Goal: Feedback & Contribution: Leave review/rating

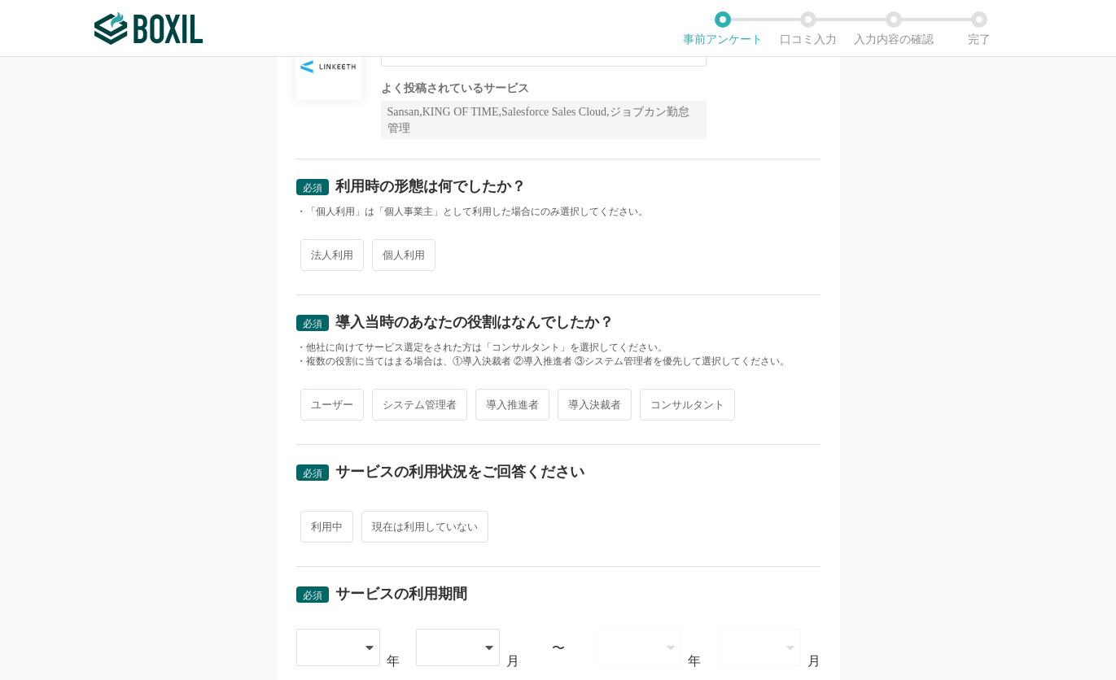
scroll to position [163, 0]
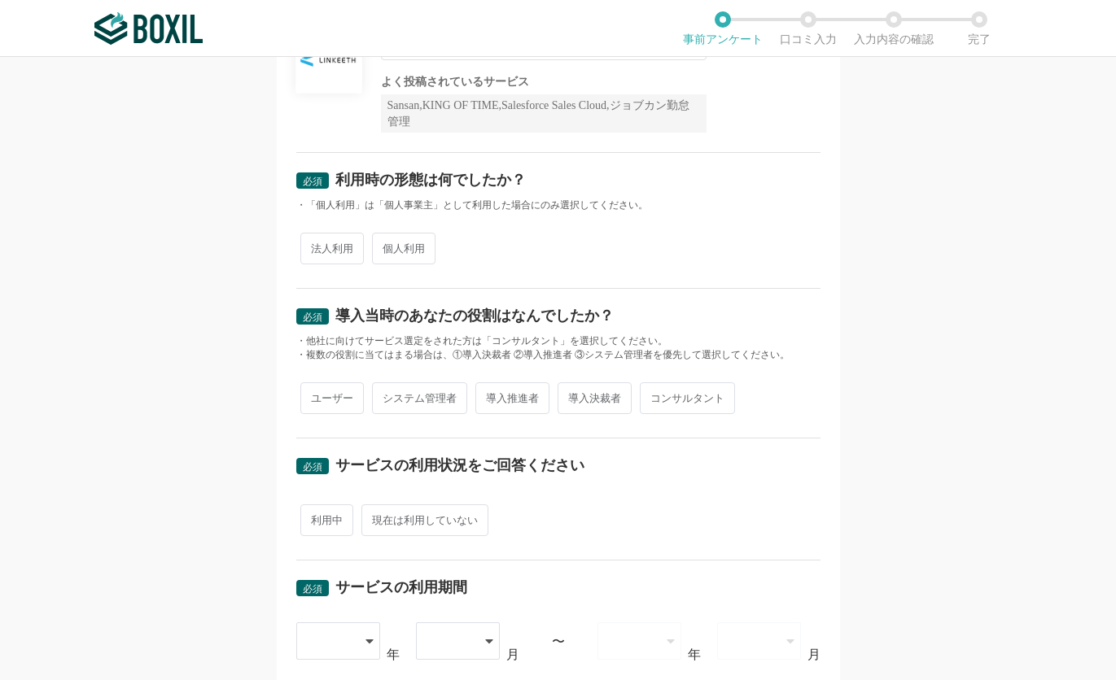
click at [319, 243] on span "法人利用" at bounding box center [331, 249] width 63 height 32
click at [315, 243] on input "法人利用" at bounding box center [309, 240] width 11 height 11
radio input "true"
click at [587, 393] on span "導入決裁者" at bounding box center [594, 398] width 74 height 32
click at [572, 393] on input "導入決裁者" at bounding box center [567, 390] width 11 height 11
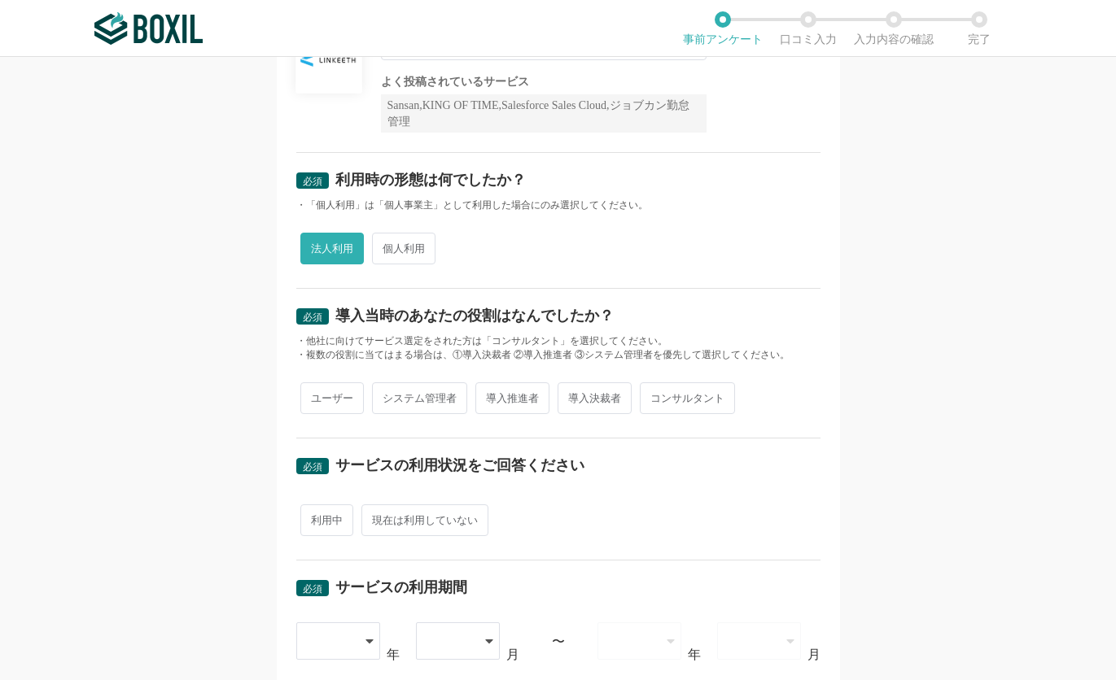
radio input "true"
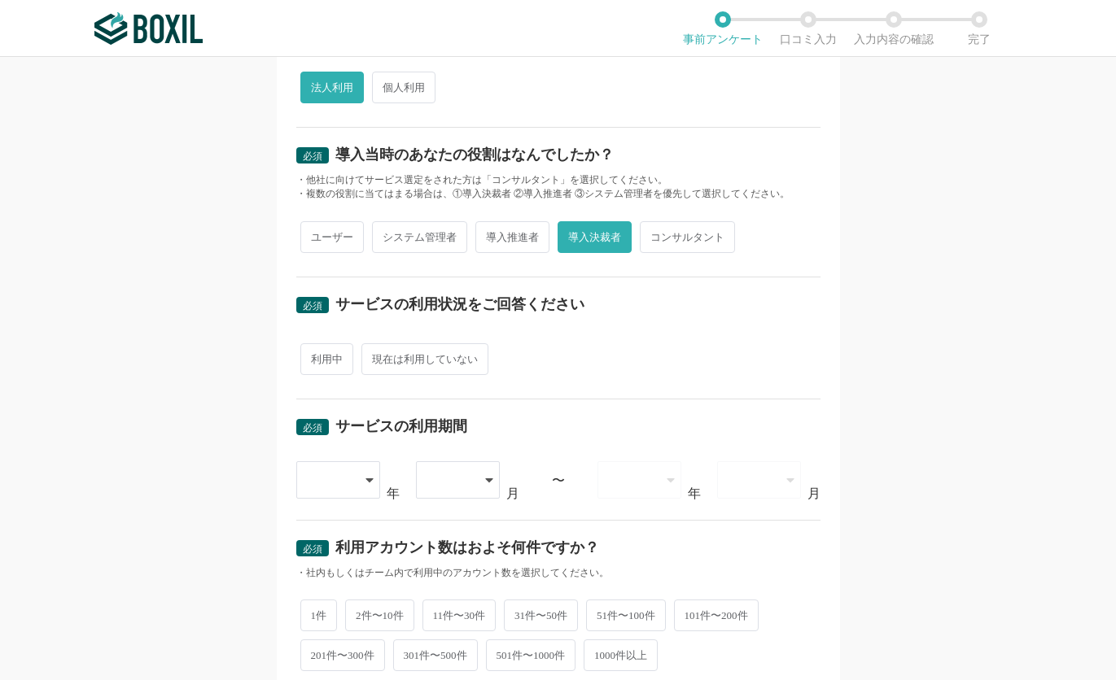
scroll to position [326, 0]
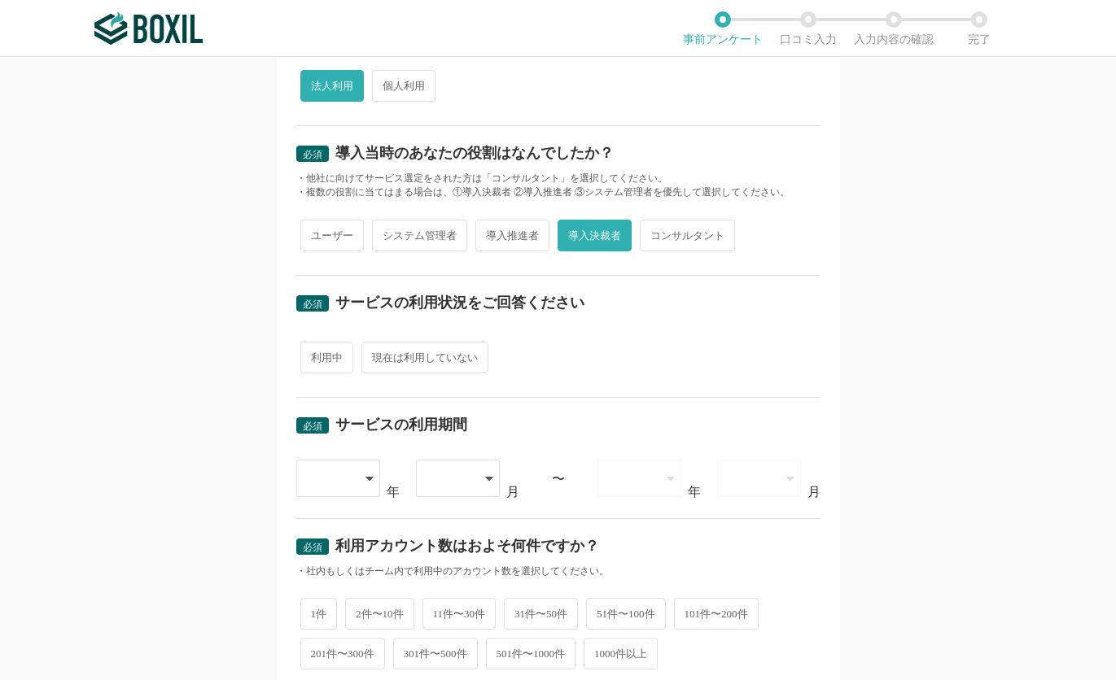
click at [330, 353] on span "利用中" at bounding box center [326, 358] width 53 height 32
click at [315, 353] on input "利用中" at bounding box center [309, 349] width 11 height 11
radio input "true"
click at [353, 475] on div at bounding box center [338, 478] width 85 height 37
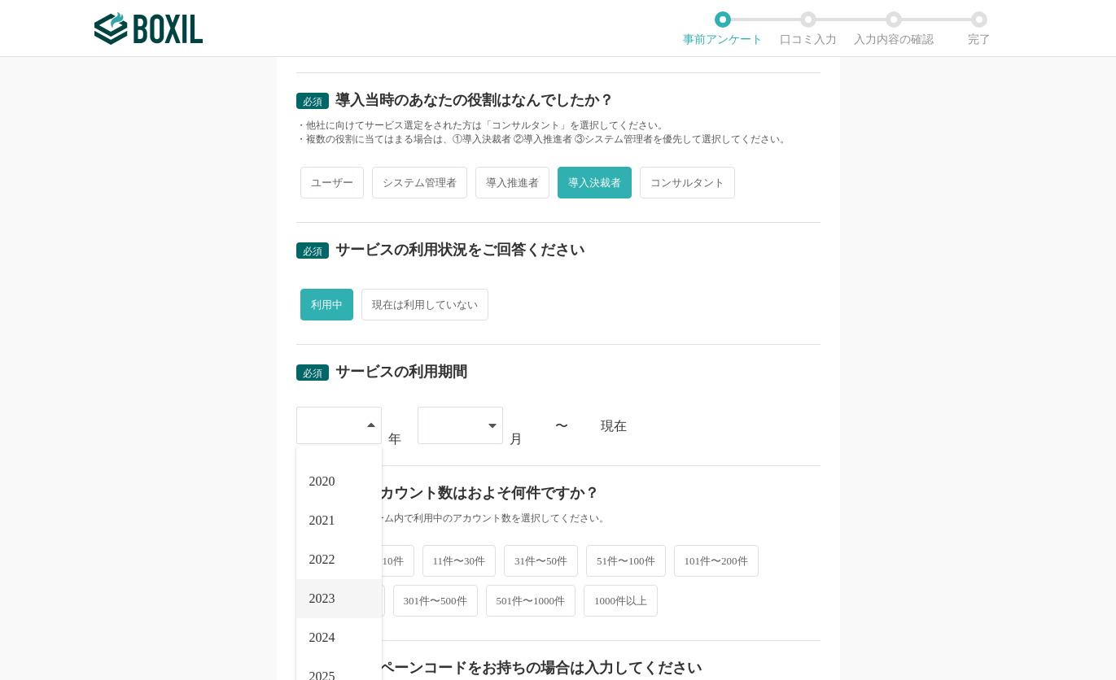
scroll to position [407, 0]
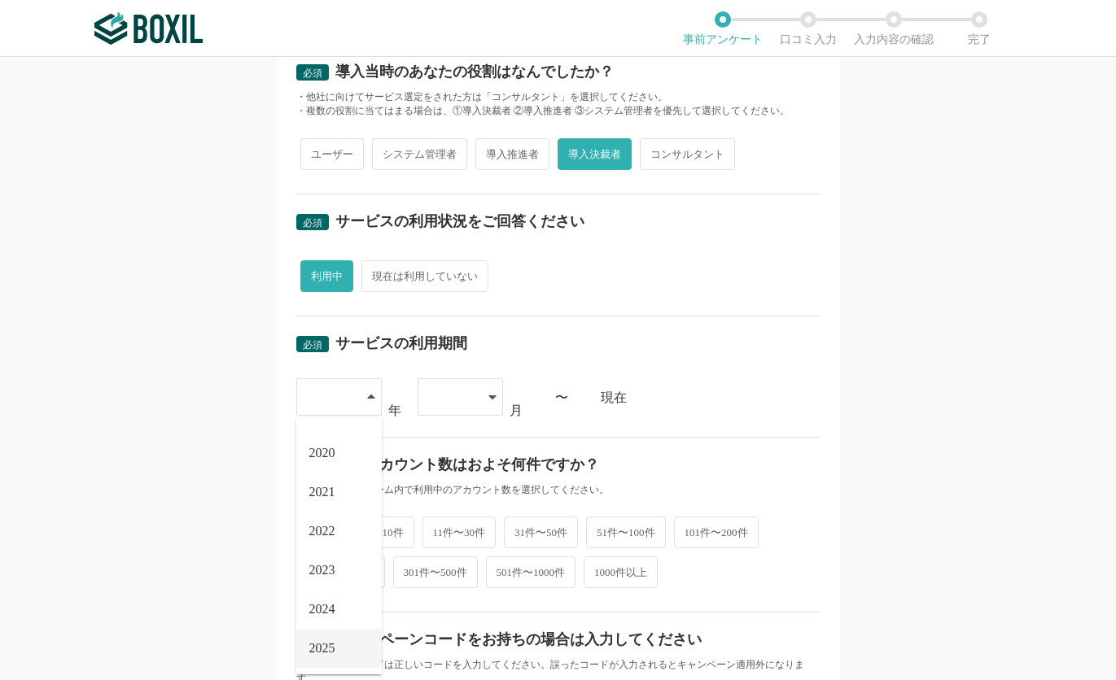
click at [320, 653] on li "2025" at bounding box center [338, 648] width 85 height 39
click at [469, 394] on div at bounding box center [452, 397] width 48 height 36
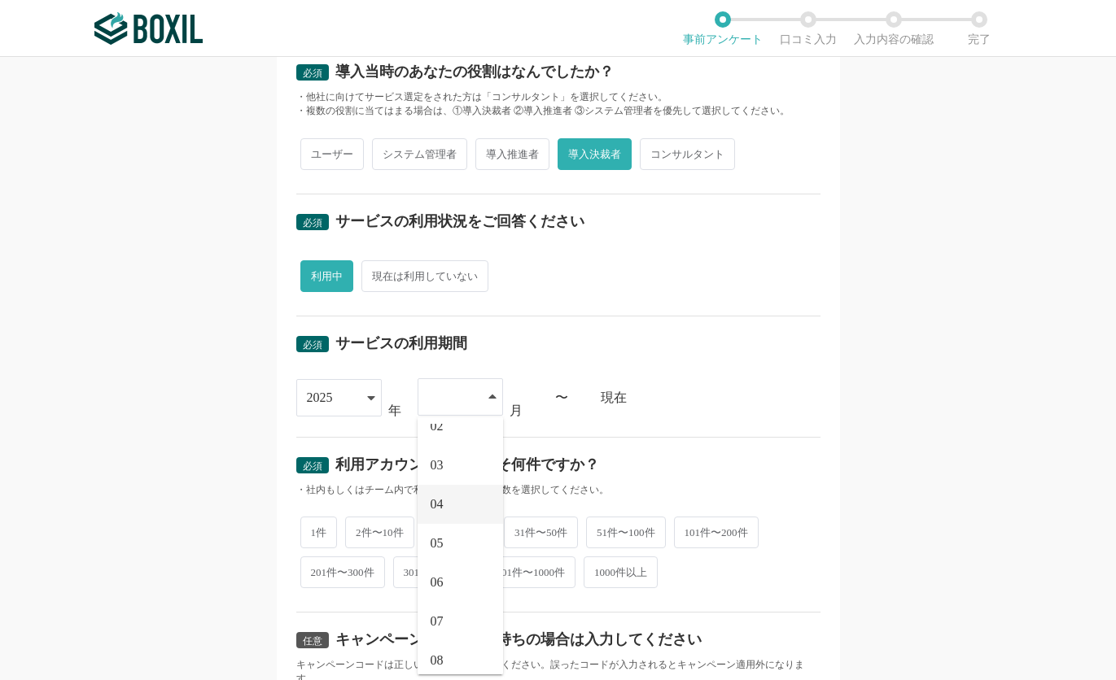
scroll to position [81, 0]
click at [430, 598] on span "07" at bounding box center [436, 596] width 13 height 13
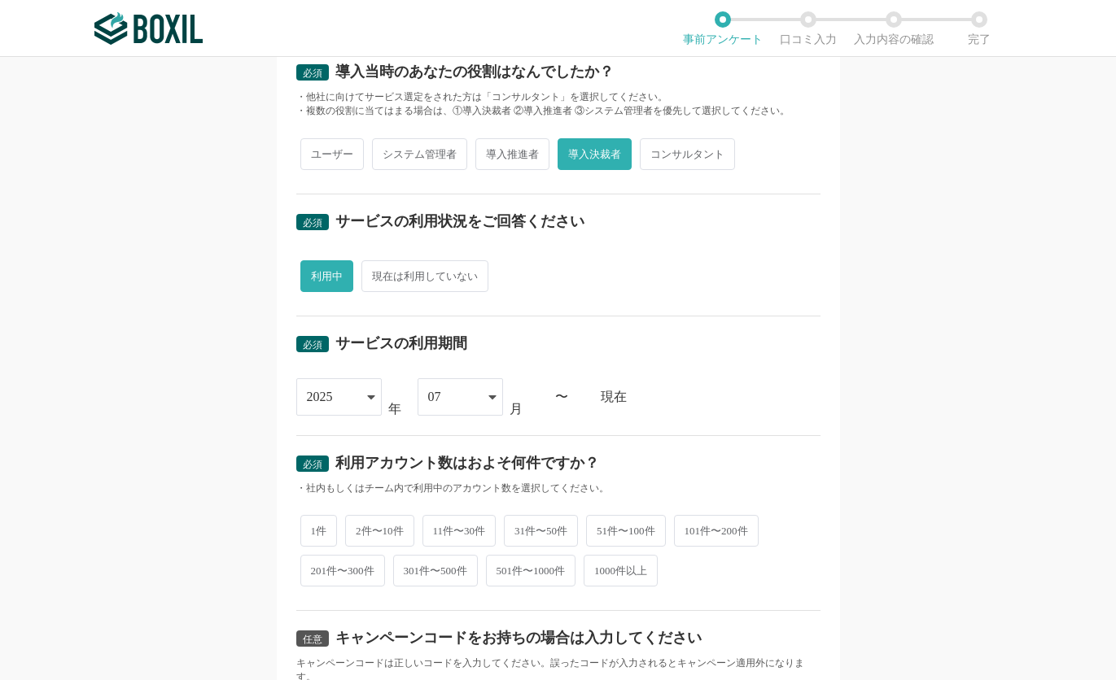
click at [531, 528] on span "31件〜50件" at bounding box center [541, 531] width 74 height 32
click at [518, 528] on input "31件〜50件" at bounding box center [513, 523] width 11 height 11
radio input "true"
click at [473, 532] on span "11件〜30件" at bounding box center [459, 531] width 74 height 32
click at [437, 528] on input "11件〜30件" at bounding box center [431, 523] width 11 height 11
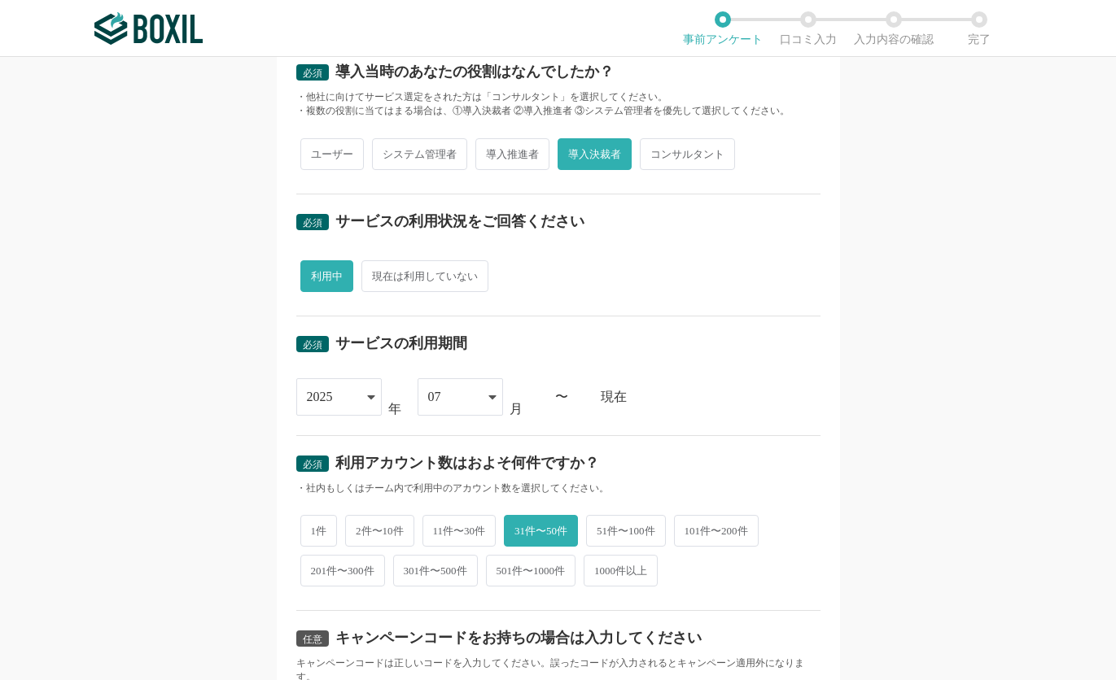
radio input "true"
radio input "false"
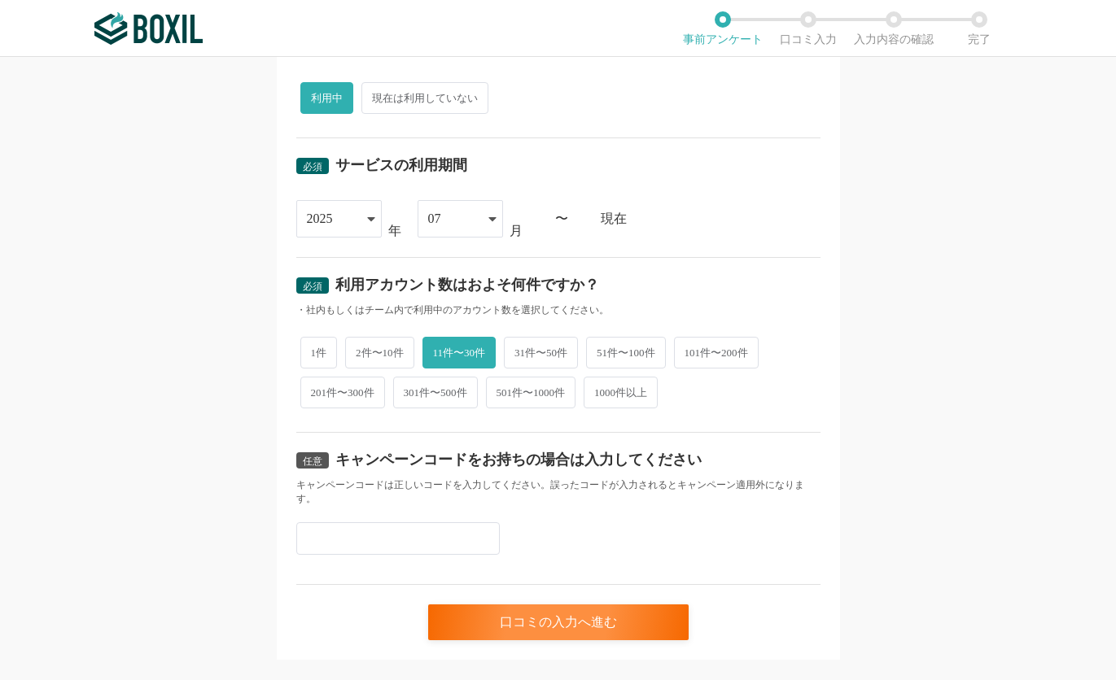
scroll to position [617, 0]
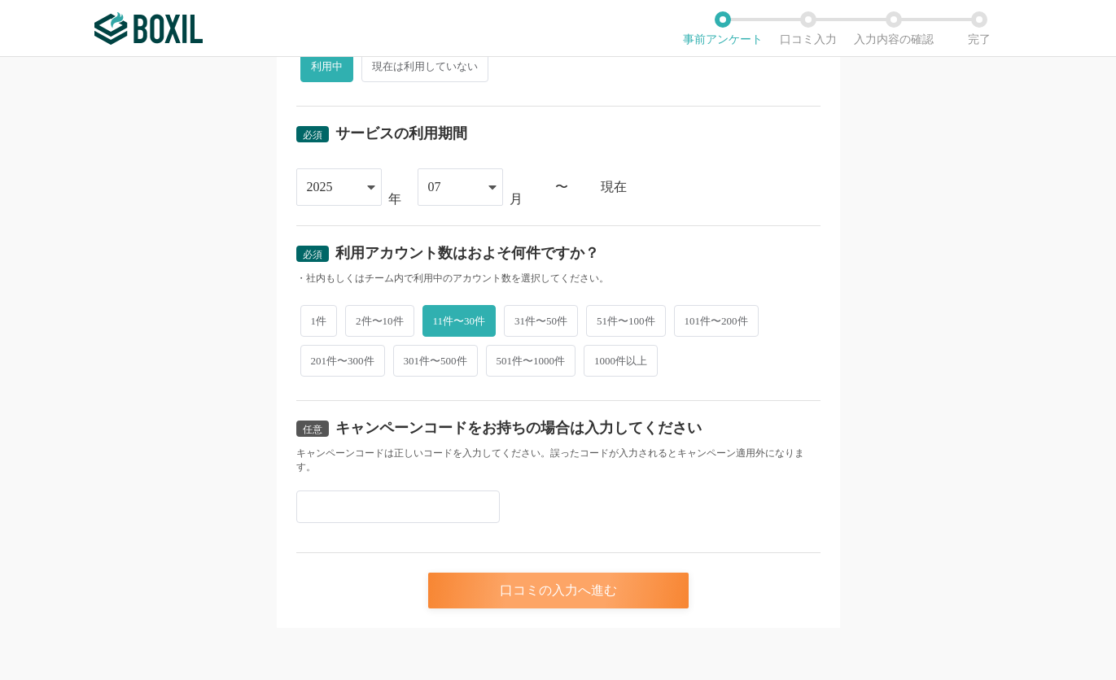
click at [614, 588] on div "口コミの入力へ進む" at bounding box center [558, 591] width 260 height 36
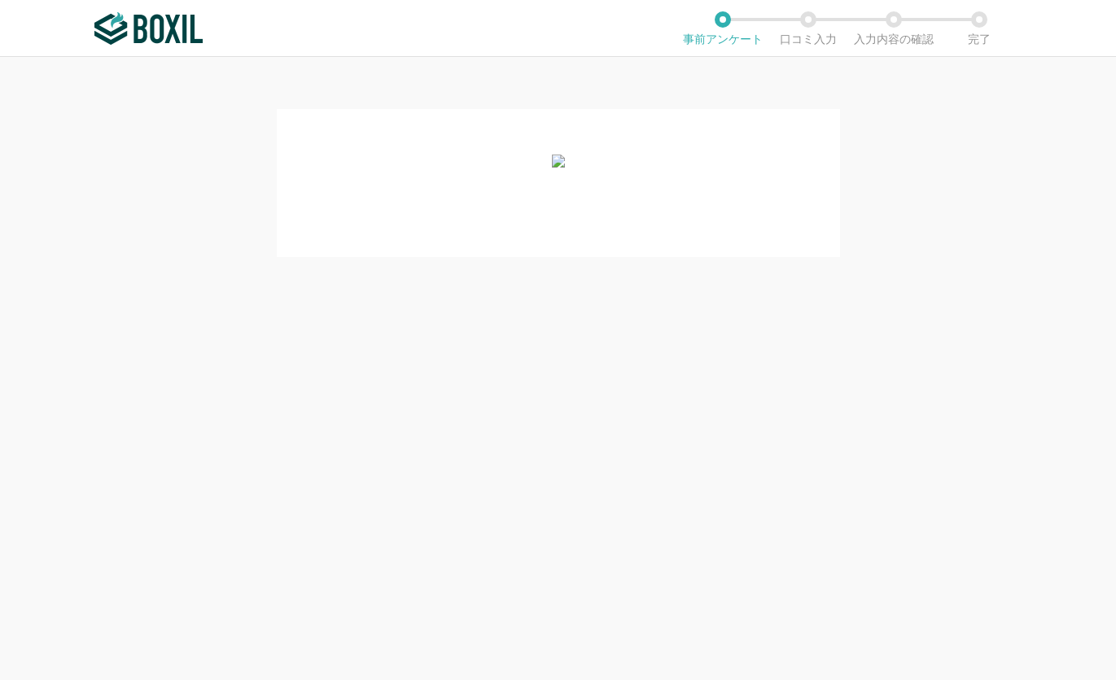
scroll to position [0, 0]
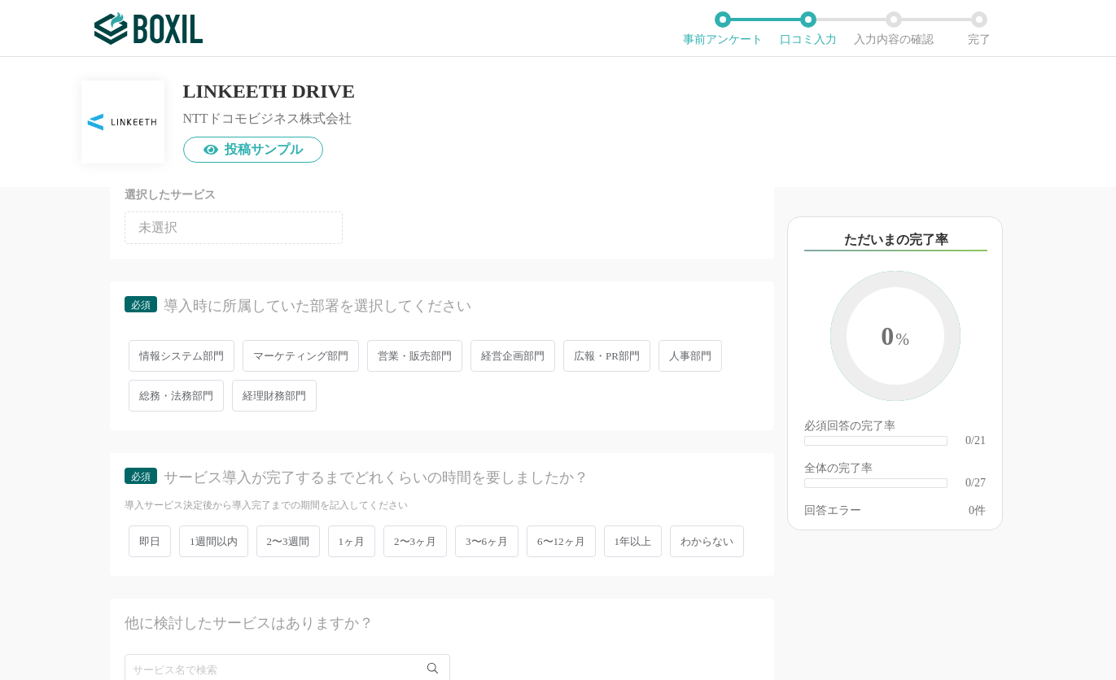
scroll to position [163, 0]
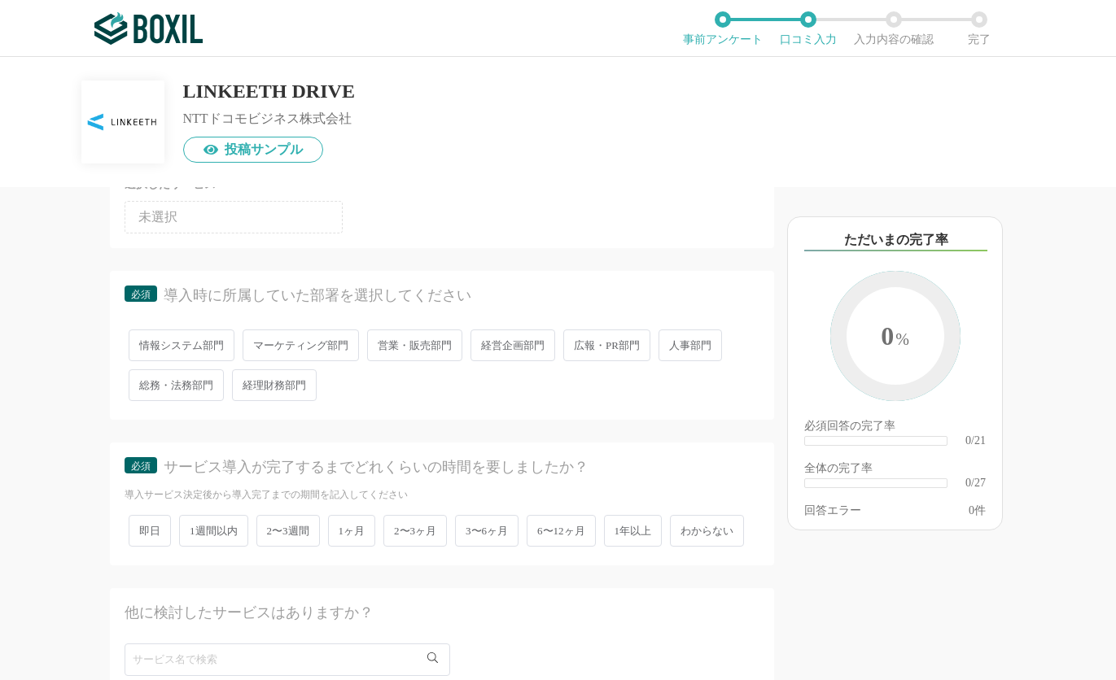
click at [509, 351] on span "経営企画部門" at bounding box center [512, 346] width 85 height 32
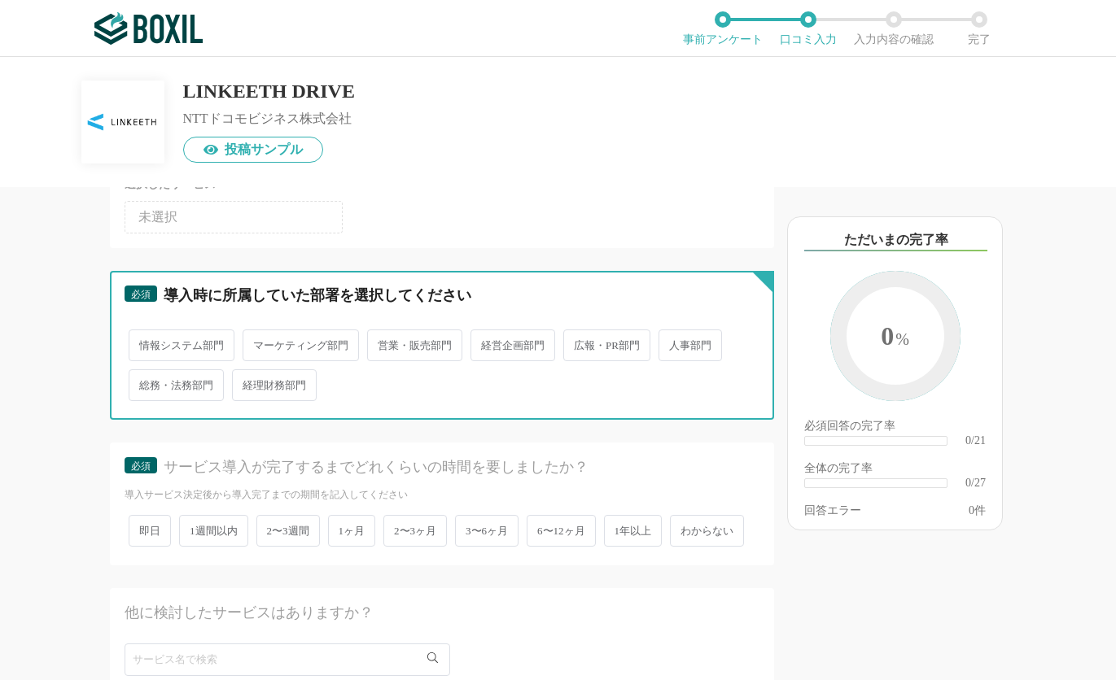
click at [485, 343] on input "経営企画部門" at bounding box center [479, 337] width 11 height 11
radio input "true"
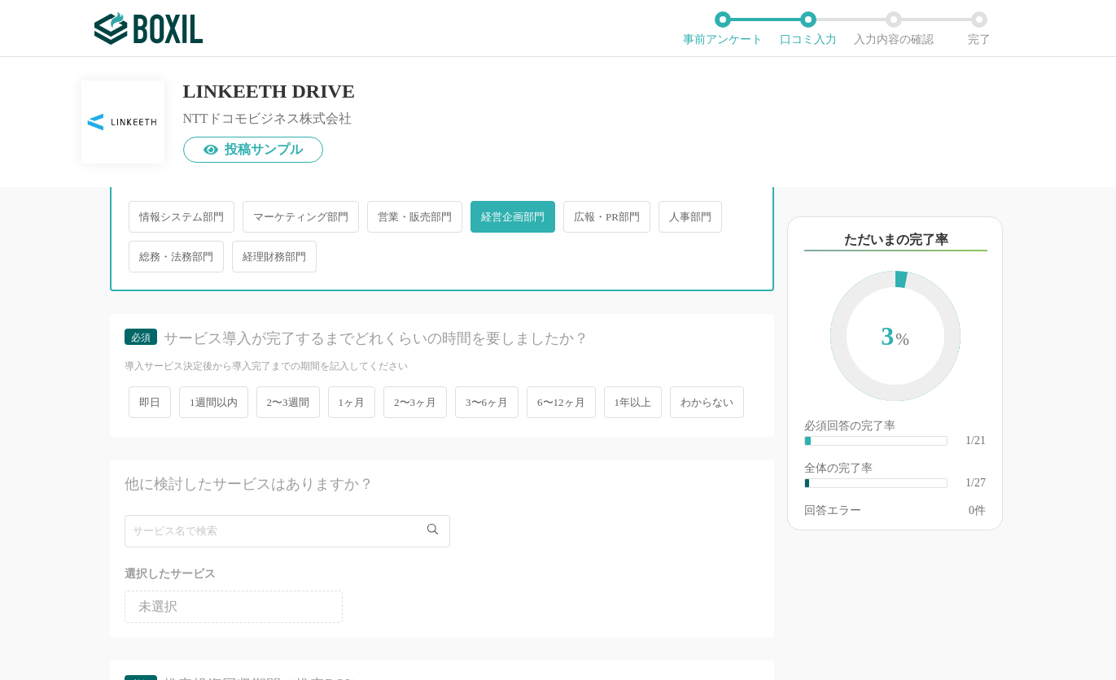
scroll to position [326, 0]
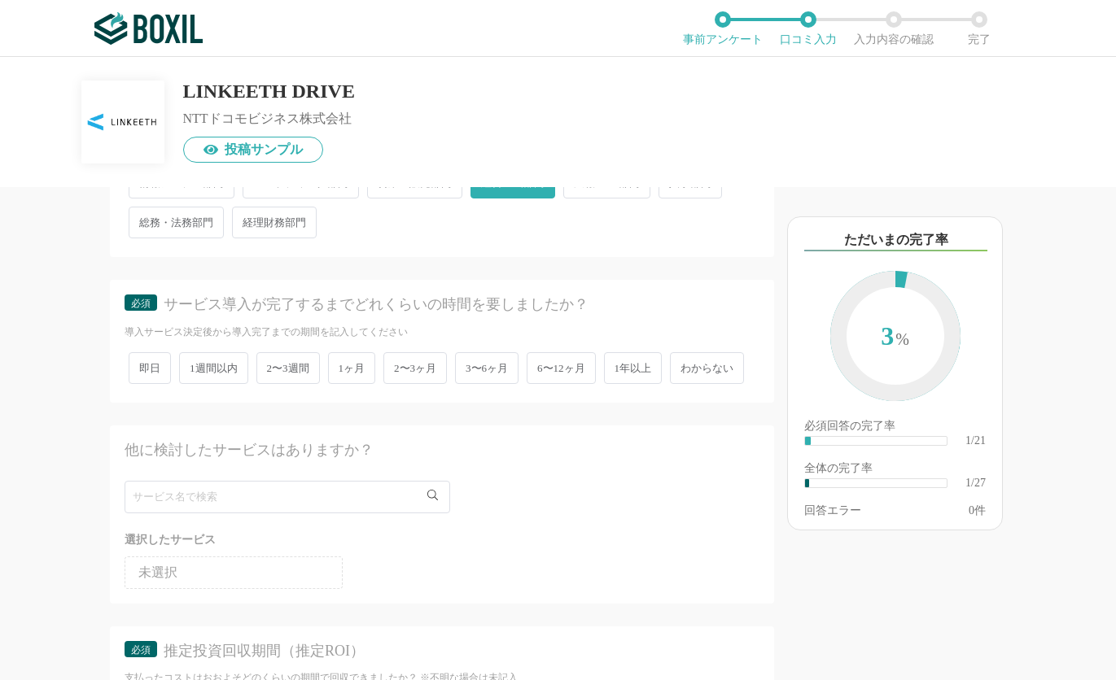
click at [361, 374] on span "1ヶ月" at bounding box center [352, 368] width 48 height 32
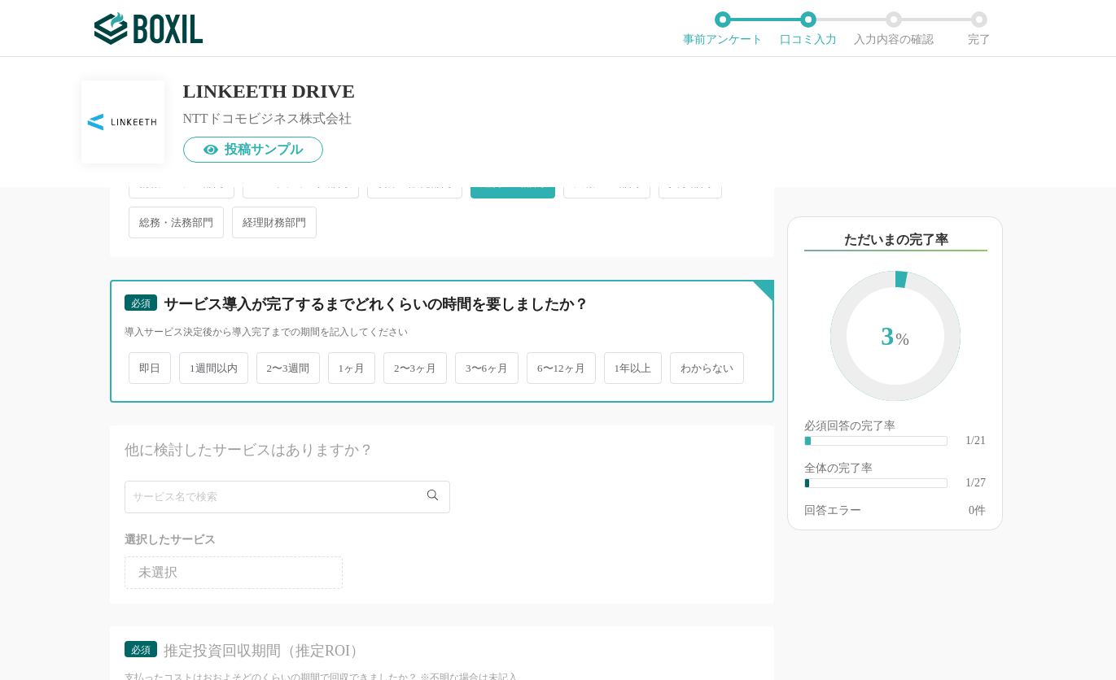
click at [343, 365] on input "1ヶ月" at bounding box center [337, 360] width 11 height 11
radio input "true"
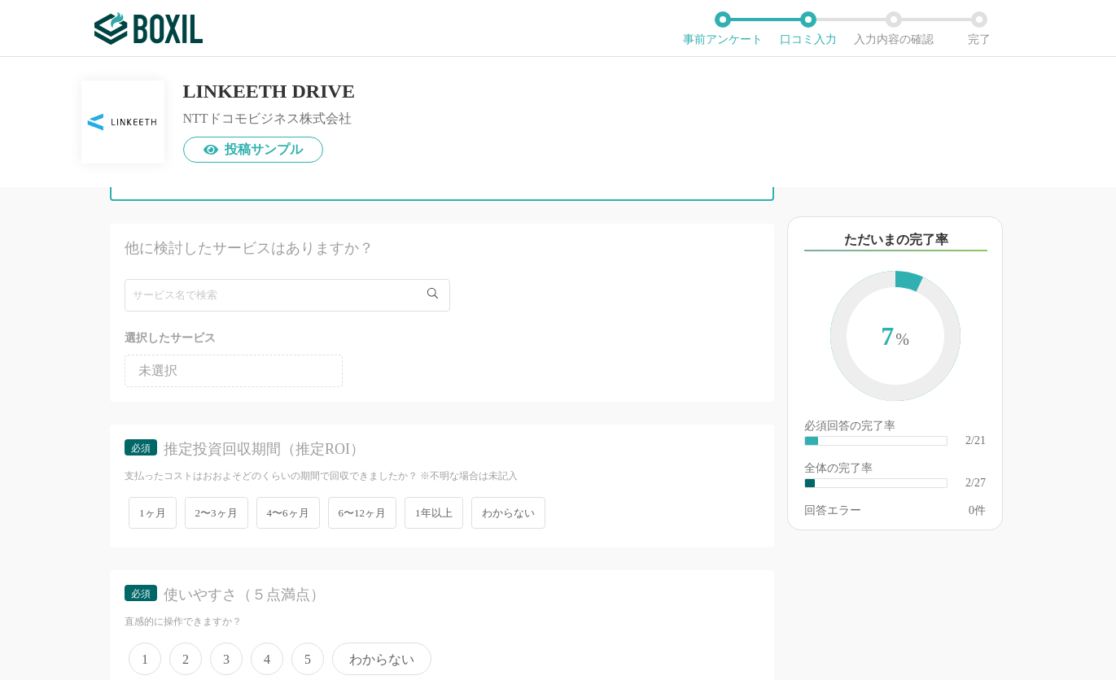
scroll to position [570, 0]
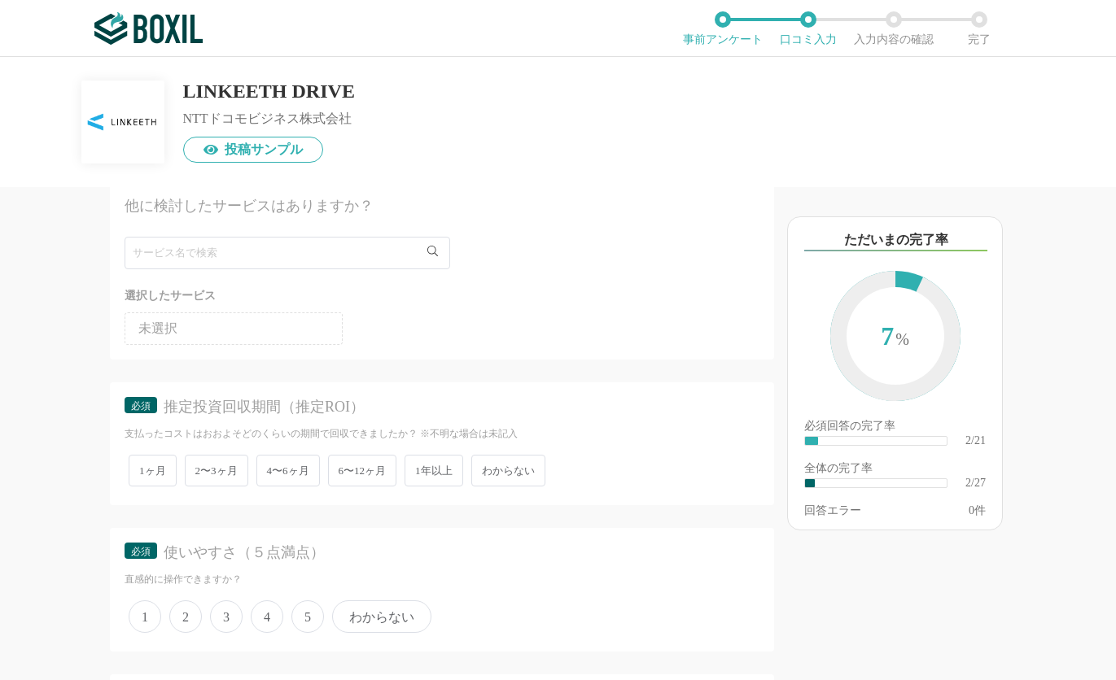
click at [503, 487] on span "わからない" at bounding box center [508, 471] width 74 height 32
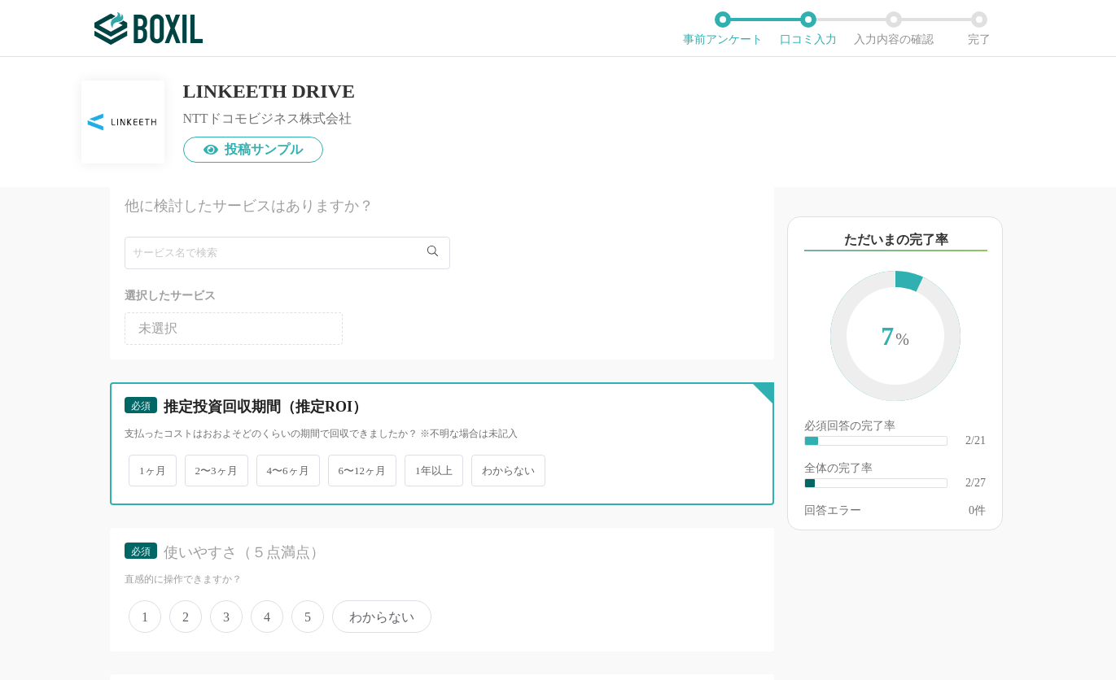
click at [486, 468] on input "わからない" at bounding box center [480, 462] width 11 height 11
radio input "true"
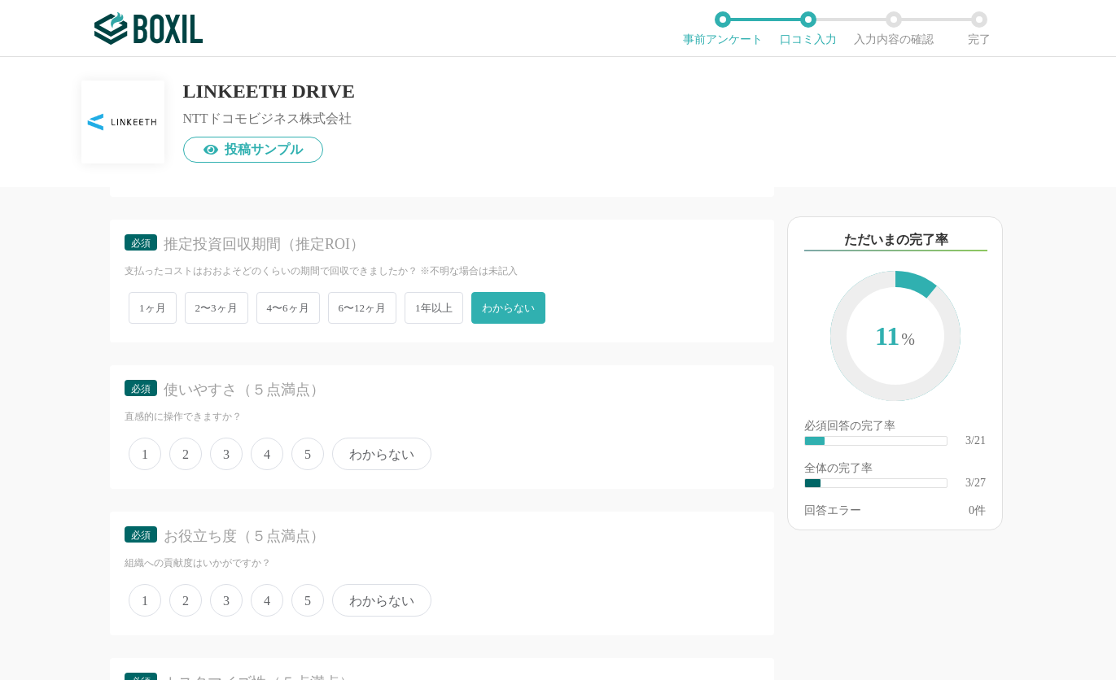
click at [140, 470] on span "1" at bounding box center [145, 454] width 33 height 33
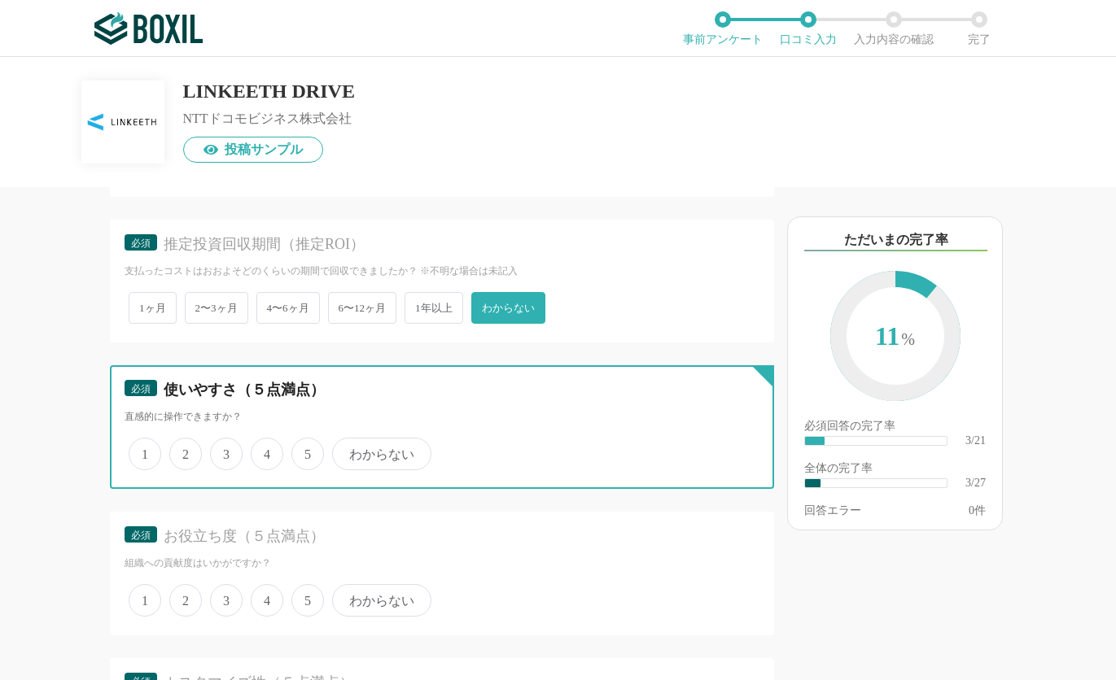
click at [140, 451] on input "1" at bounding box center [138, 445] width 11 height 11
radio input "true"
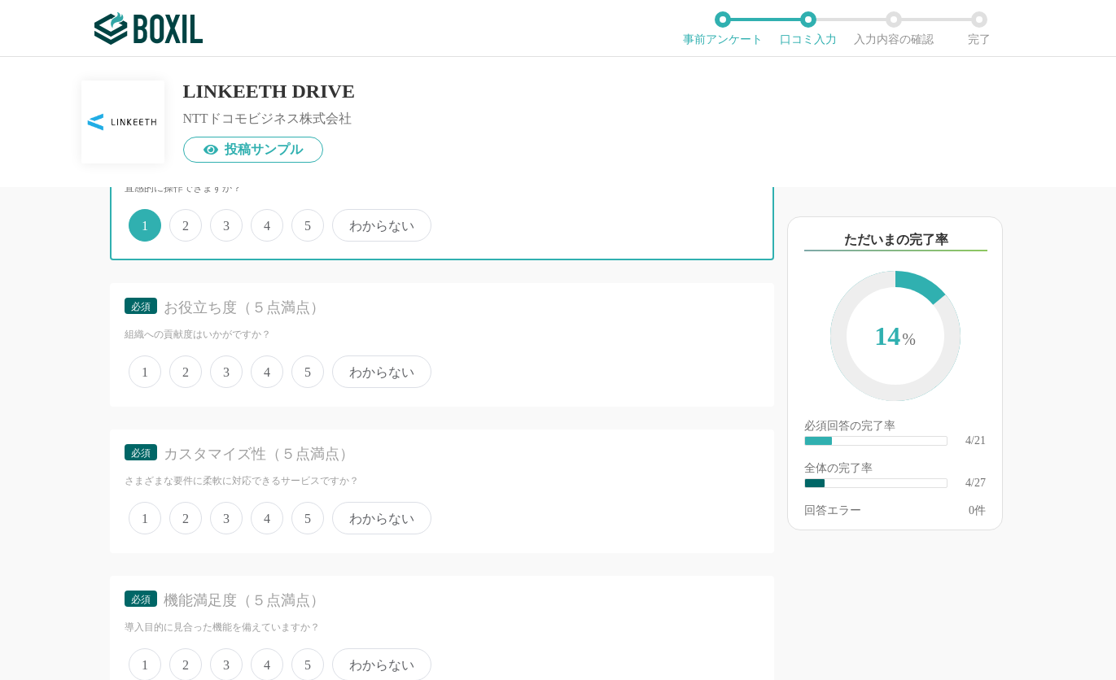
scroll to position [977, 0]
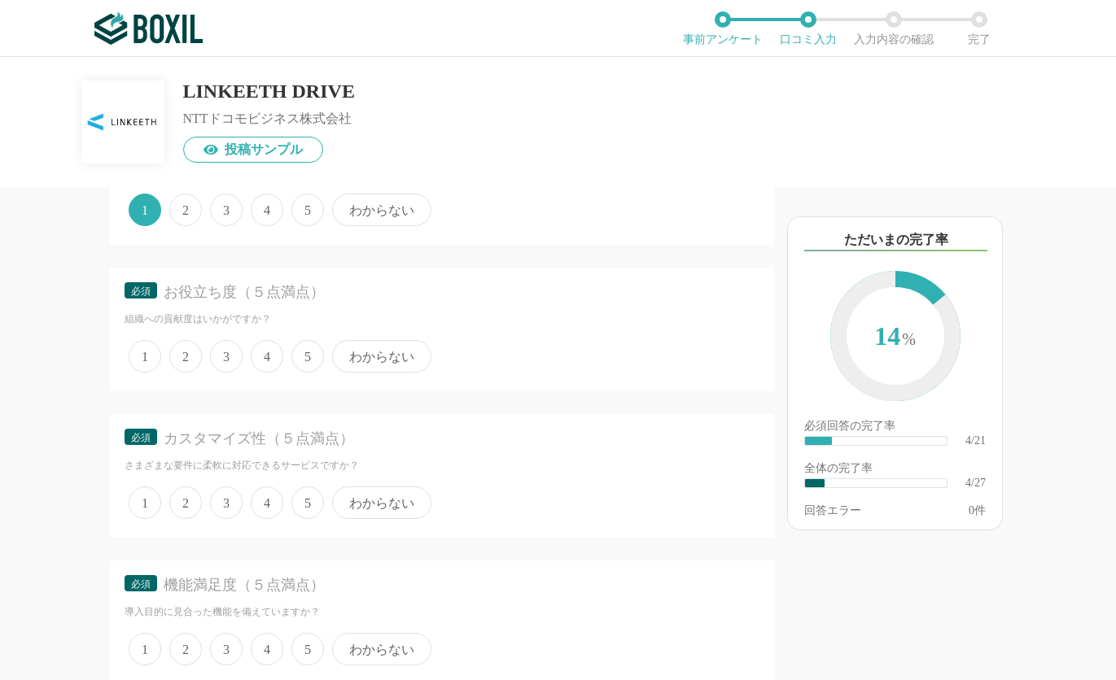
click at [150, 373] on span "1" at bounding box center [145, 356] width 33 height 33
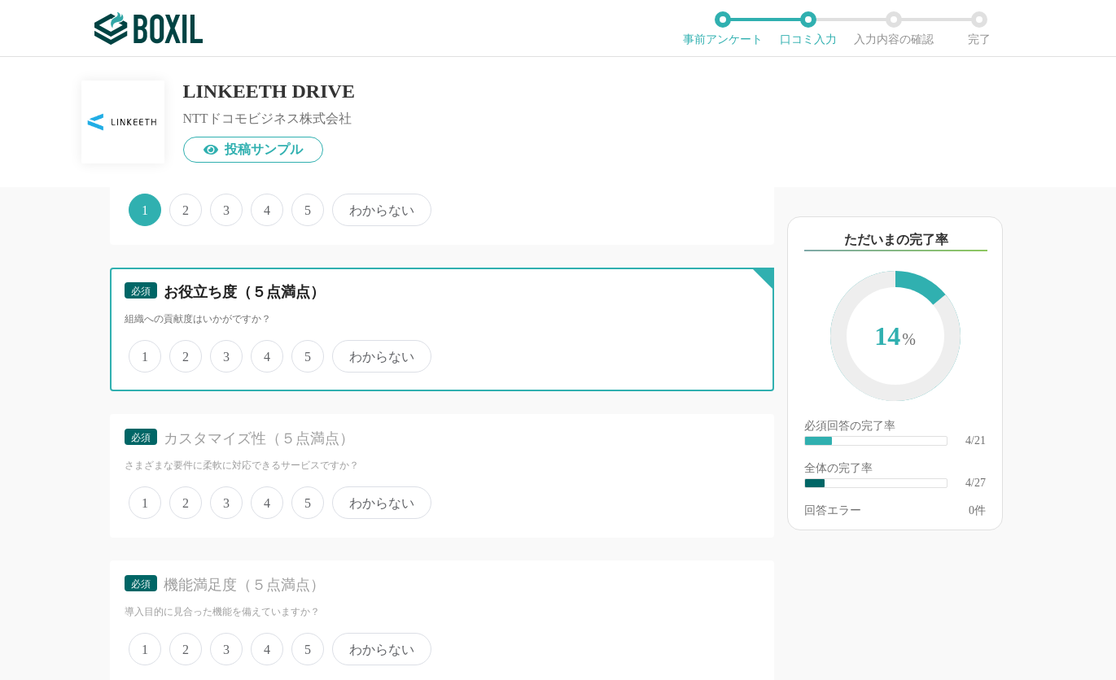
click at [143, 353] on input "1" at bounding box center [138, 348] width 11 height 11
radio input "true"
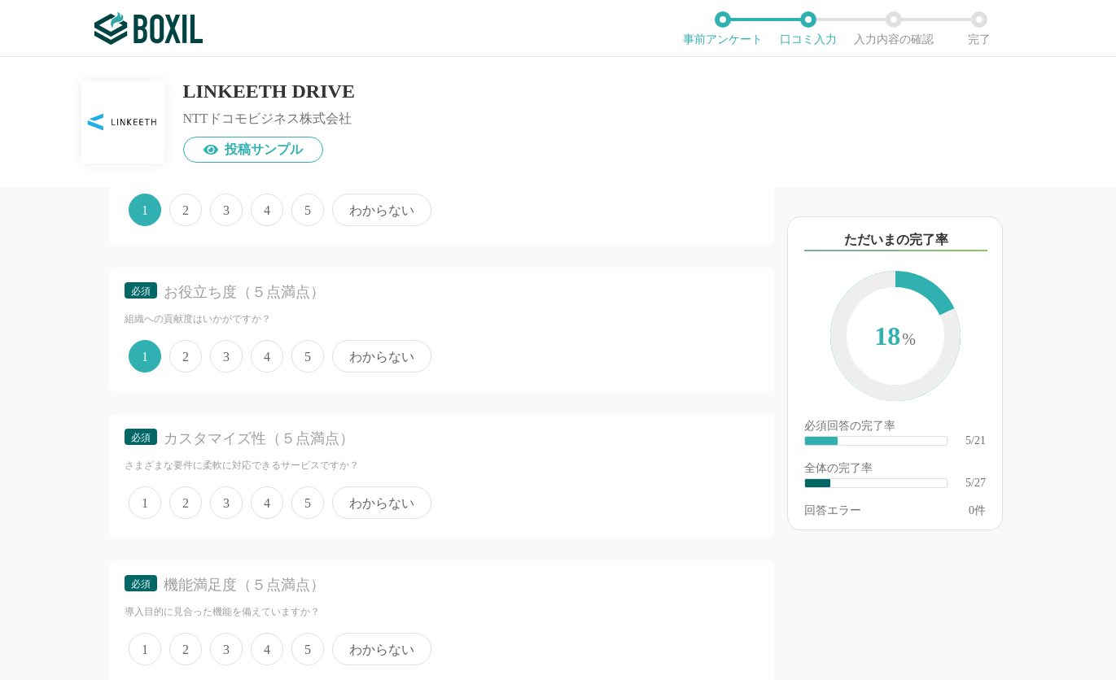
drag, startPoint x: 146, startPoint y: 544, endPoint x: 252, endPoint y: 496, distance: 116.5
click at [146, 519] on span "1" at bounding box center [145, 503] width 33 height 33
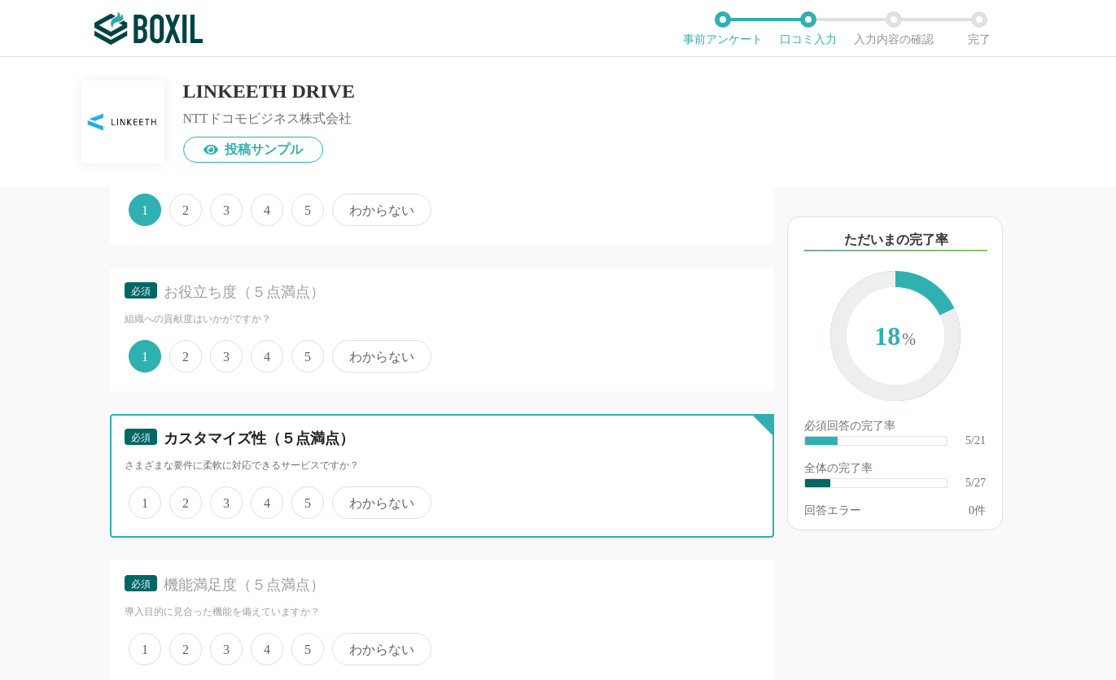
click at [143, 500] on input "1" at bounding box center [138, 494] width 11 height 11
radio input "true"
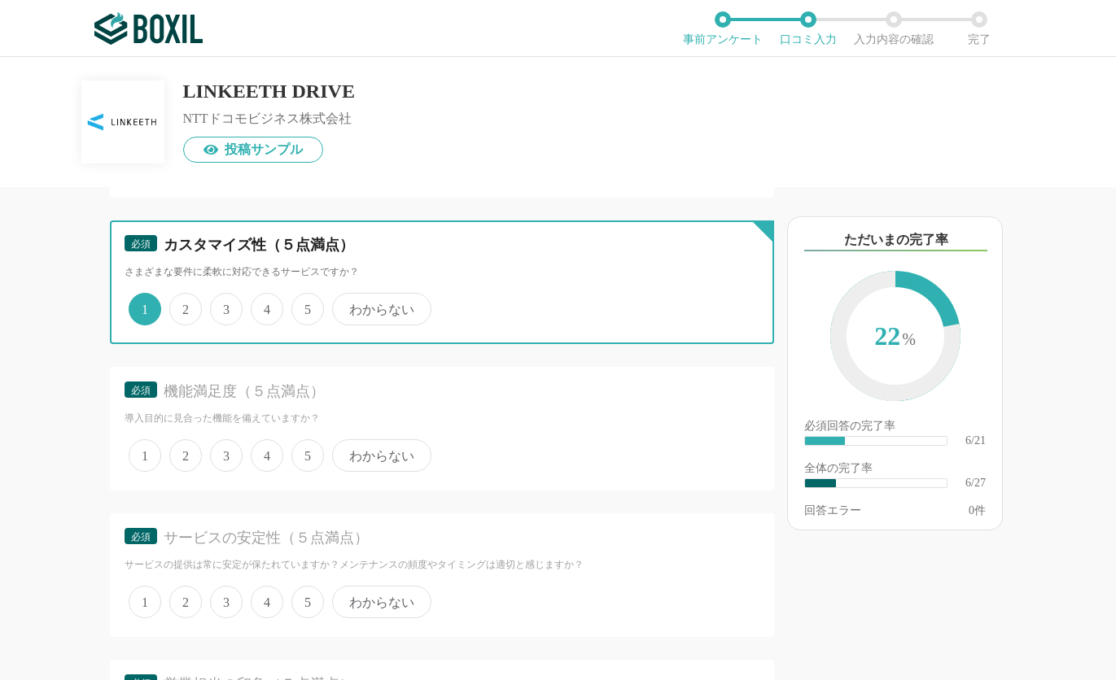
scroll to position [1221, 0]
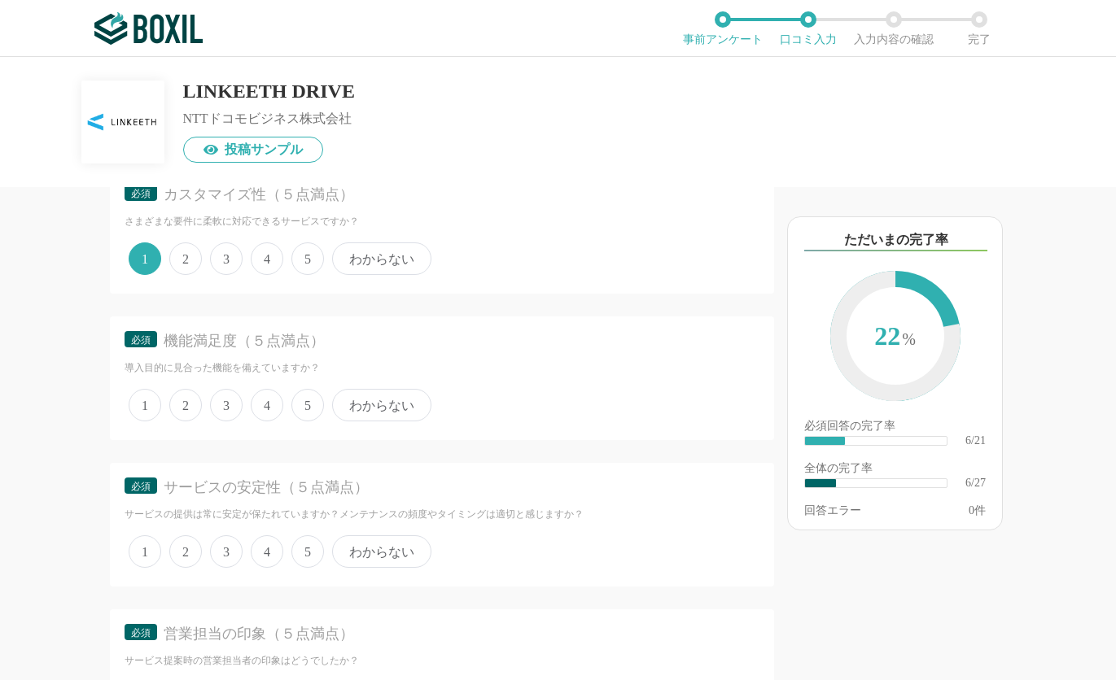
click at [139, 422] on span "1" at bounding box center [145, 405] width 33 height 33
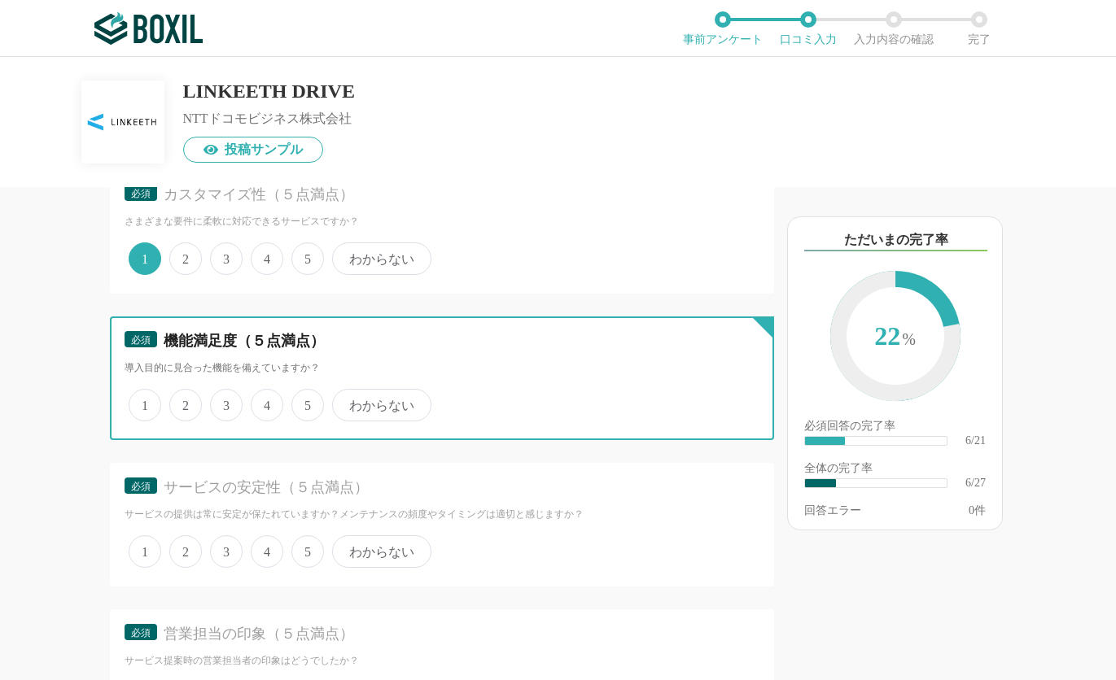
click at [139, 402] on input "1" at bounding box center [138, 396] width 11 height 11
radio input "true"
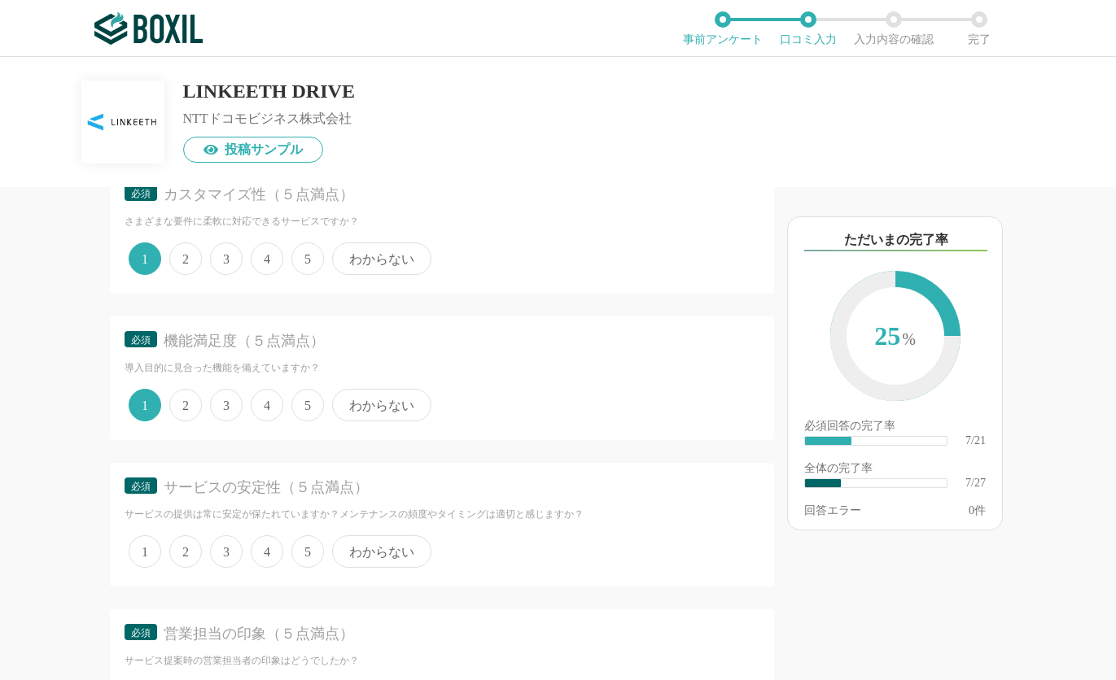
click at [130, 568] on span "1" at bounding box center [145, 551] width 33 height 33
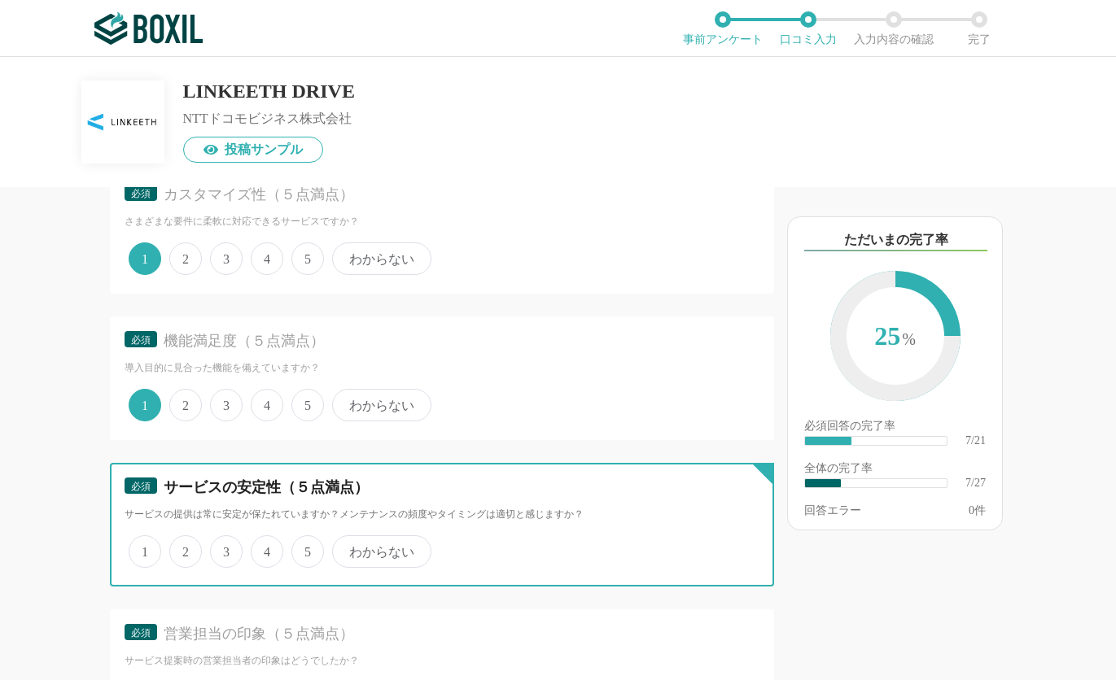
click at [133, 548] on input "1" at bounding box center [138, 543] width 11 height 11
radio input "true"
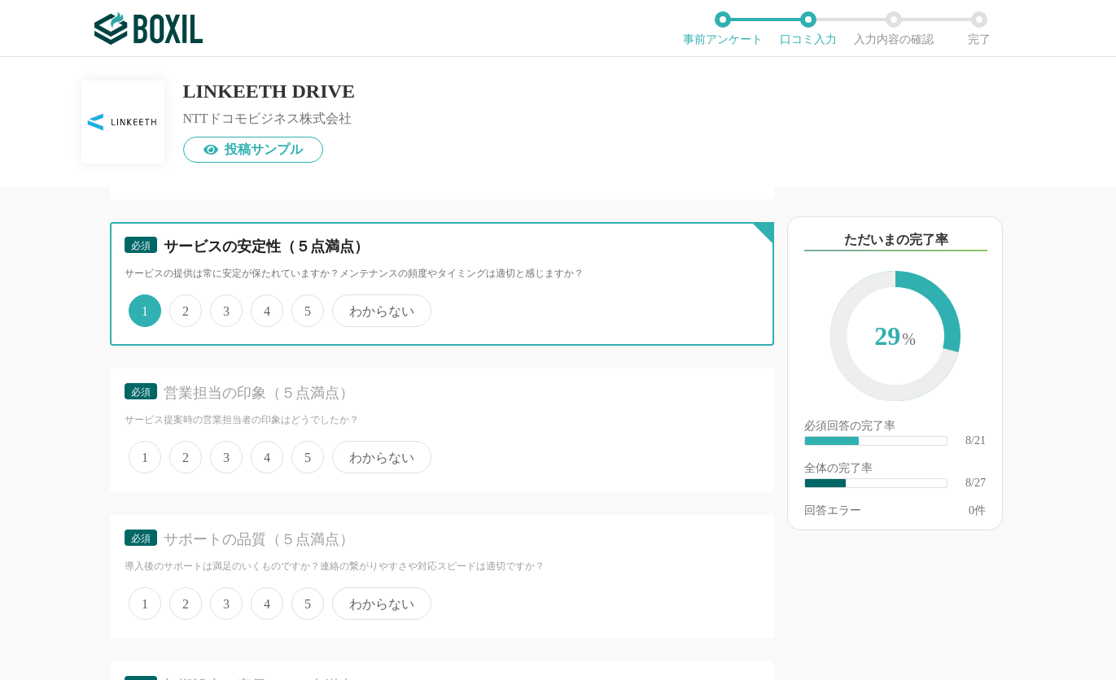
scroll to position [1465, 0]
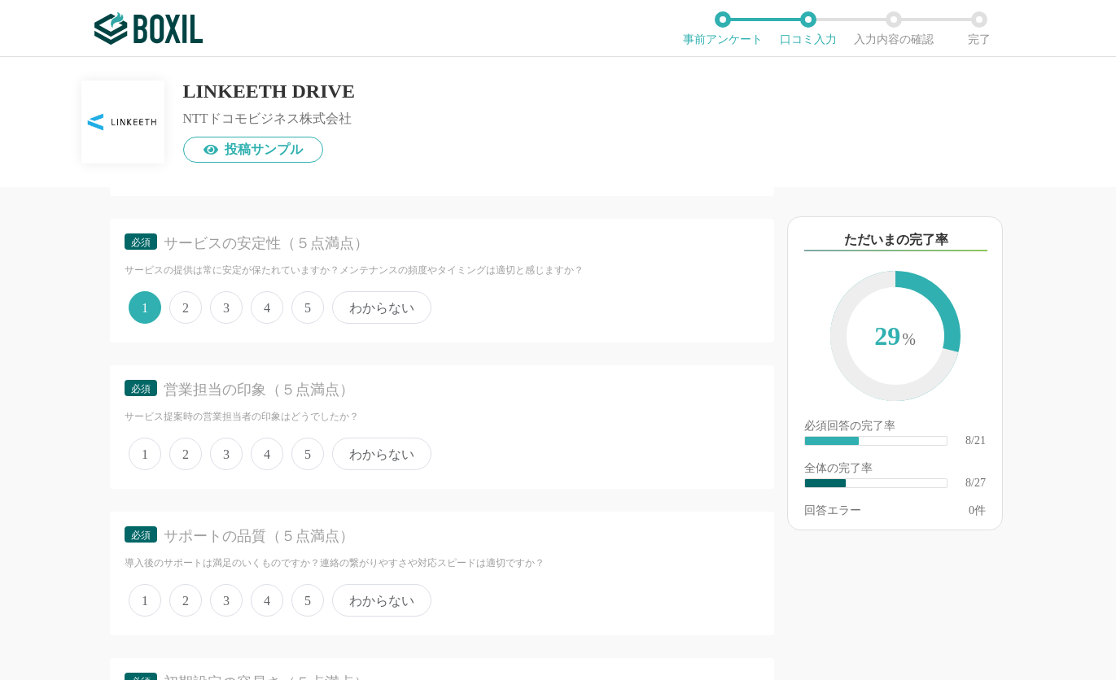
click at [146, 470] on span "1" at bounding box center [145, 454] width 33 height 33
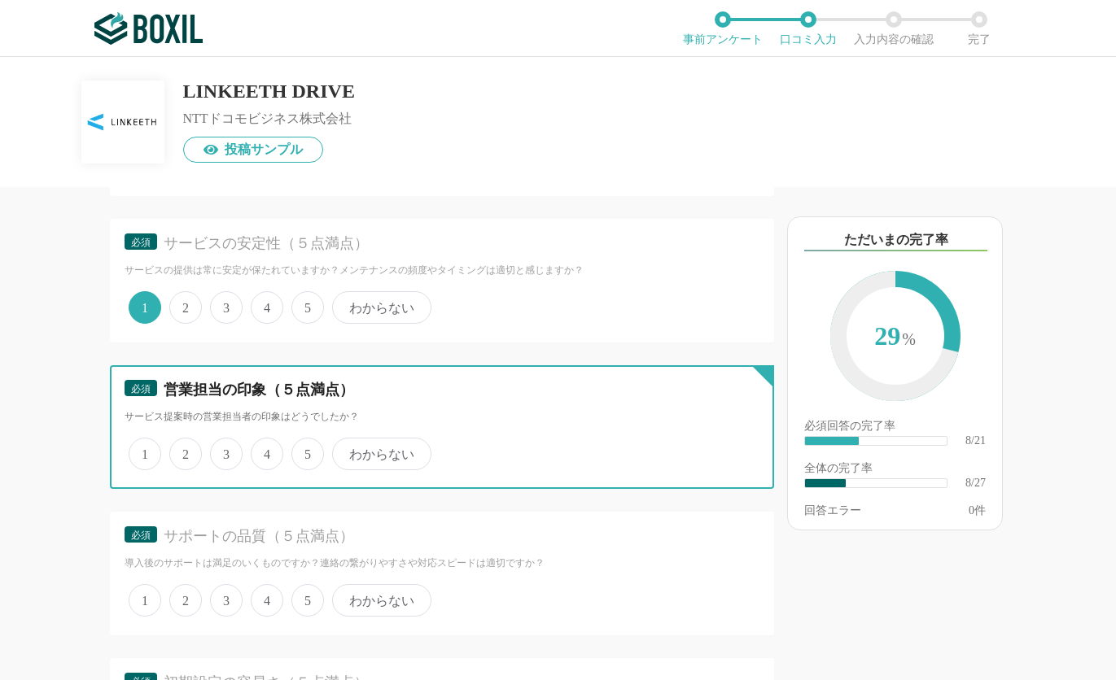
click at [143, 451] on input "1" at bounding box center [138, 445] width 11 height 11
radio input "true"
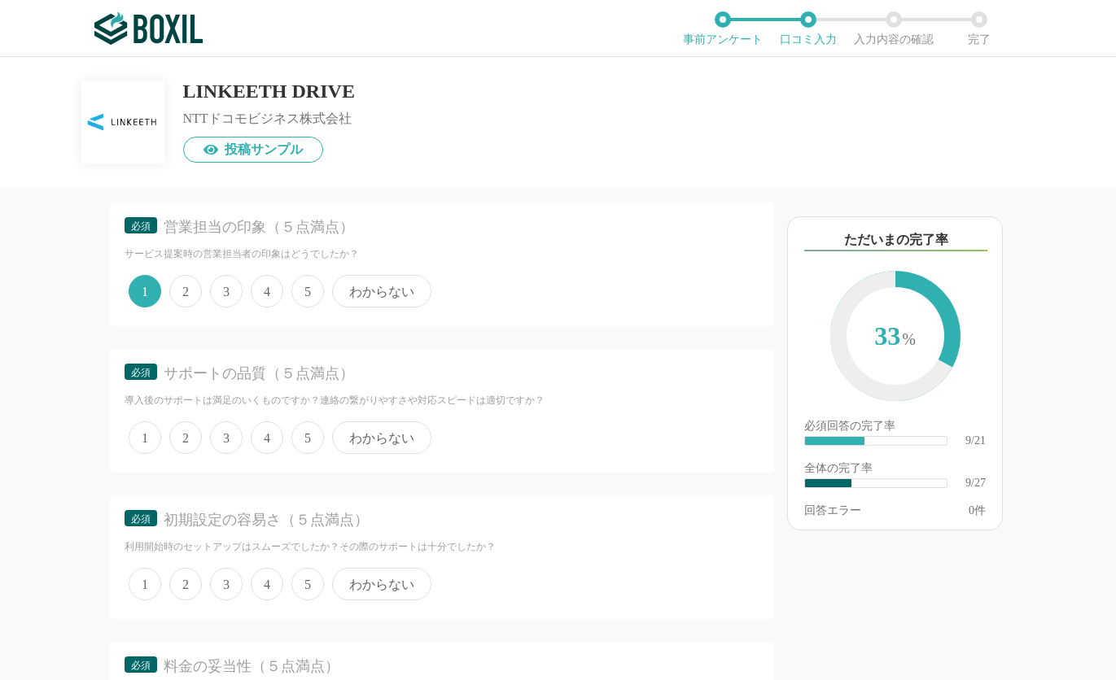
click at [147, 454] on span "1" at bounding box center [145, 438] width 33 height 33
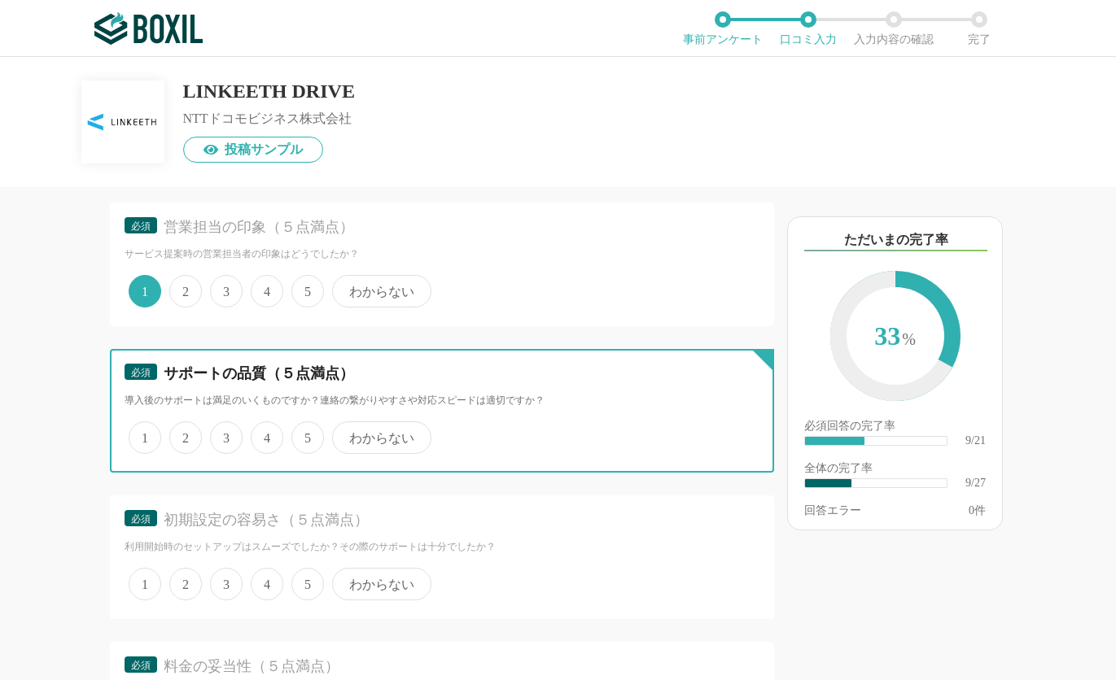
click at [143, 435] on input "1" at bounding box center [138, 429] width 11 height 11
radio input "true"
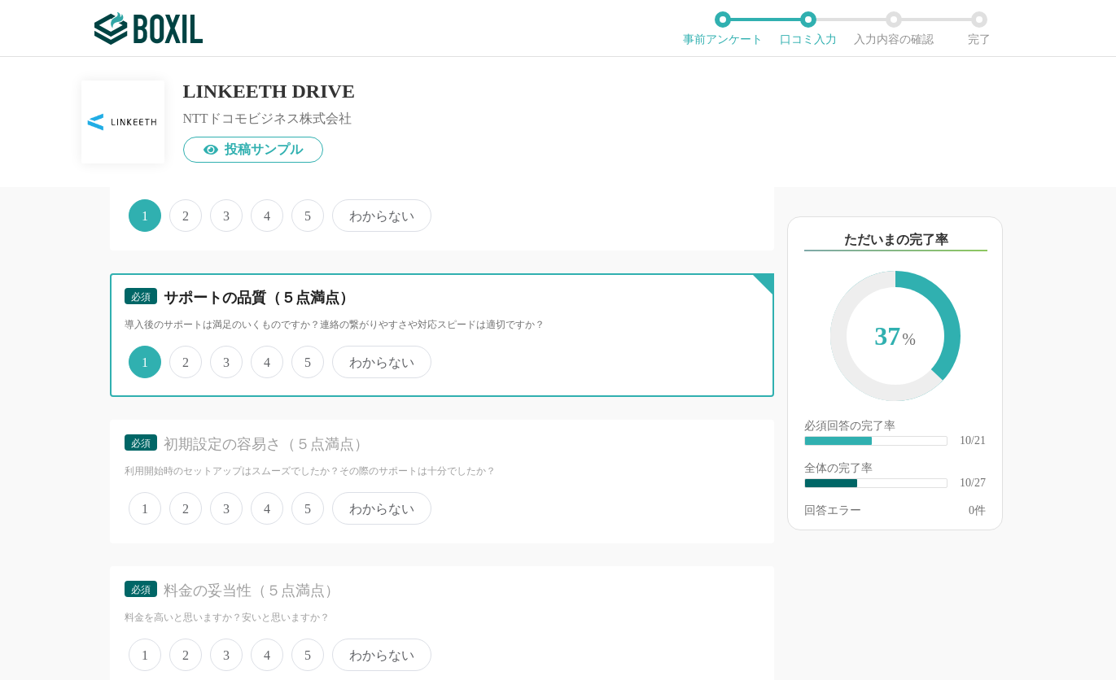
scroll to position [1872, 0]
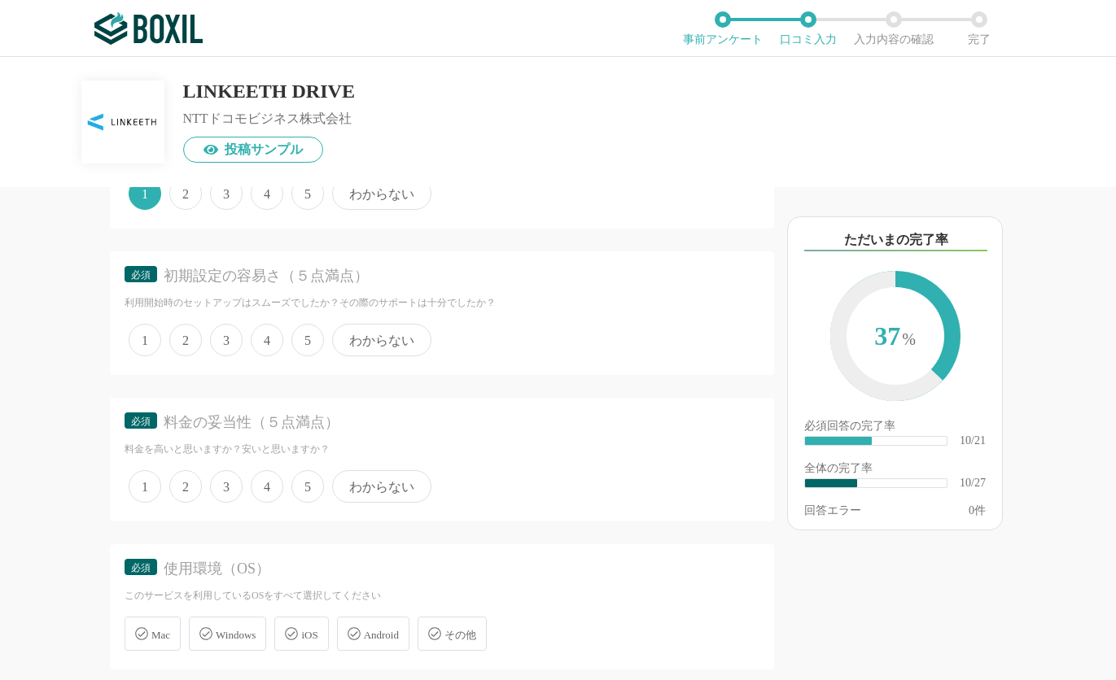
click at [138, 356] on span "1" at bounding box center [145, 340] width 33 height 33
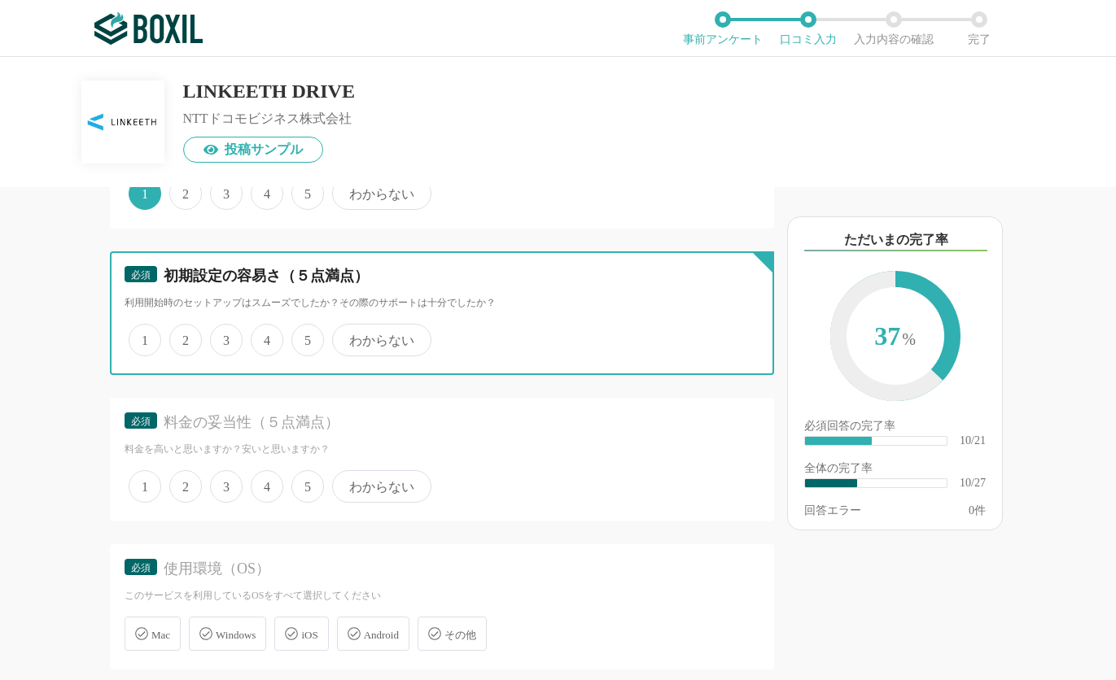
click at [138, 337] on input "1" at bounding box center [138, 331] width 11 height 11
radio input "true"
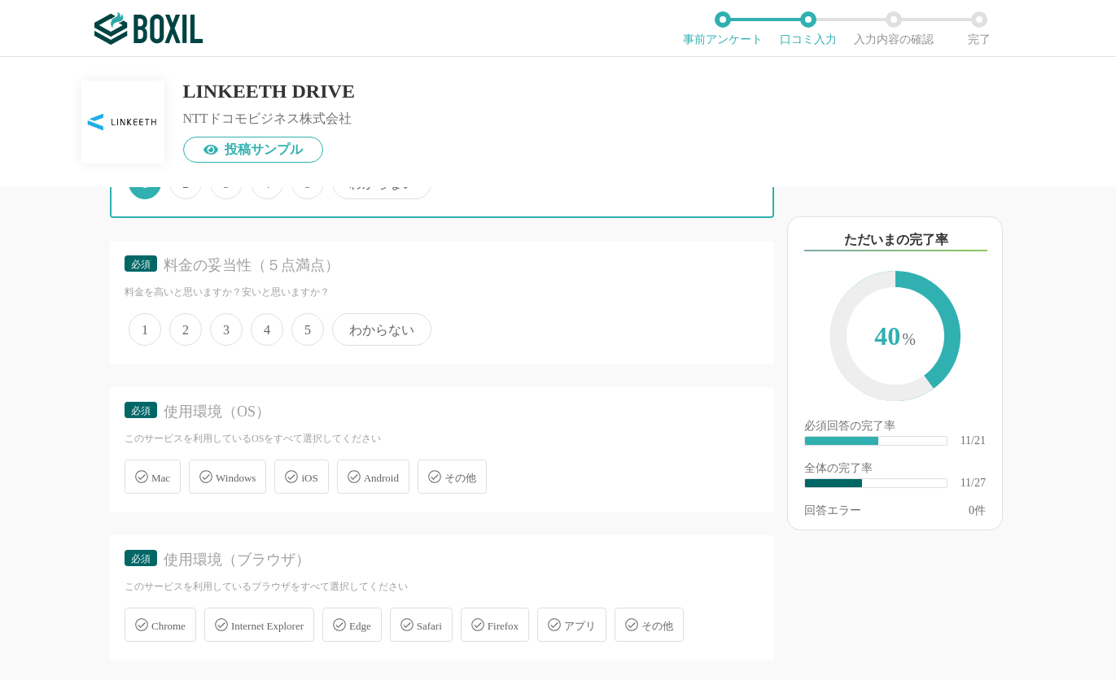
scroll to position [2034, 0]
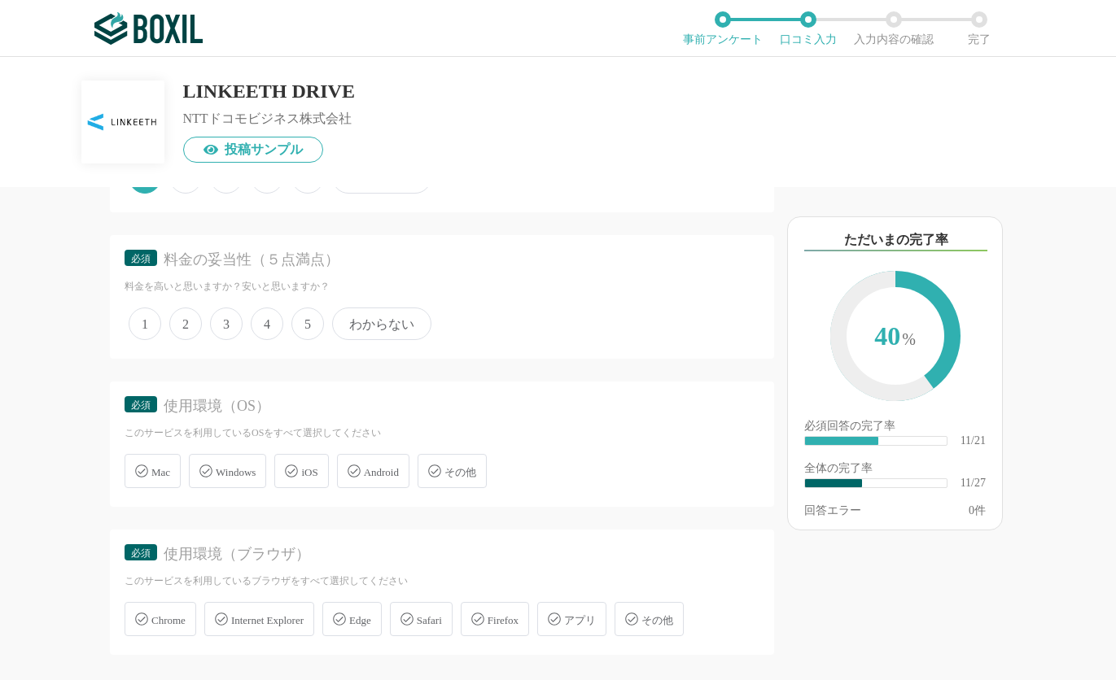
click at [139, 340] on span "1" at bounding box center [145, 324] width 33 height 33
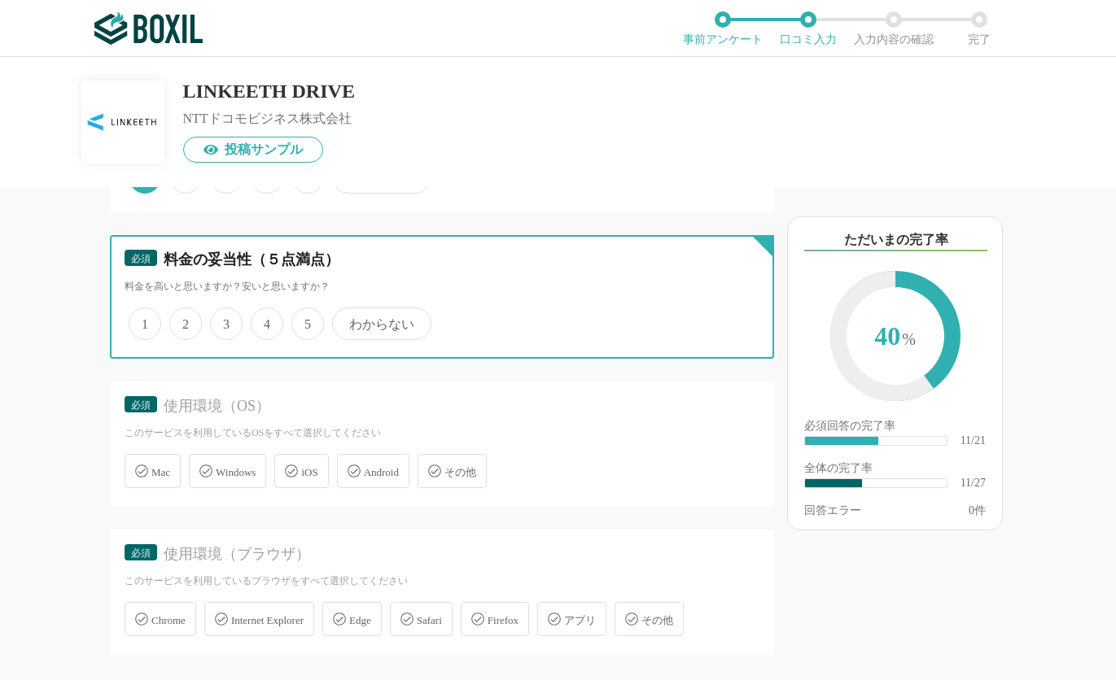
click at [139, 321] on input "1" at bounding box center [138, 315] width 11 height 11
radio input "true"
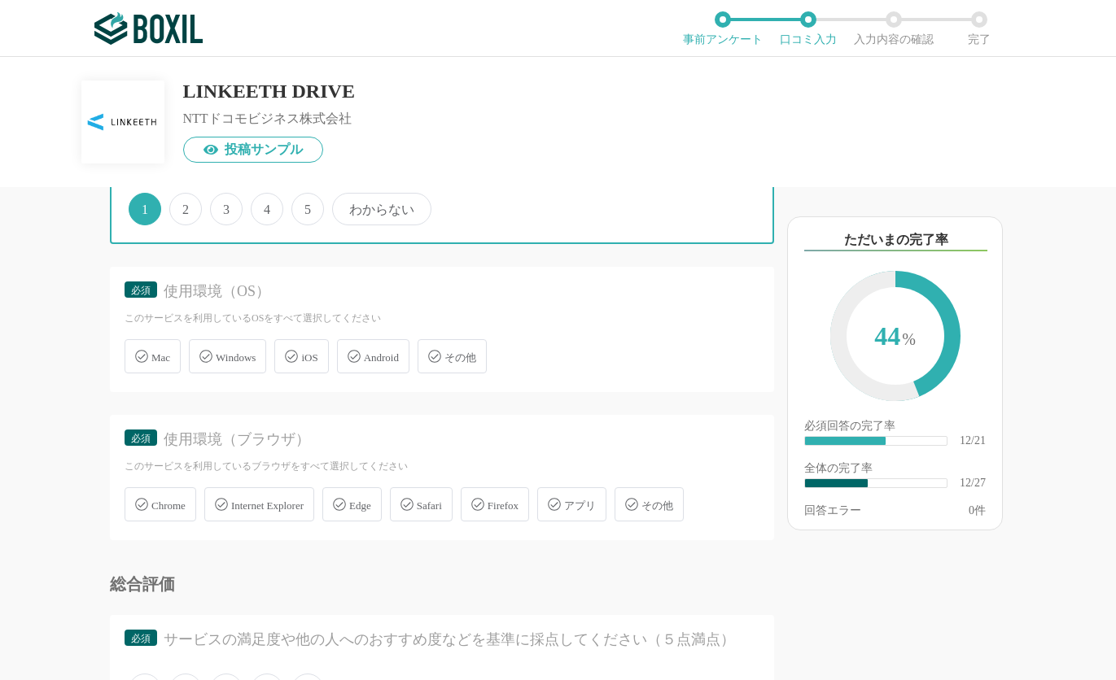
scroll to position [2197, 0]
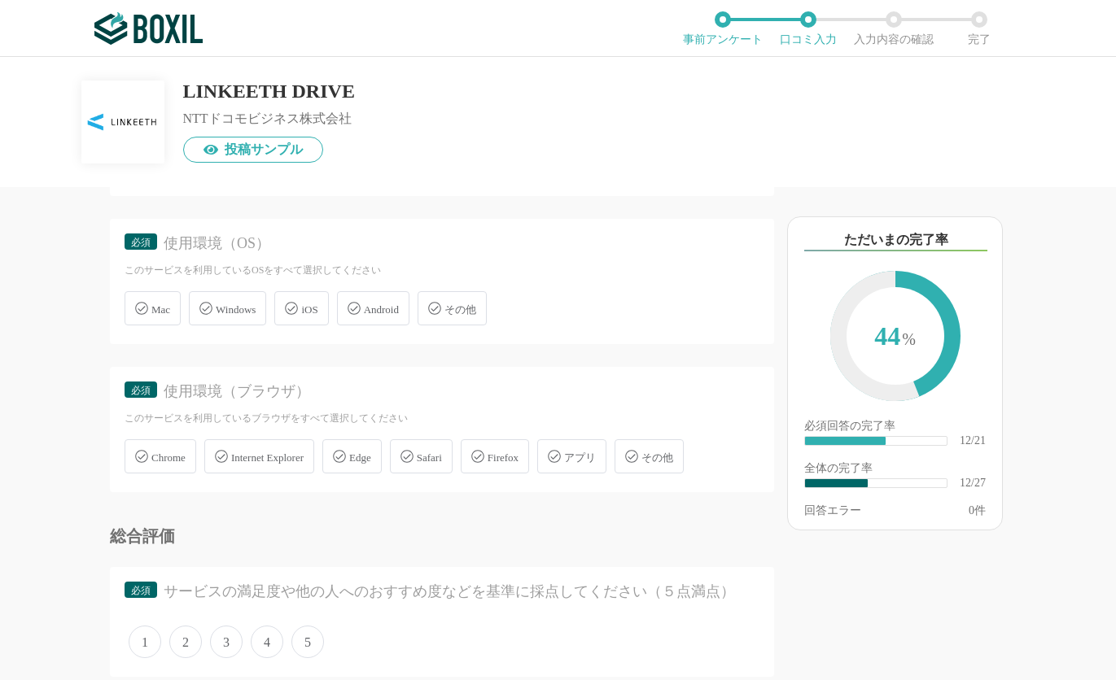
click at [256, 316] on span "Windows" at bounding box center [236, 310] width 40 height 12
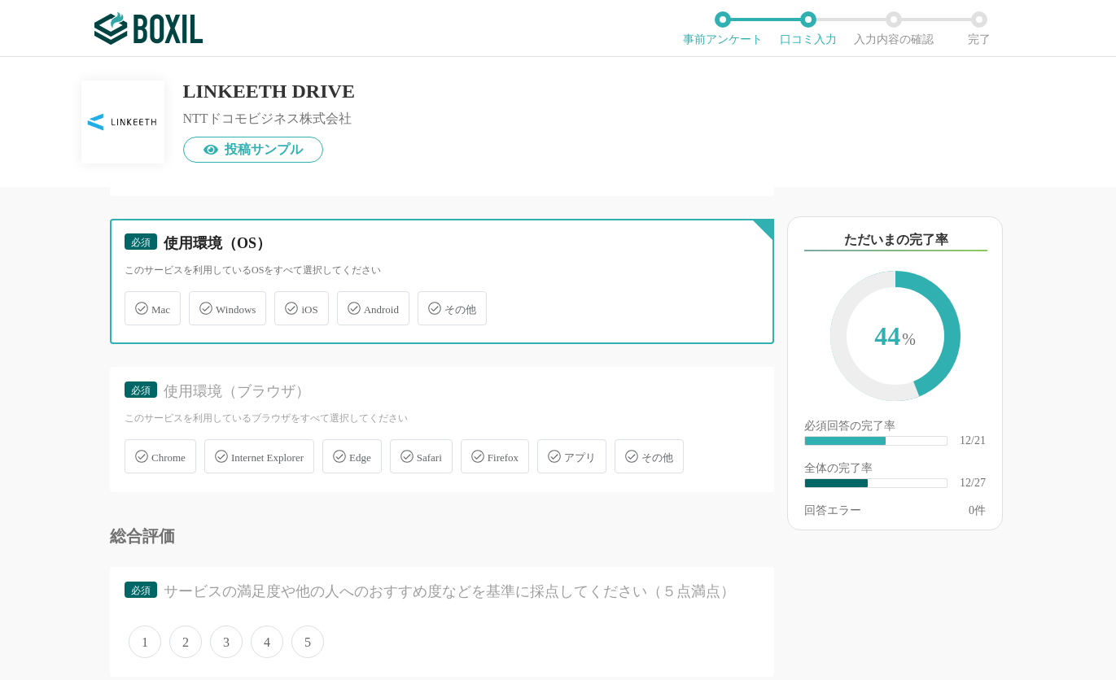
click at [203, 304] on input "Windows" at bounding box center [197, 299] width 11 height 11
checkbox input "true"
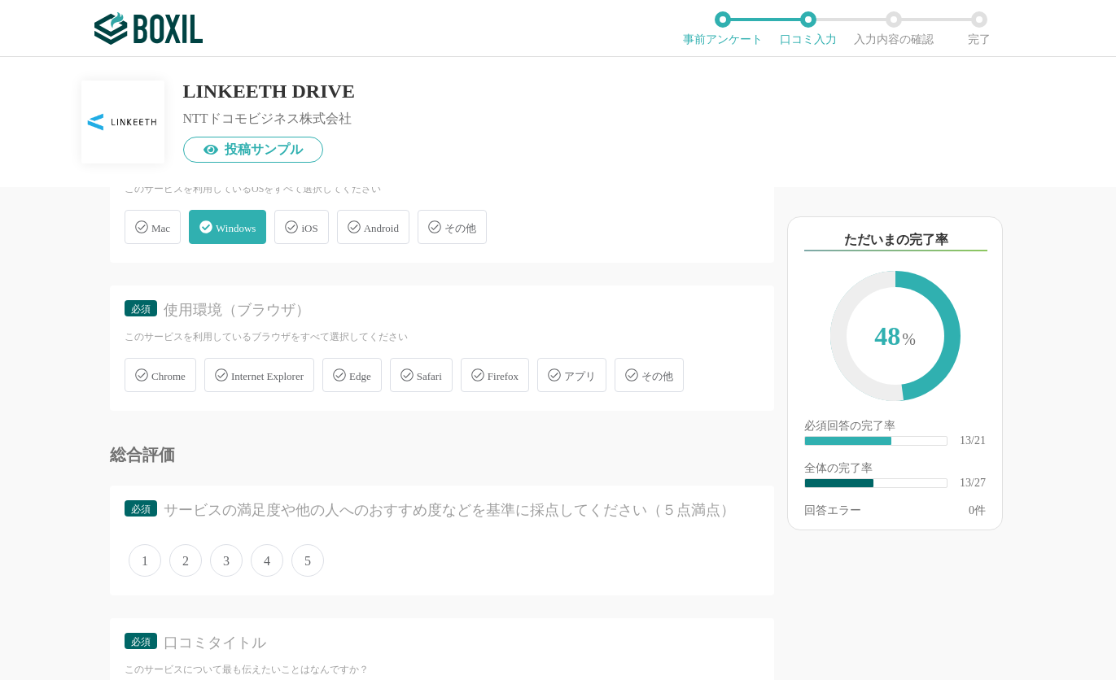
click at [158, 382] on span "Chrome" at bounding box center [168, 376] width 34 height 12
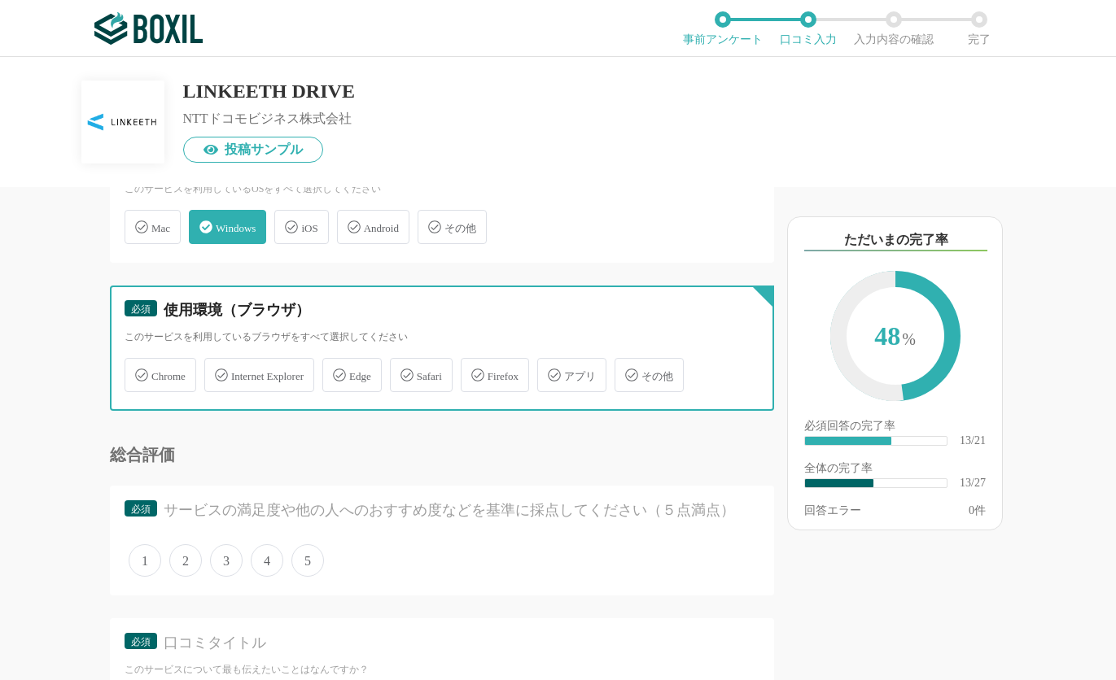
click at [138, 371] on input "Chrome" at bounding box center [133, 366] width 11 height 11
checkbox input "true"
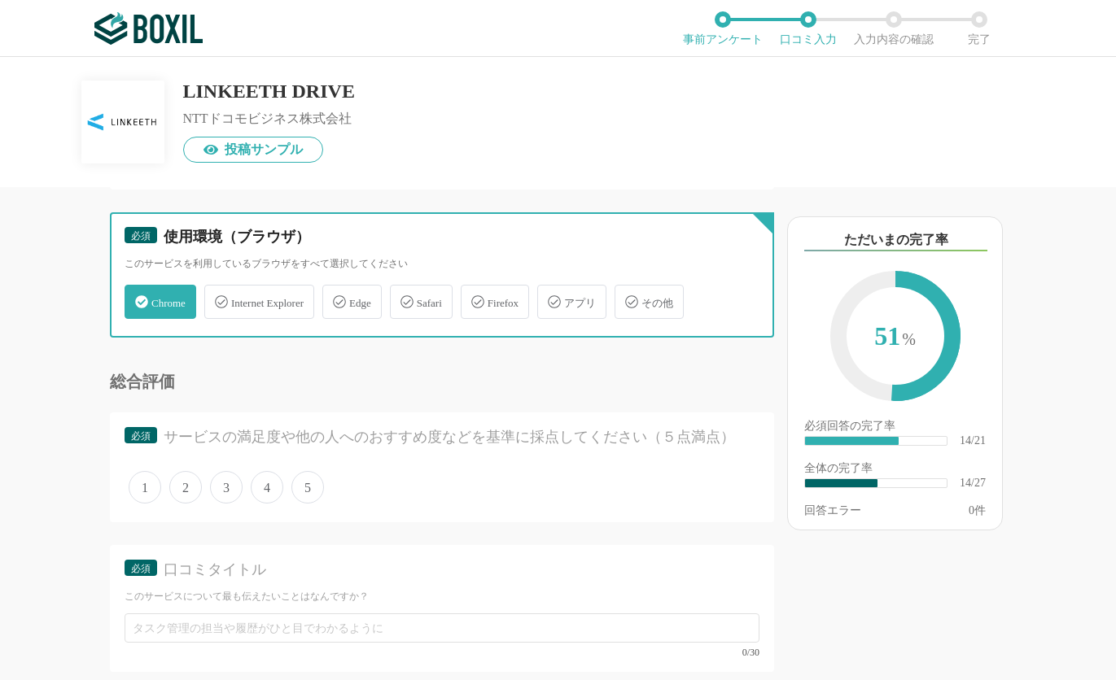
scroll to position [2441, 0]
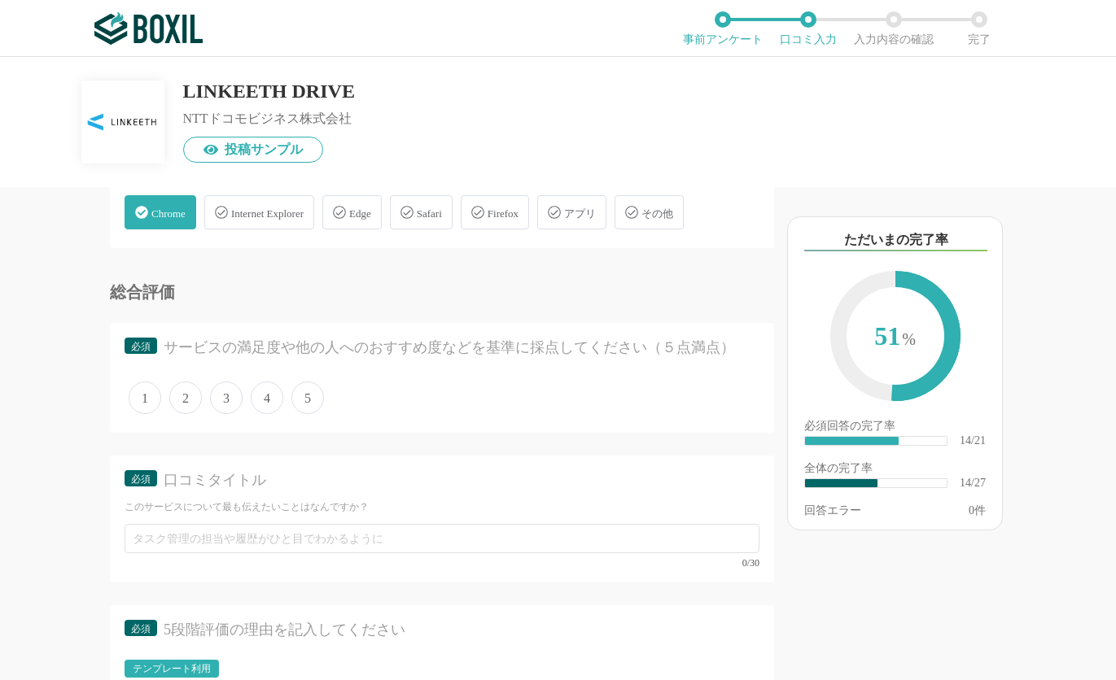
click at [134, 414] on span "1" at bounding box center [145, 398] width 33 height 33
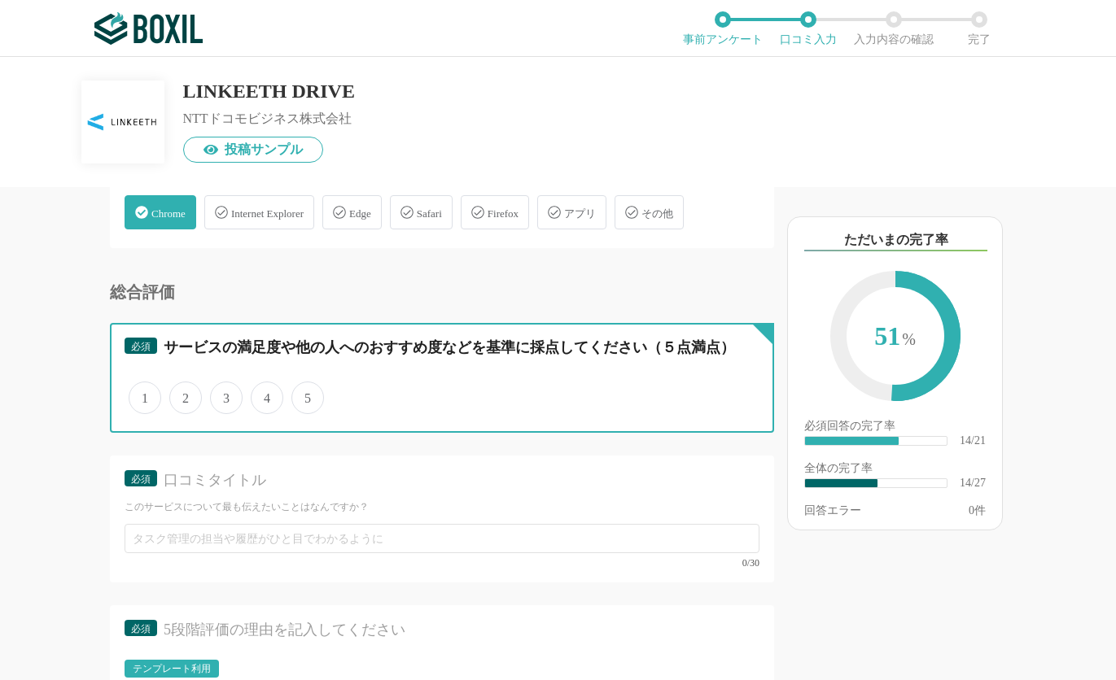
click at [134, 395] on input "1" at bounding box center [138, 389] width 11 height 11
radio input "true"
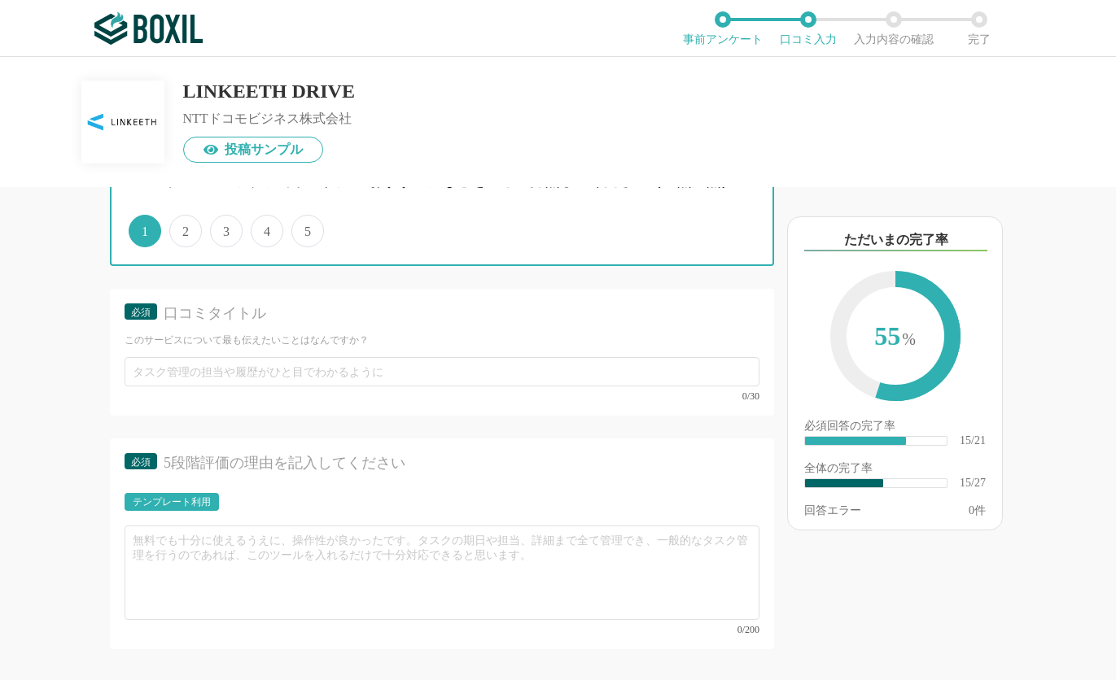
scroll to position [2686, 0]
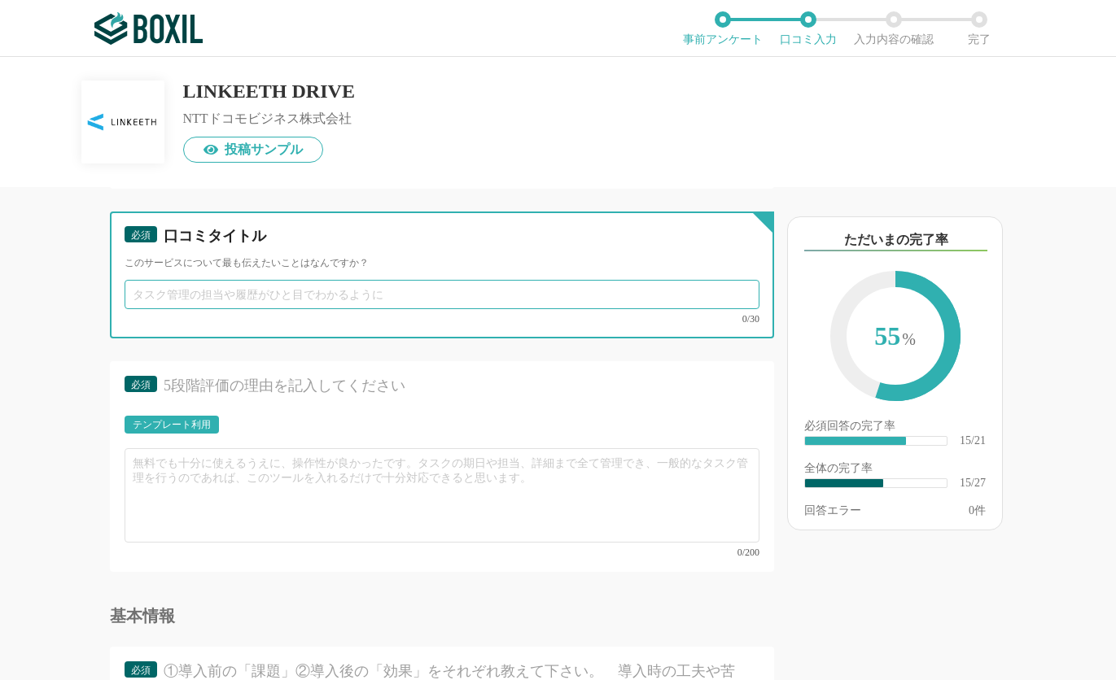
click at [238, 309] on input "text" at bounding box center [442, 294] width 635 height 29
type input "s"
type input "衝撃がなくても動画を残すのであっという間にSDが一杯になる"
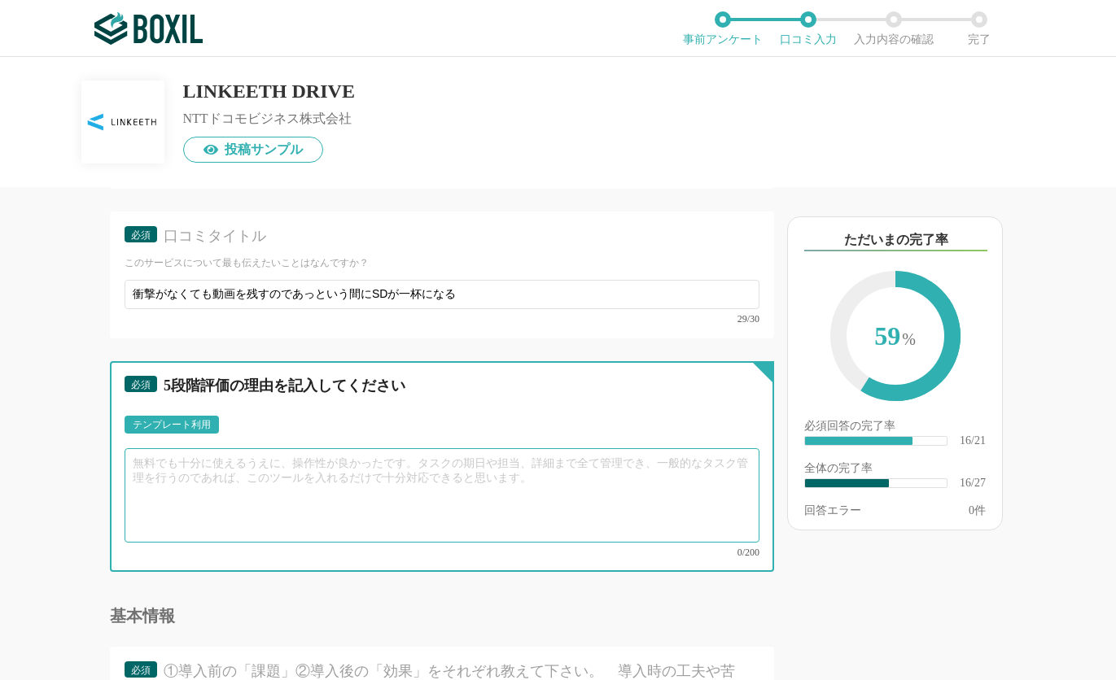
click at [348, 535] on textarea at bounding box center [442, 495] width 635 height 94
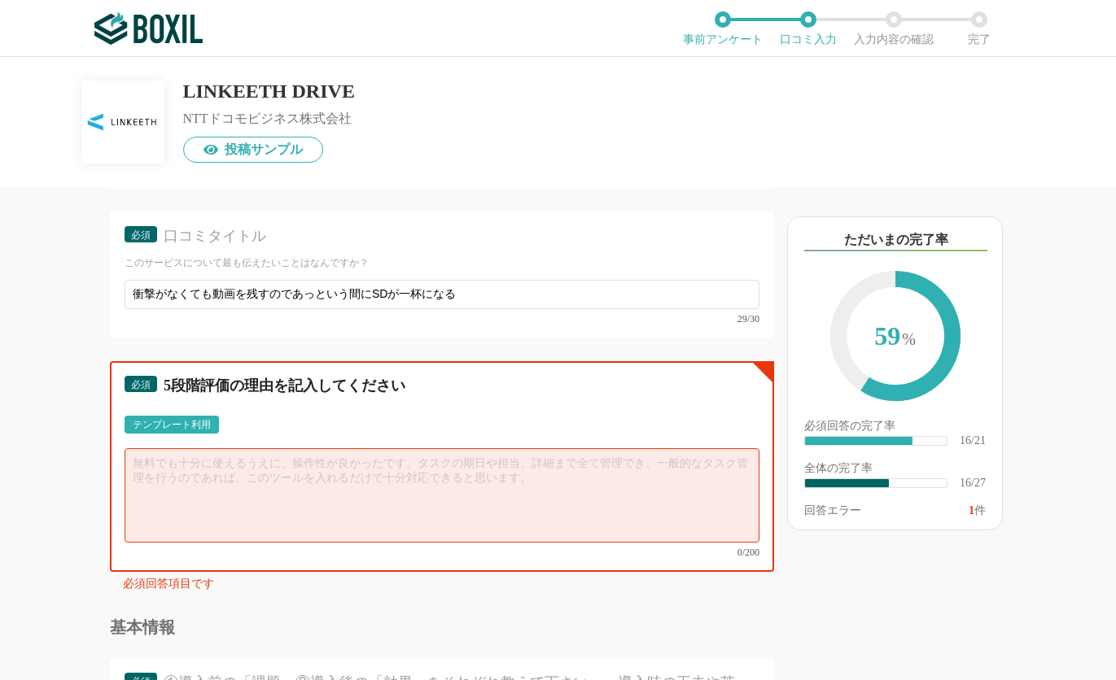
paste textarea "LOREMIPSumdolors、ametconsectetur adipiscingelitseddoeiusmodte。 incidi6utlabor4E…"
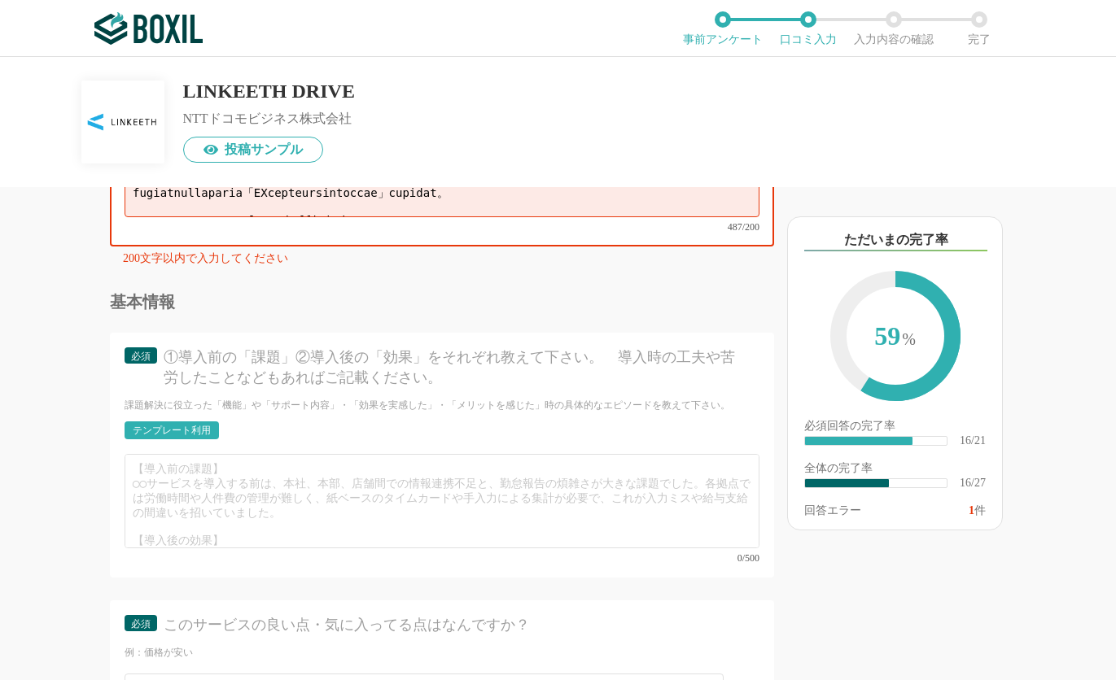
scroll to position [125, 0]
drag, startPoint x: 134, startPoint y: 250, endPoint x: 236, endPoint y: 298, distance: 112.5
click at [236, 271] on div "必須 5段階評価の理由を記入してください テンプレート利用 ፠テンプレート文言が変更されてない箇所がある、または使用できないテキスト（記号）が含まれています。…" at bounding box center [442, 153] width 664 height 235
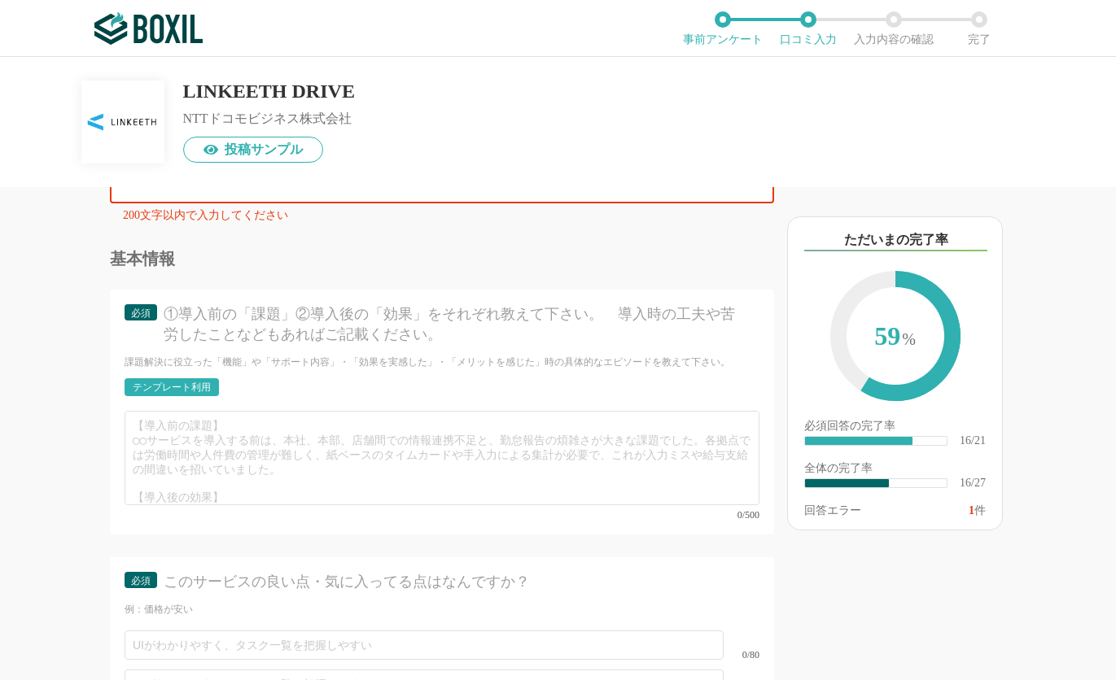
scroll to position [3102, 0]
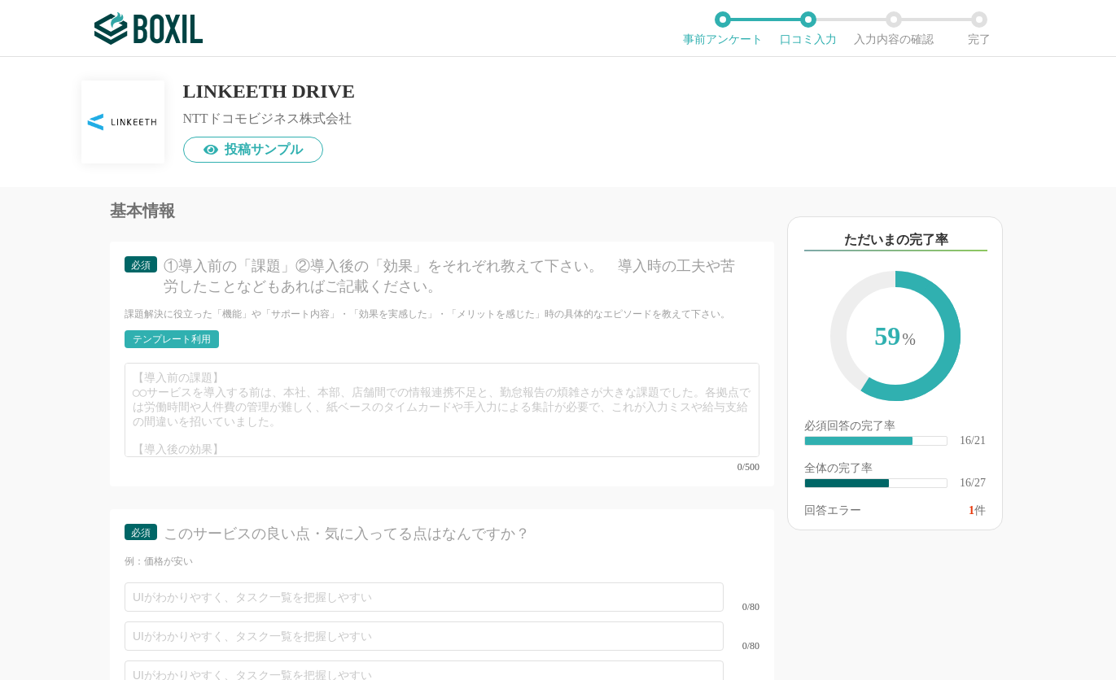
type textarea "LINKEETHは衝撃がなくても、停車中でも録画データを残します しかも衝撃に対する閾値がマニュアルによると変えられません。 そのため動画1ファイルにつき8M…"
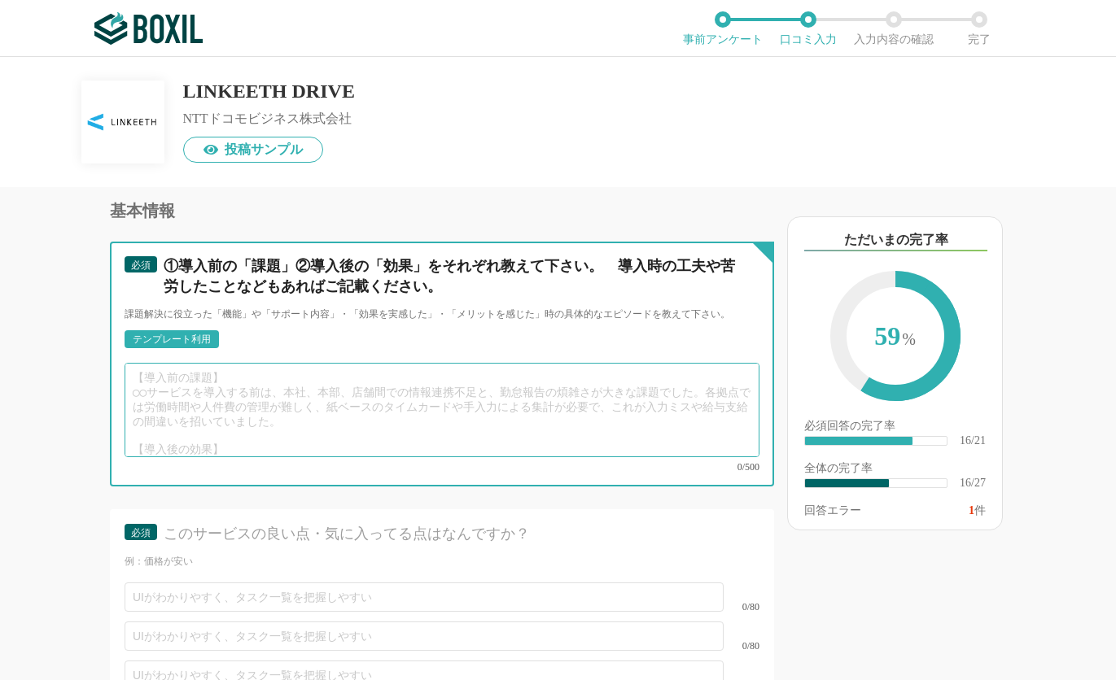
click at [224, 450] on textarea at bounding box center [442, 410] width 635 height 94
paste textarea "LINKEETHのドラレコはSDカード抜き差しに特殊なねじ回しを使います。 もちろん、個々のドライバーが勝手に消去・改変等できないようにということであり その…"
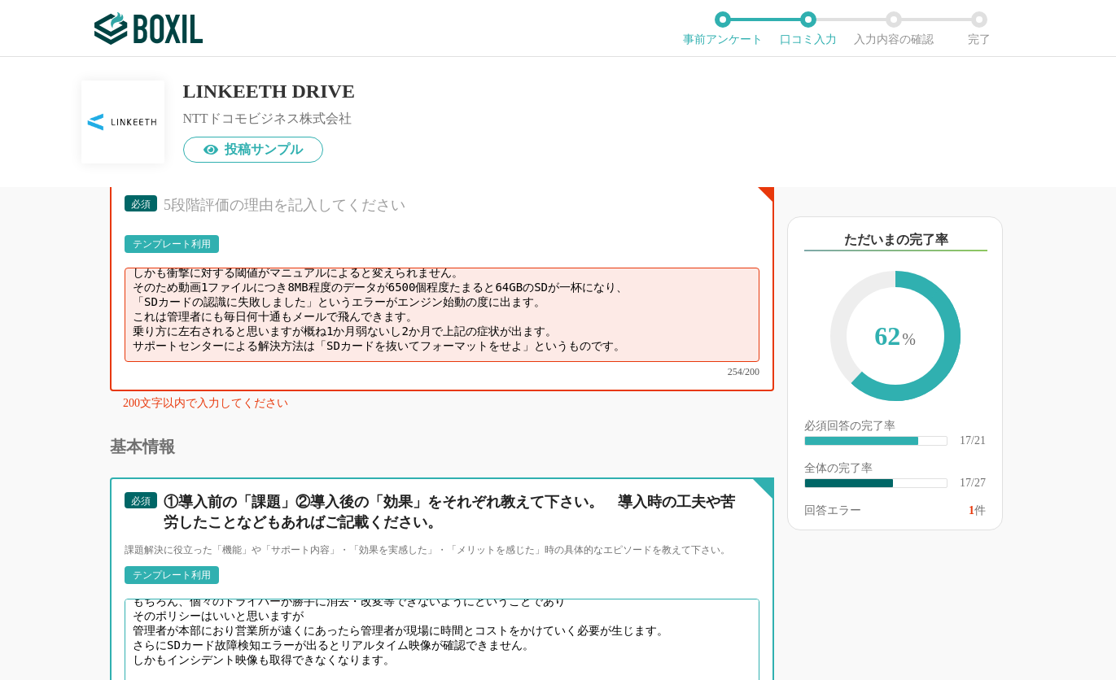
scroll to position [2858, 0]
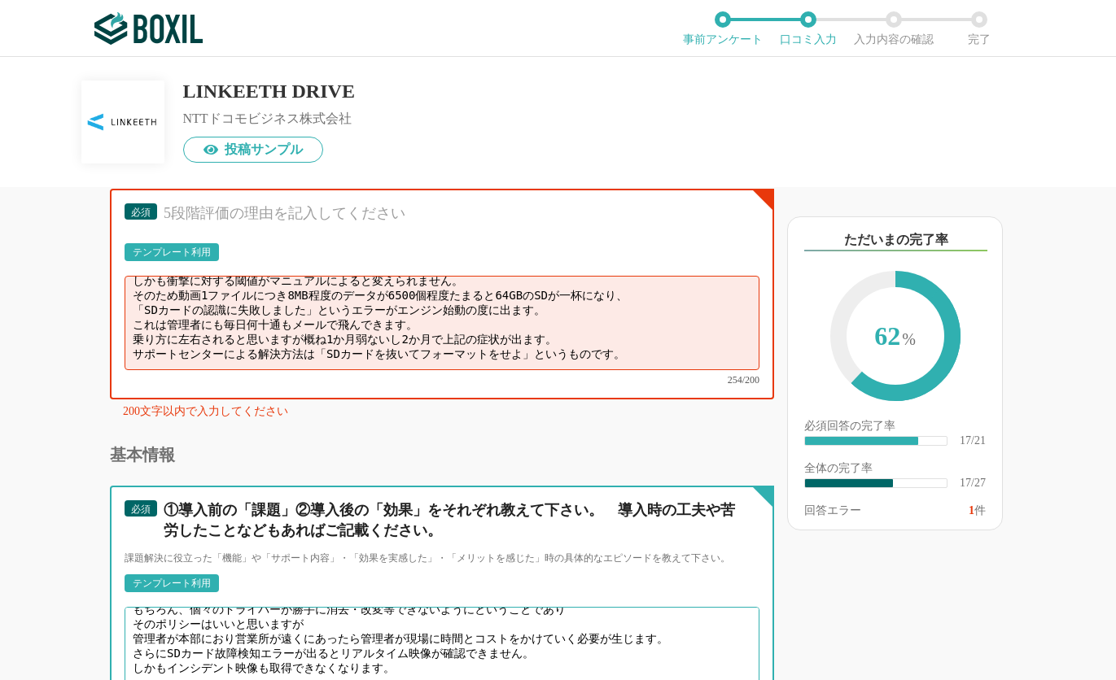
type textarea "LINKEETHのドラレコはSDカード抜き差しに特殊なねじ回しを使います。 もちろん、個々のドライバーが勝手に消去・改変等できないようにということであり その…"
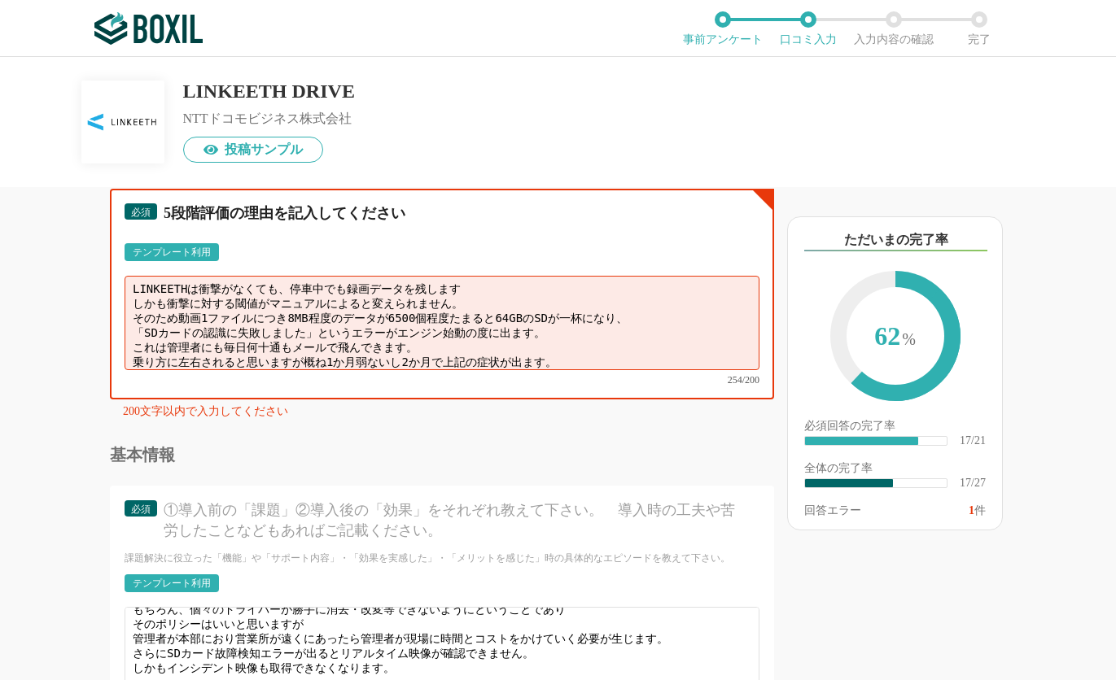
scroll to position [18, 0]
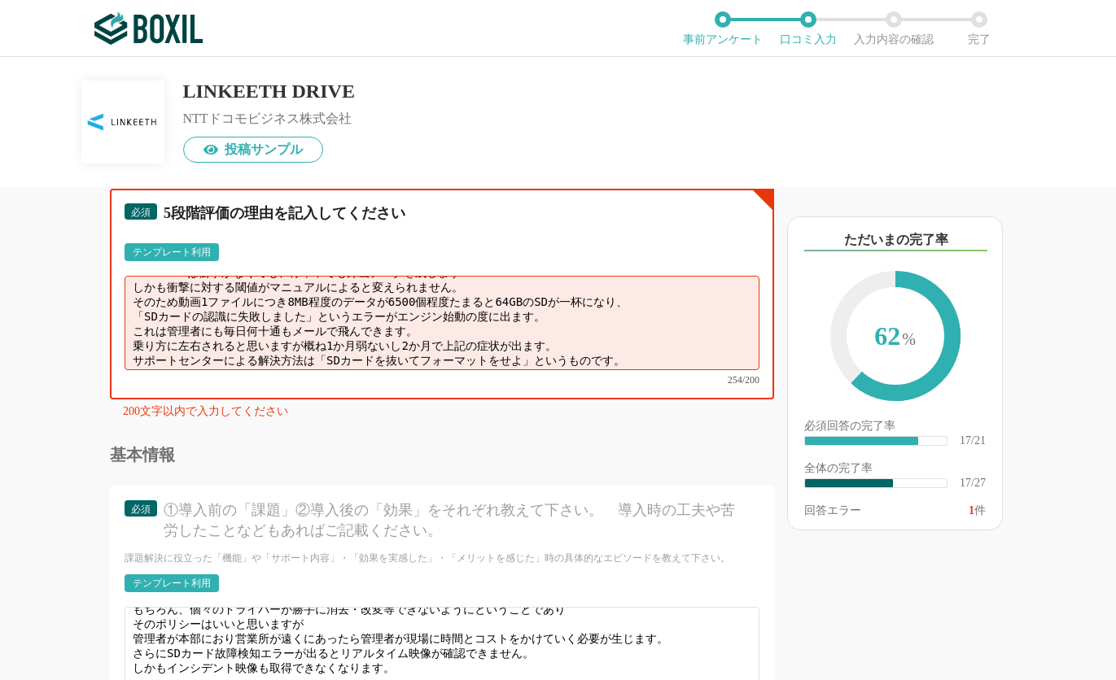
drag, startPoint x: 132, startPoint y: 382, endPoint x: 630, endPoint y: 404, distance: 498.5
click at [630, 370] on textarea "LINKEETHは衝撃がなくても、停車中でも録画データを残します しかも衝撃に対する閾値がマニュアルによると変えられません。 そのため動画1ファイルにつき8M…" at bounding box center [442, 323] width 635 height 94
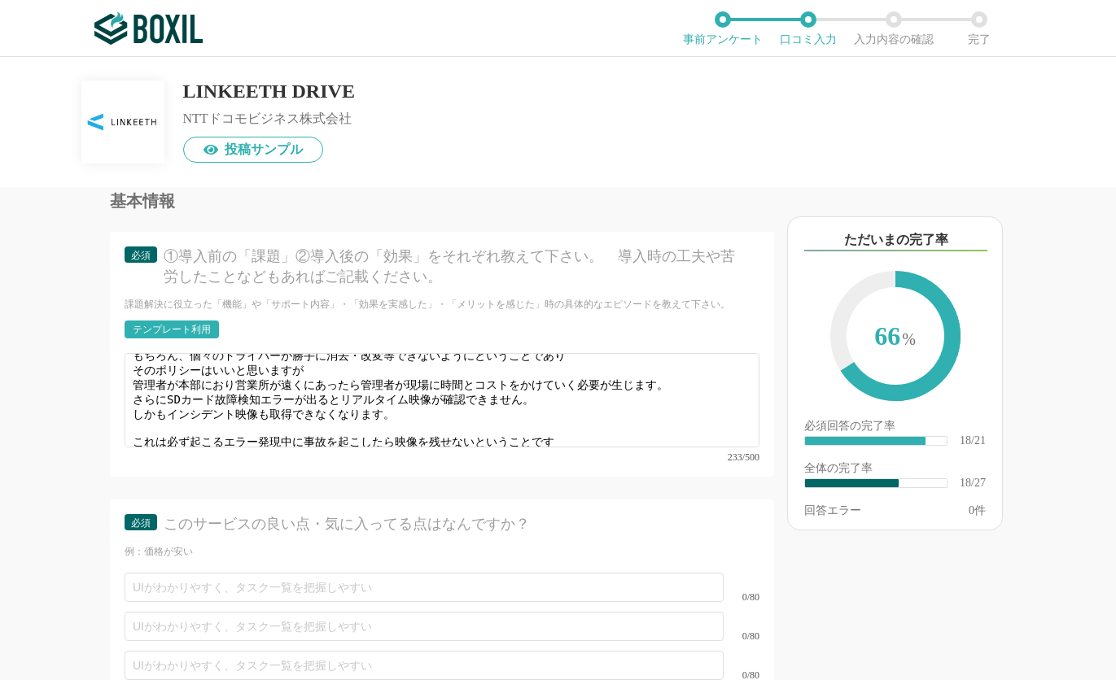
scroll to position [3102, 0]
type textarea "LINKEETHは衝撃がなくても、停車中でも録画データを残します しかも衝撃に対する閾値がマニュアルによると変えられません。 そのため動画1ファイルにつき8M…"
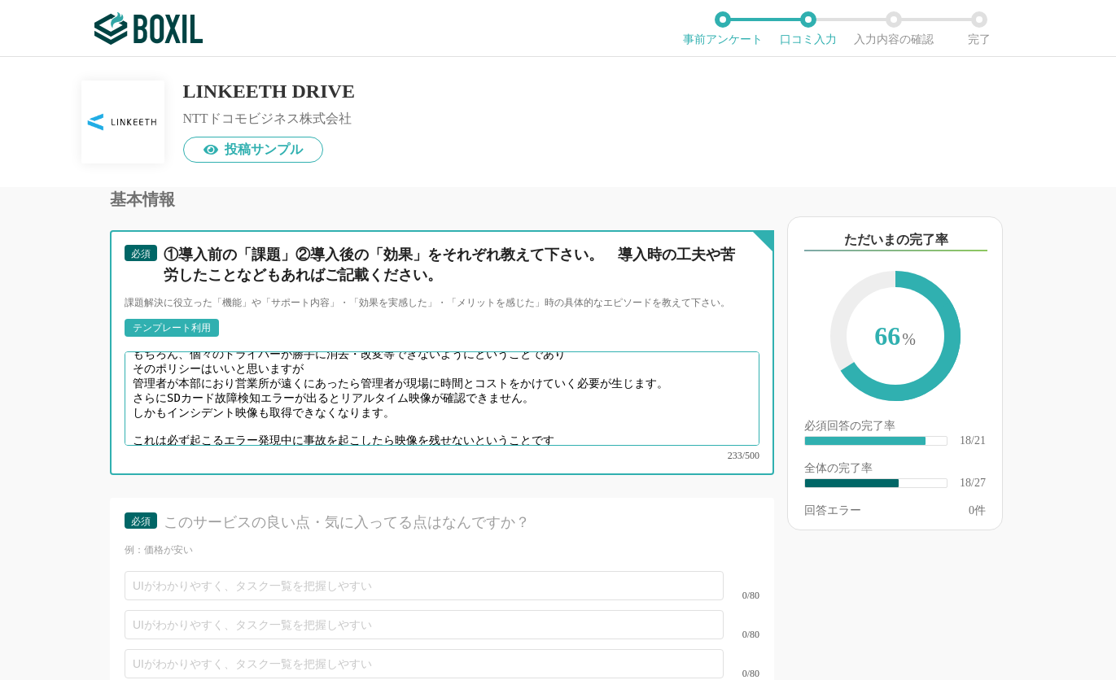
click at [260, 446] on textarea "LINKEETHのドラレコはSDカード抜き差しに特殊なねじ回しを使います。 もちろん、個々のドライバーが勝手に消去・改変等できないようにということであり その…" at bounding box center [442, 399] width 635 height 94
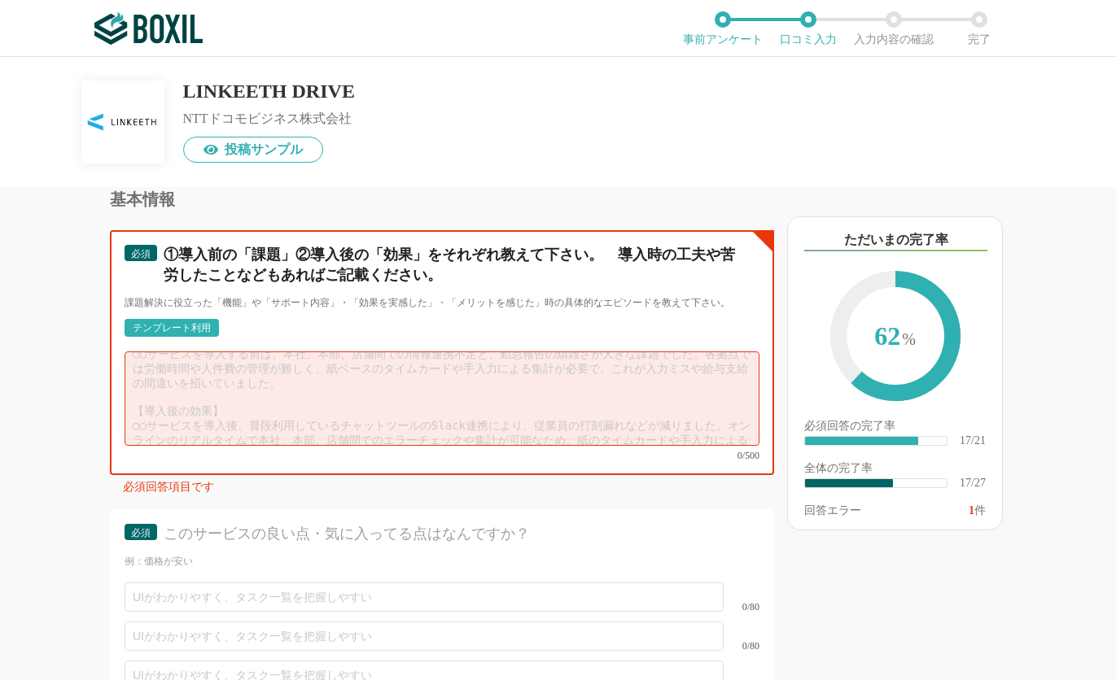
scroll to position [0, 0]
click at [291, 424] on textarea at bounding box center [442, 399] width 635 height 94
paste textarea "LOREMIPSumdolors、ametconsectetur adipiscingelitseddoeiusmodte。 incidi2utlabor1E…"
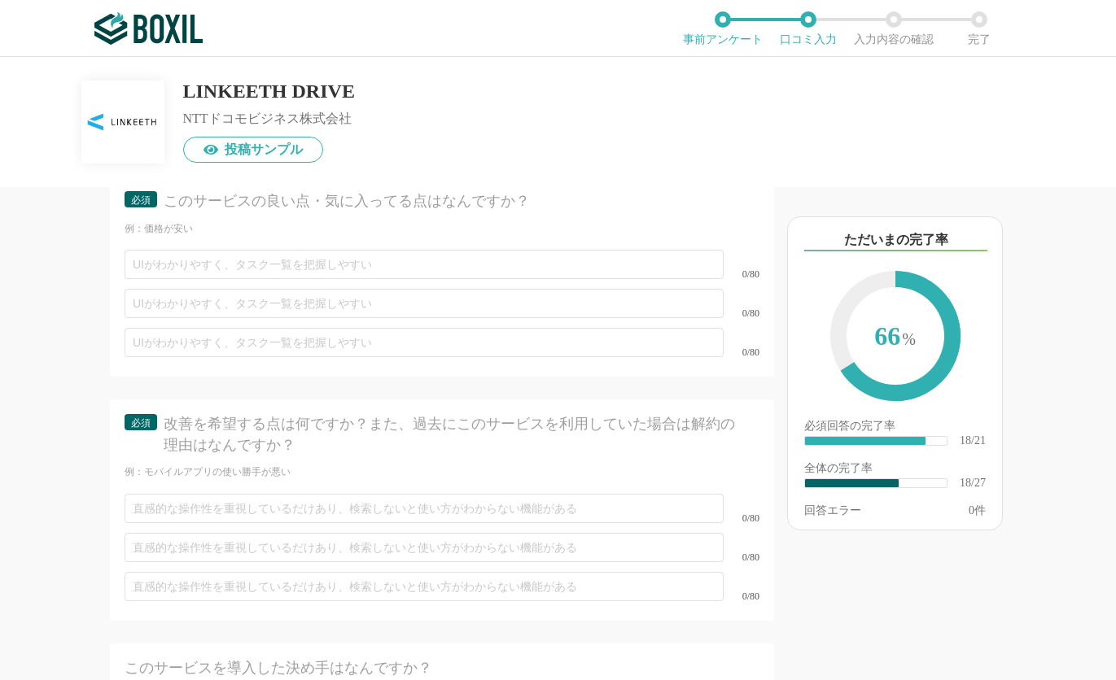
scroll to position [3428, 0]
type textarea "LOREMIPSumdolors、ametconsectetur adipiscingelitseddoeiusmodte。 incidi2utlabor1E…"
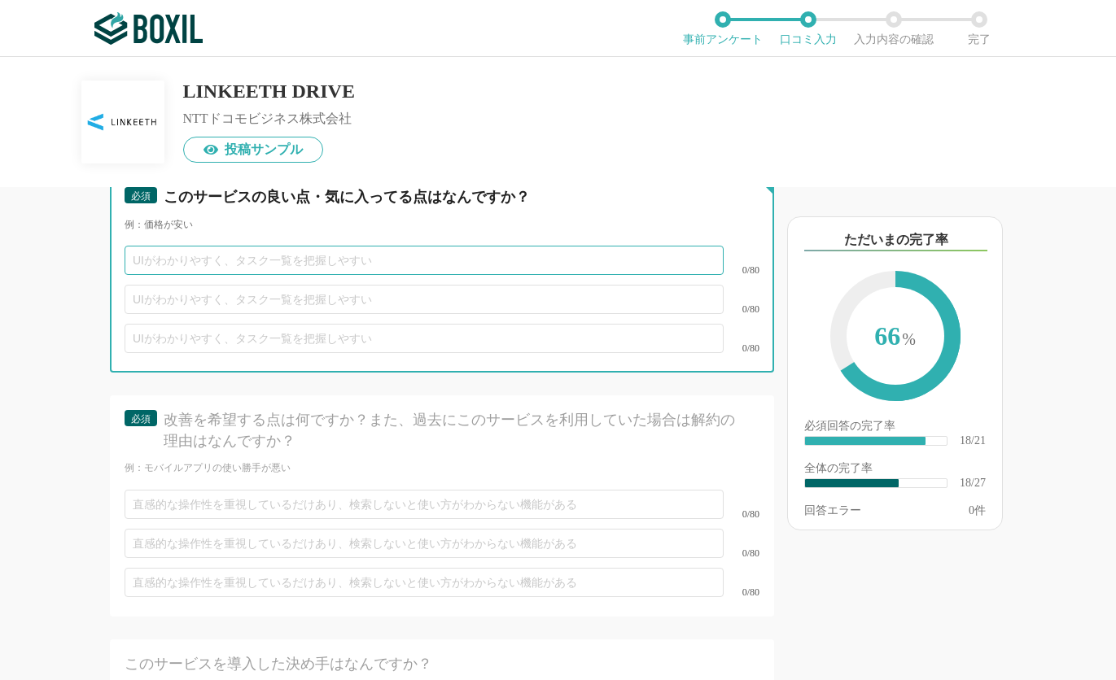
click at [334, 275] on input "text" at bounding box center [424, 260] width 599 height 29
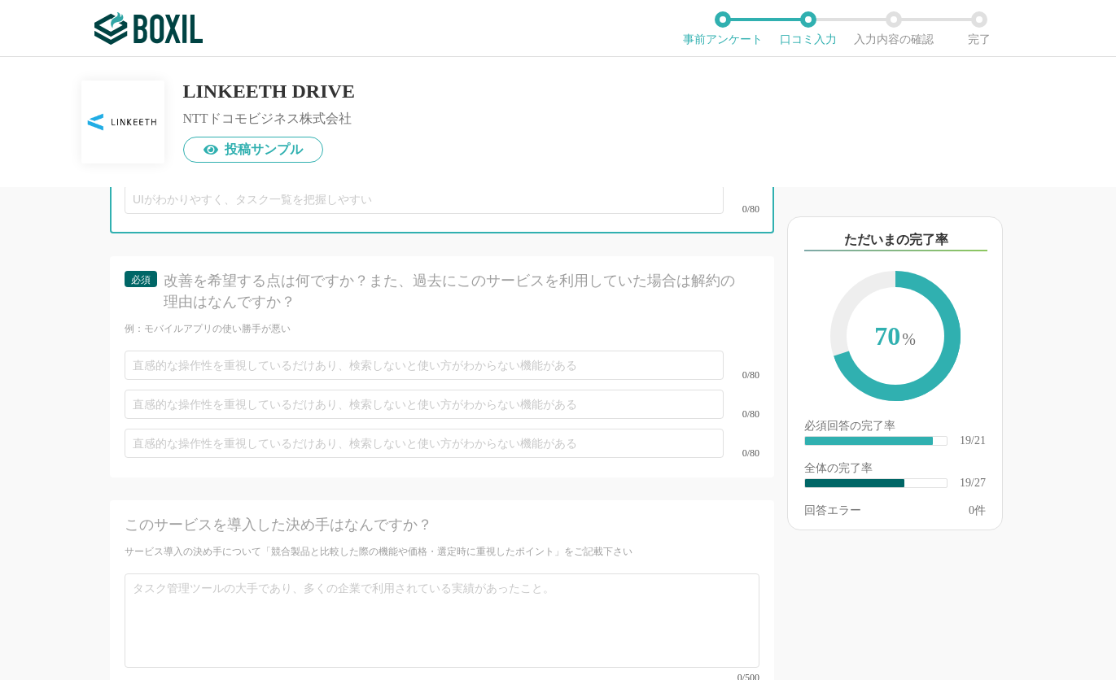
scroll to position [3590, 0]
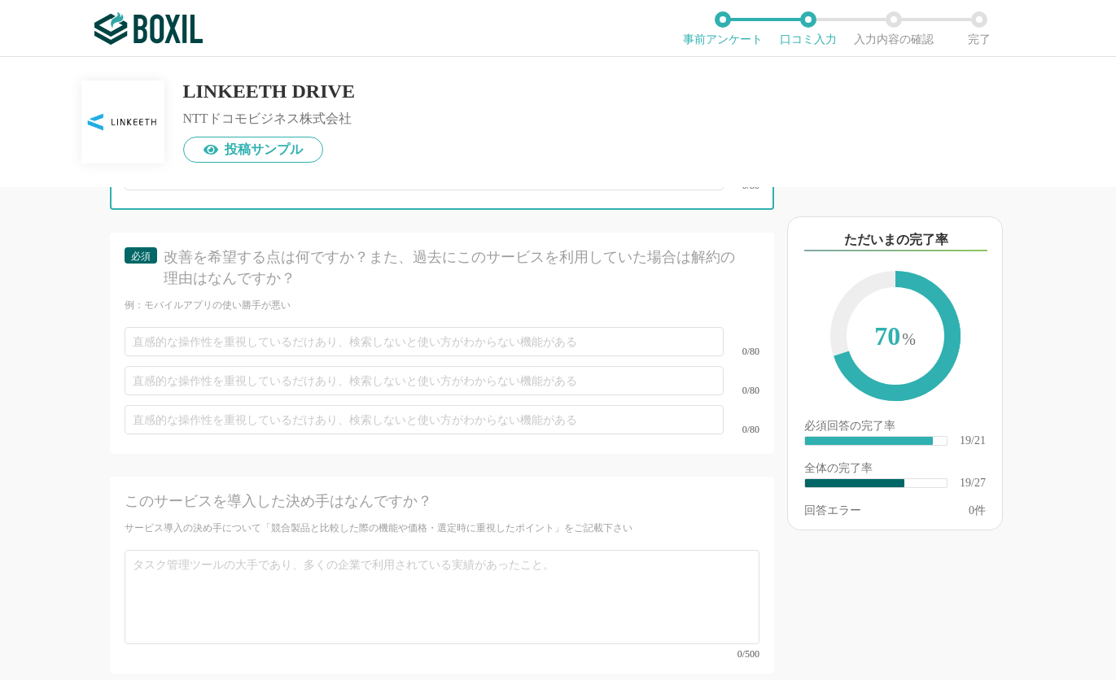
type input "見た目だけdocoですcarよりよくなった"
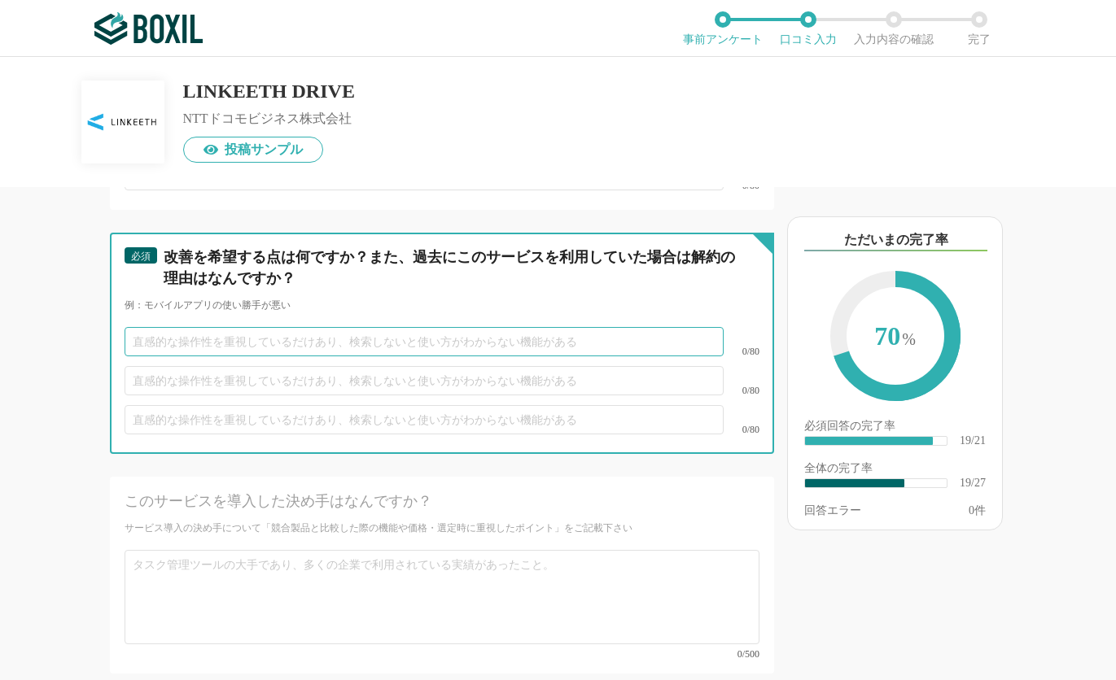
click at [196, 356] on input "text" at bounding box center [424, 341] width 599 height 29
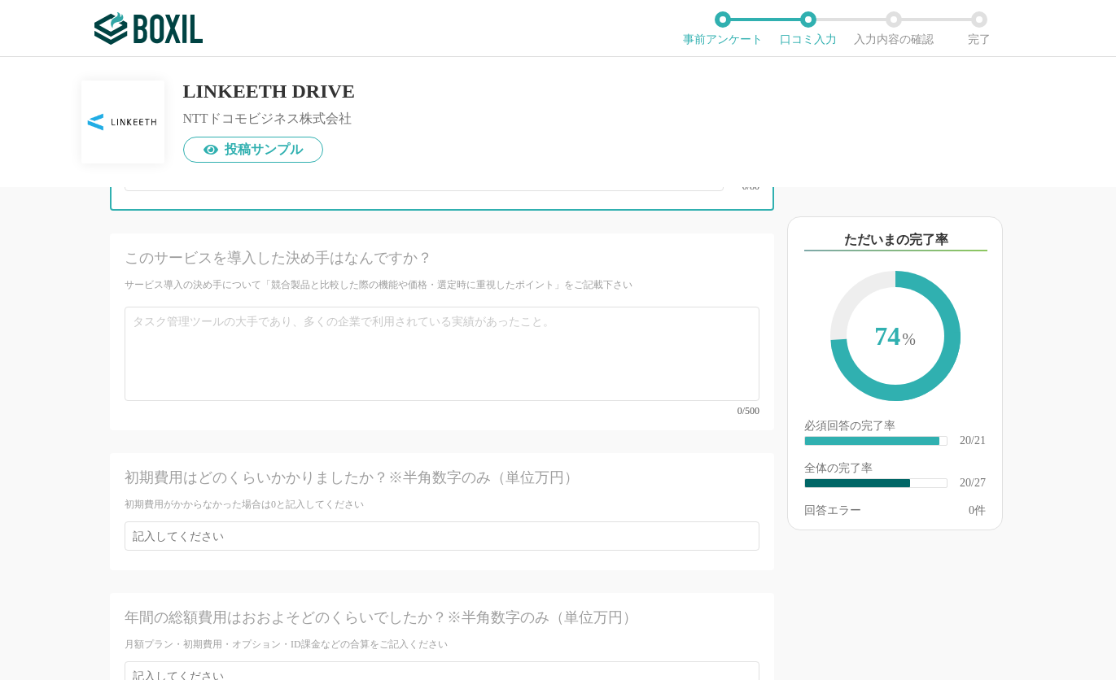
scroll to position [3835, 0]
type input "[DATE]以降出荷のLINKEETHドラレコのファームウェアはバグが酷い"
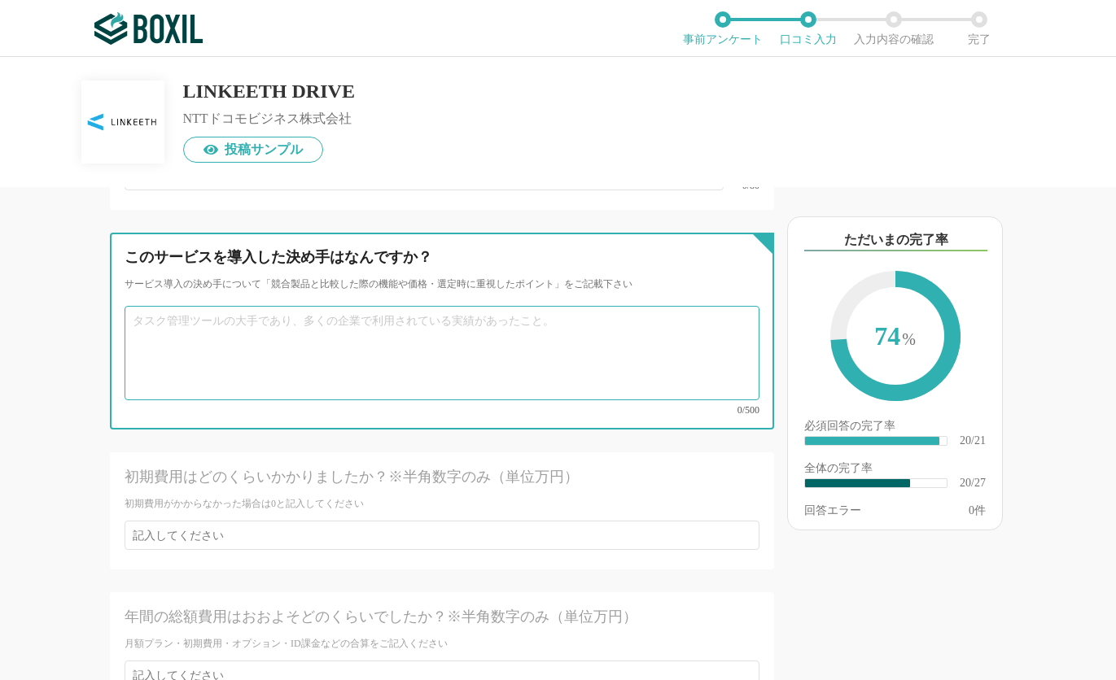
click at [208, 364] on textarea at bounding box center [442, 353] width 635 height 94
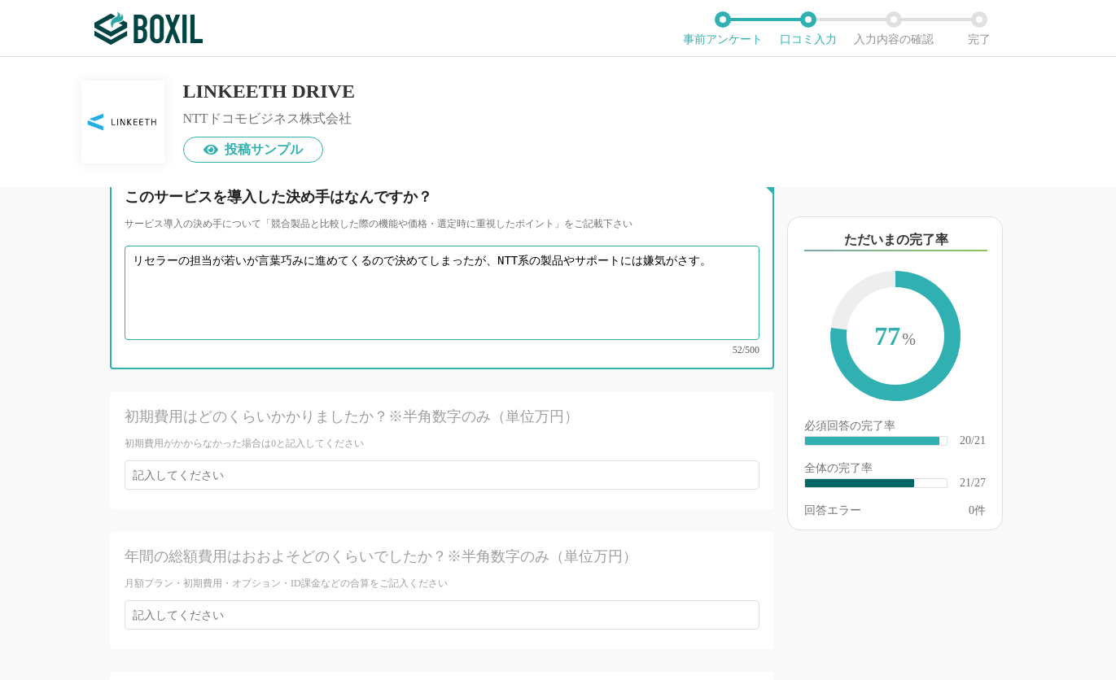
scroll to position [3997, 0]
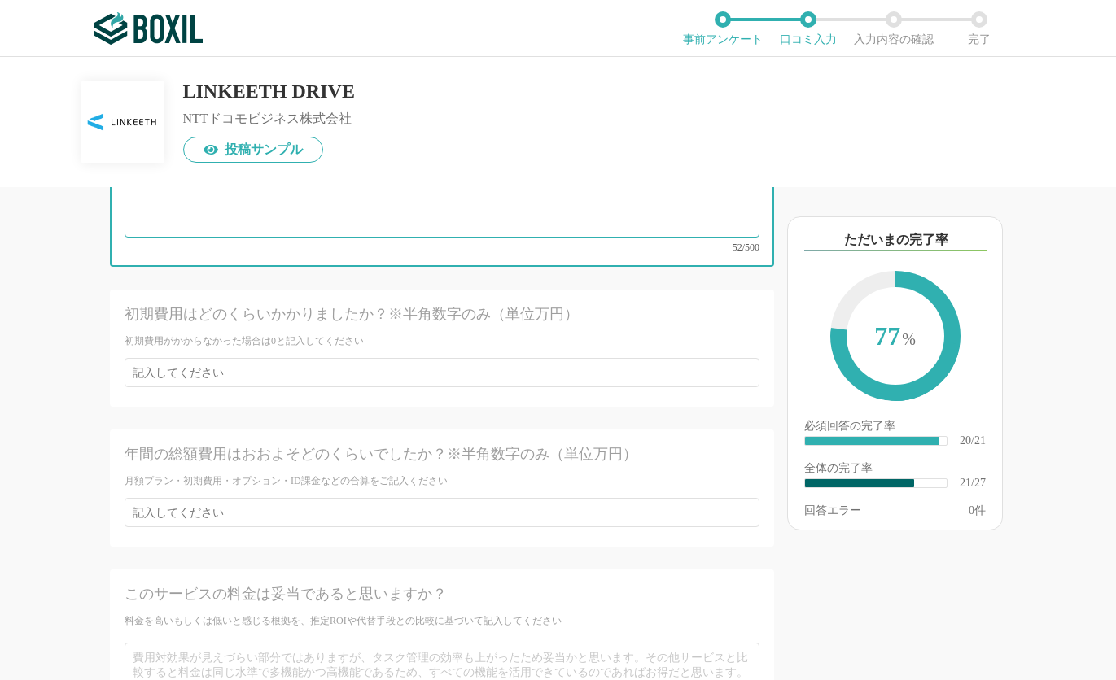
type textarea "リセラーの担当が若いが言葉巧みに進めてくるので決めてしまったが、NTT系の製品やサポートには嫌気がさす。"
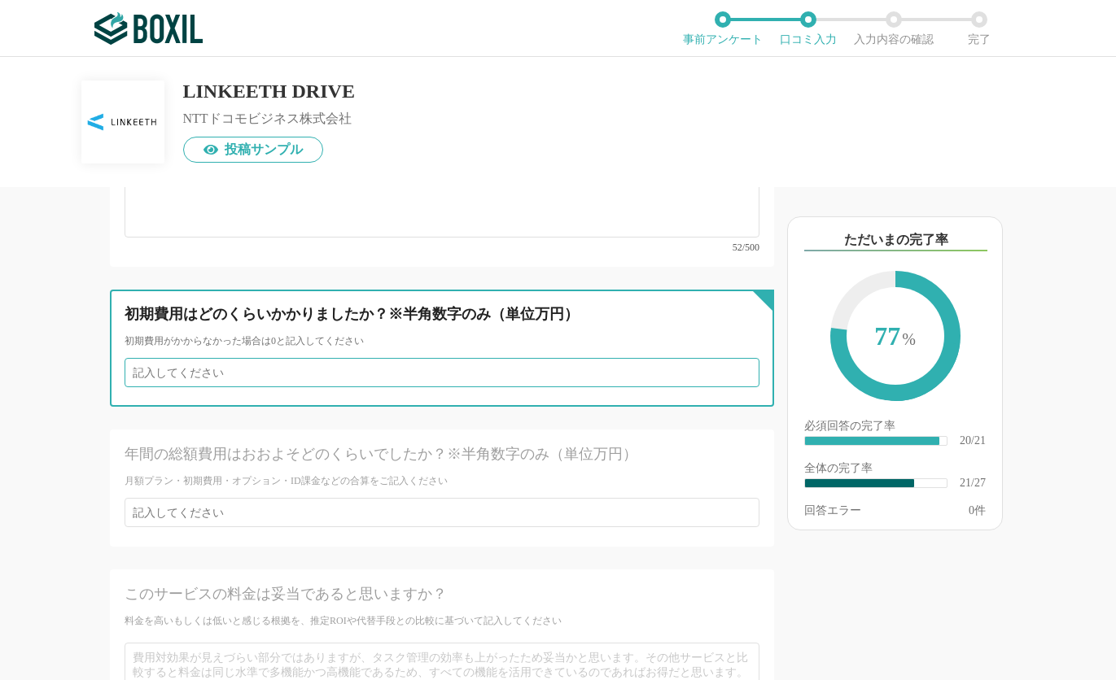
click at [230, 387] on input "number" at bounding box center [442, 372] width 635 height 29
click at [253, 387] on input "number" at bounding box center [442, 372] width 635 height 29
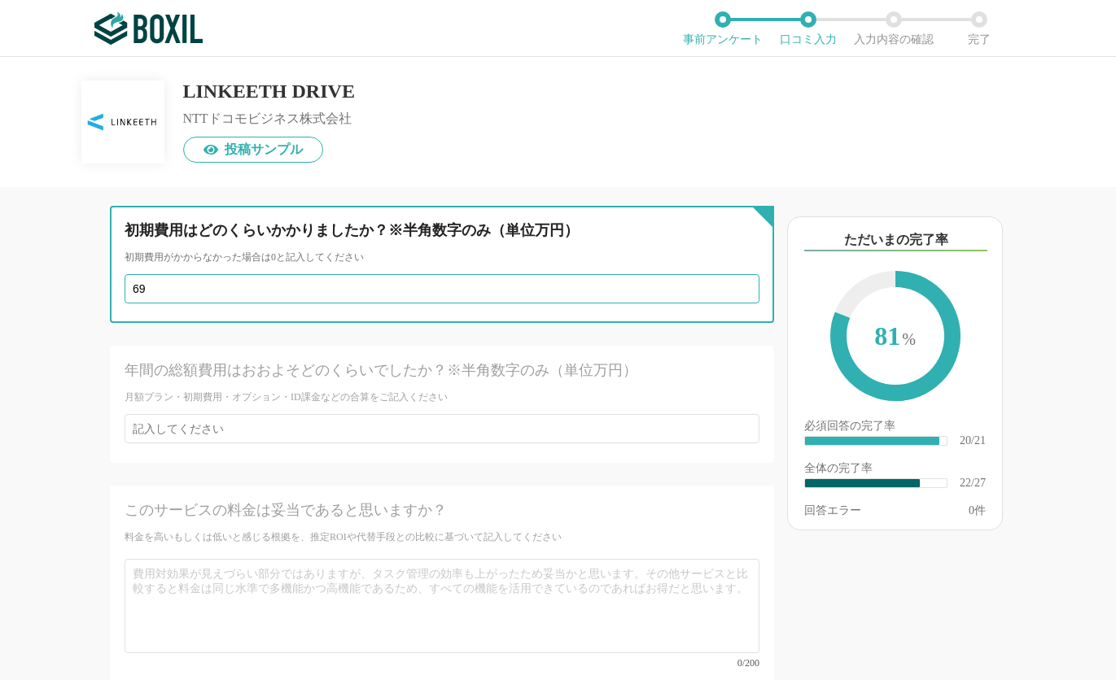
scroll to position [4160, 0]
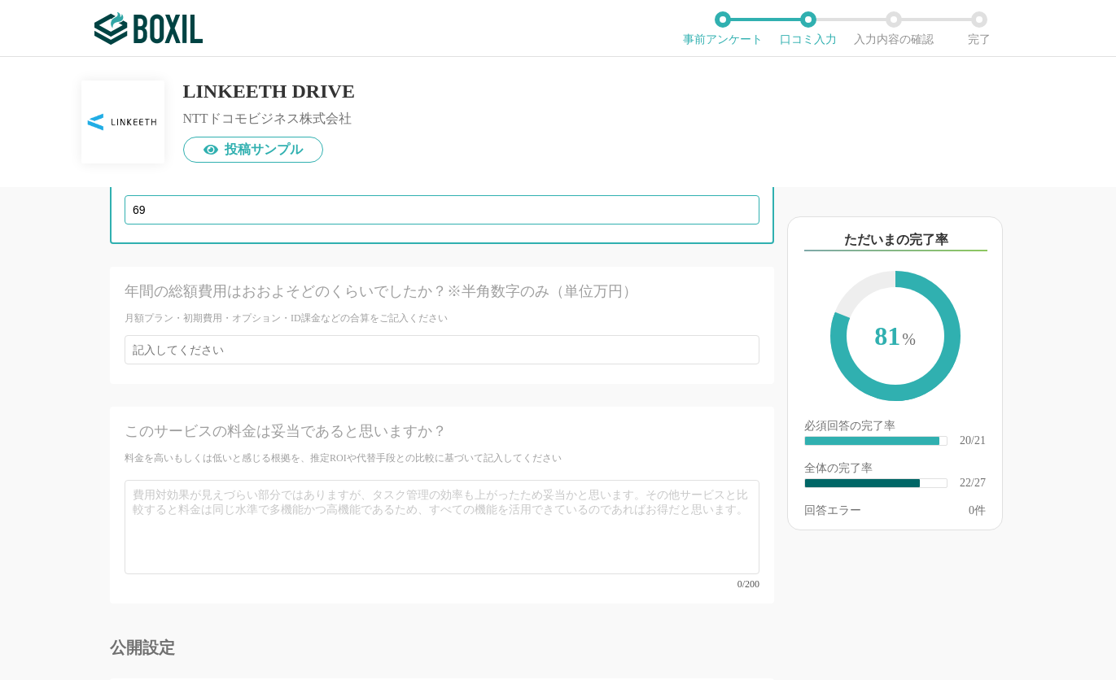
type input "69"
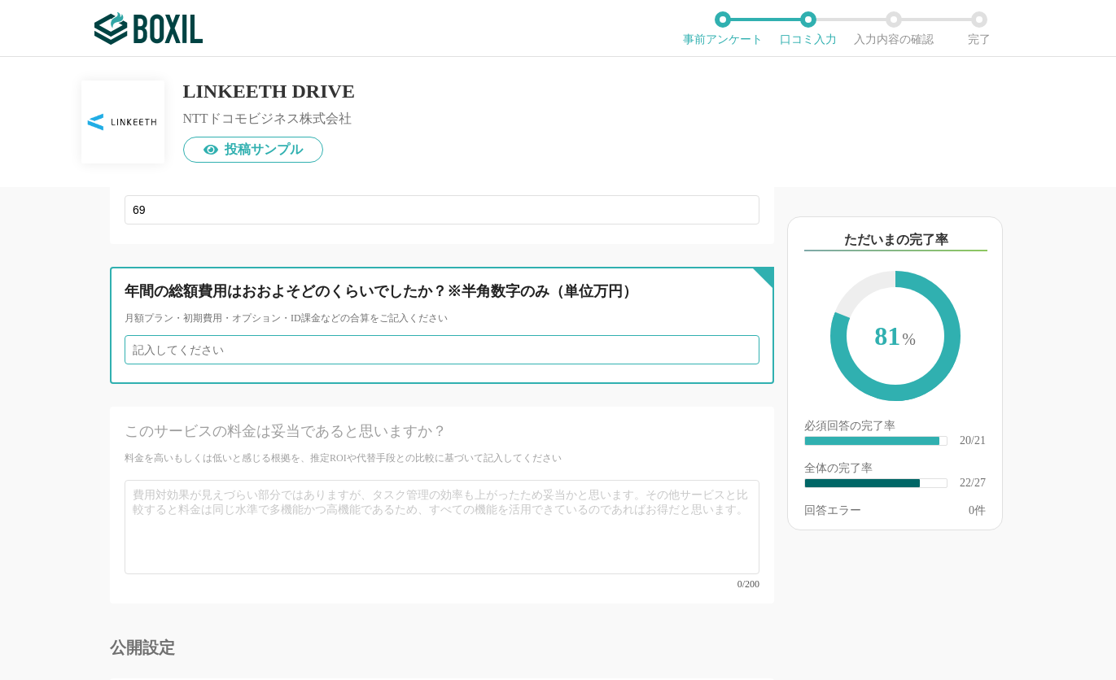
click at [257, 365] on input "number" at bounding box center [442, 349] width 635 height 29
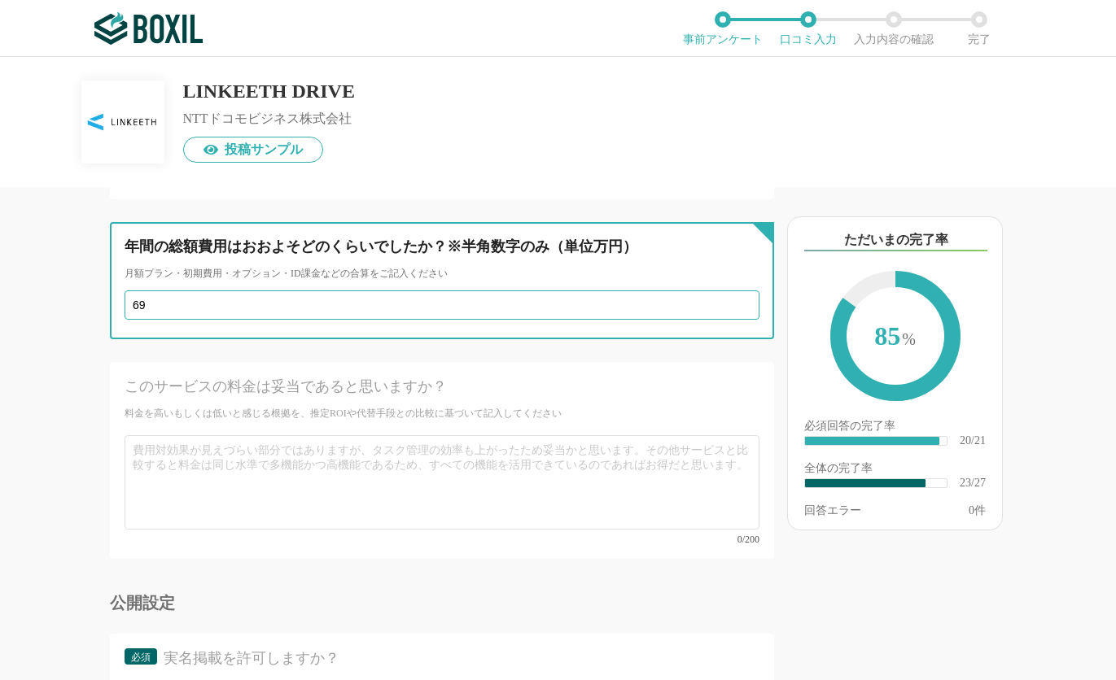
scroll to position [4241, 0]
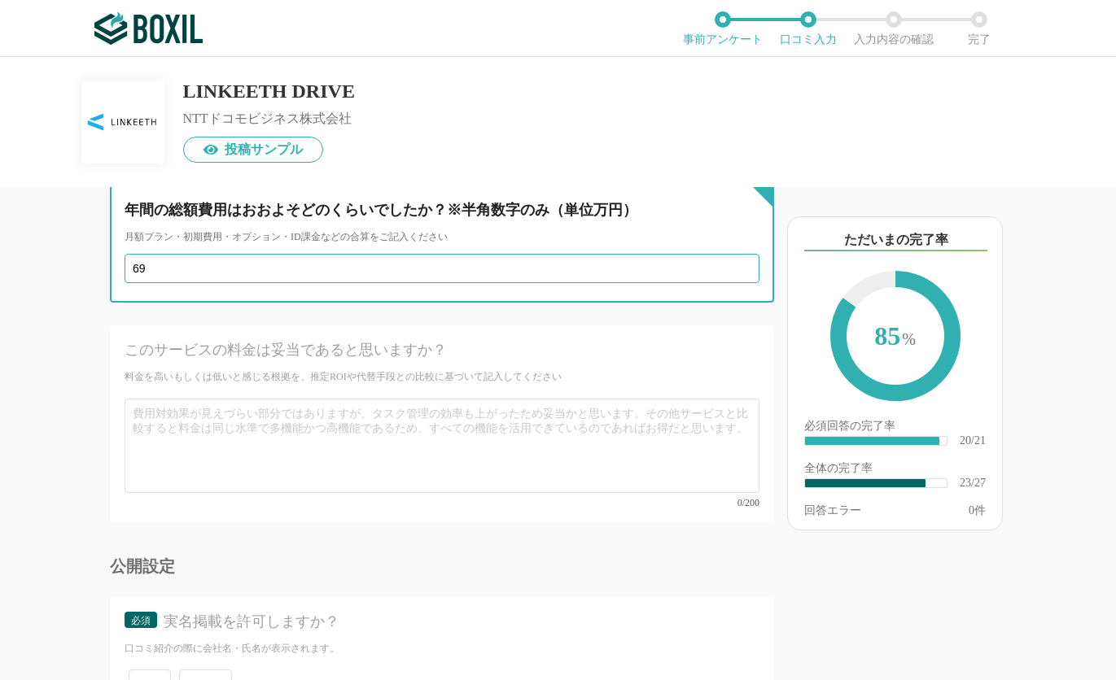
type input "69"
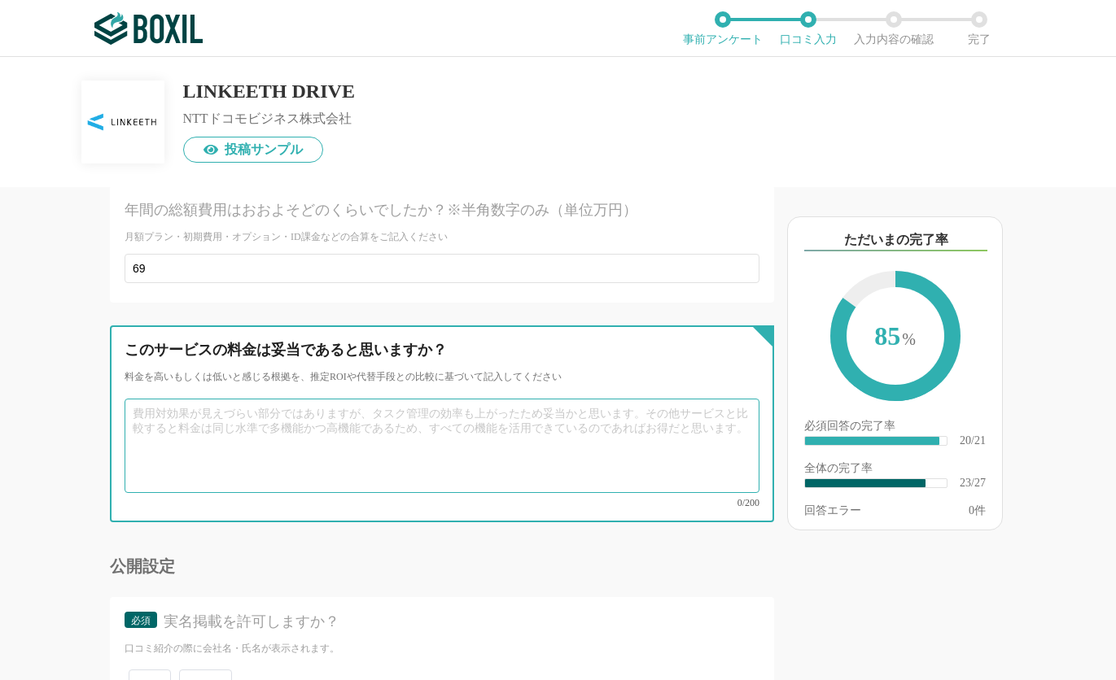
click at [227, 454] on textarea at bounding box center [442, 446] width 635 height 94
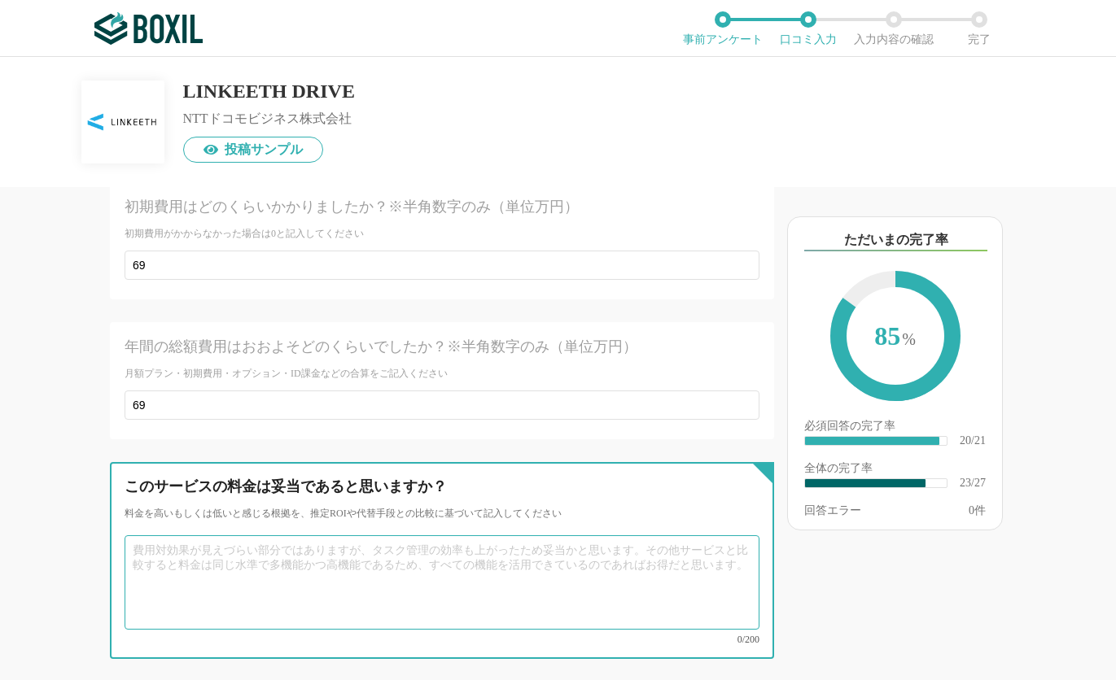
scroll to position [4079, 0]
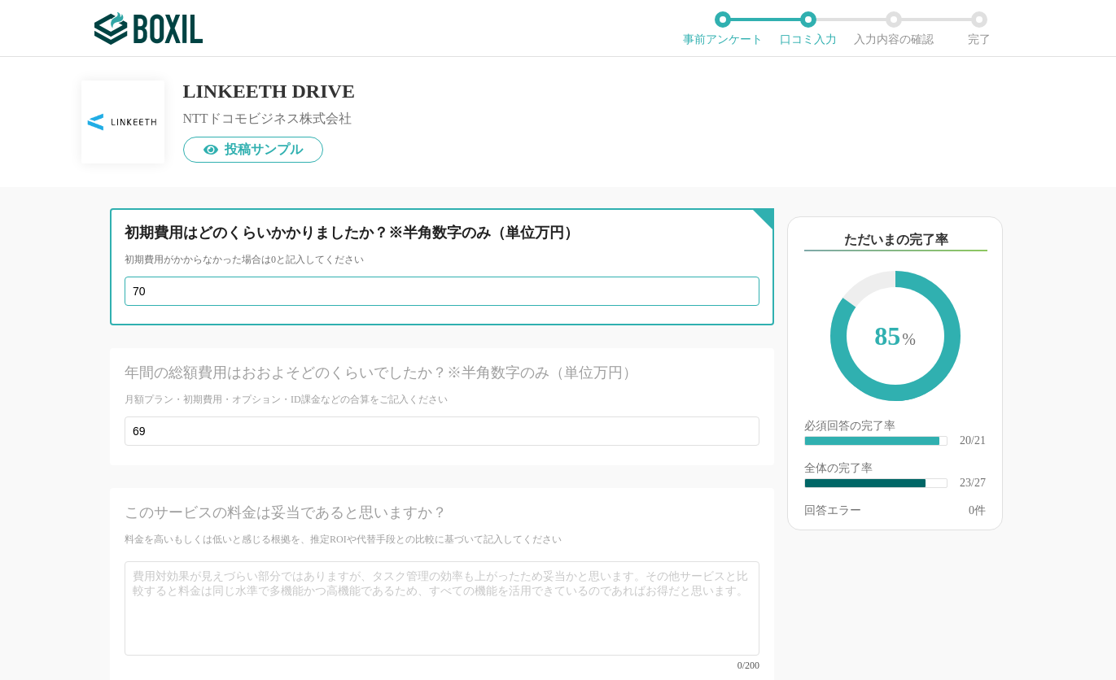
type input "70"
click at [736, 306] on input "70" at bounding box center [442, 291] width 635 height 29
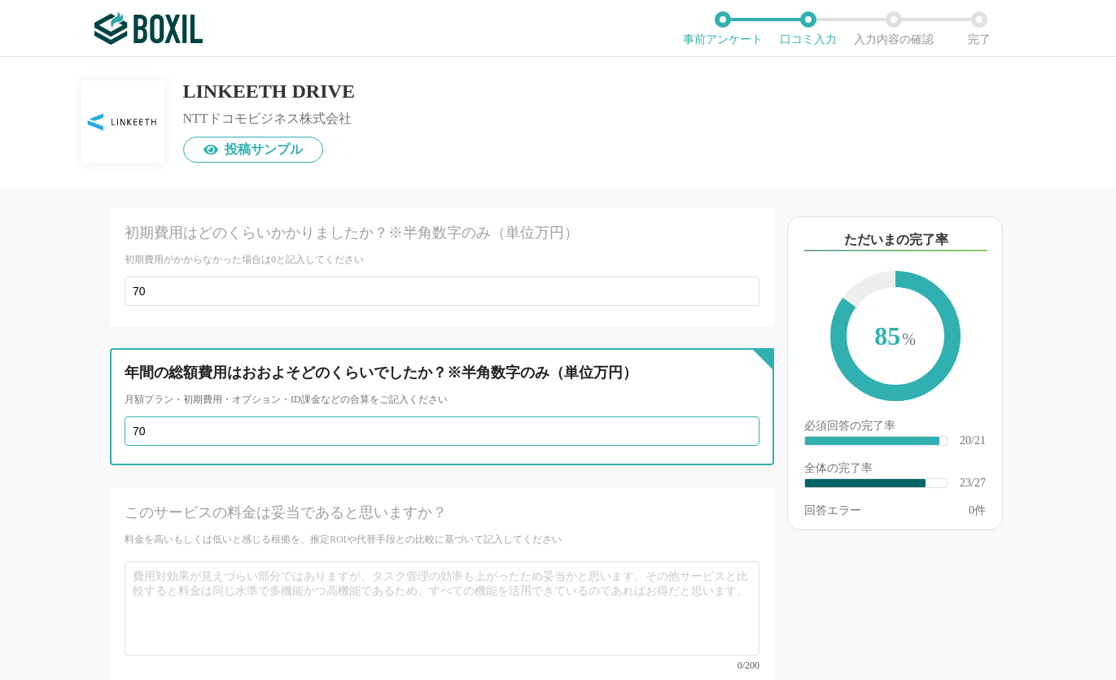
type input "70"
click at [729, 446] on input "70" at bounding box center [442, 431] width 635 height 29
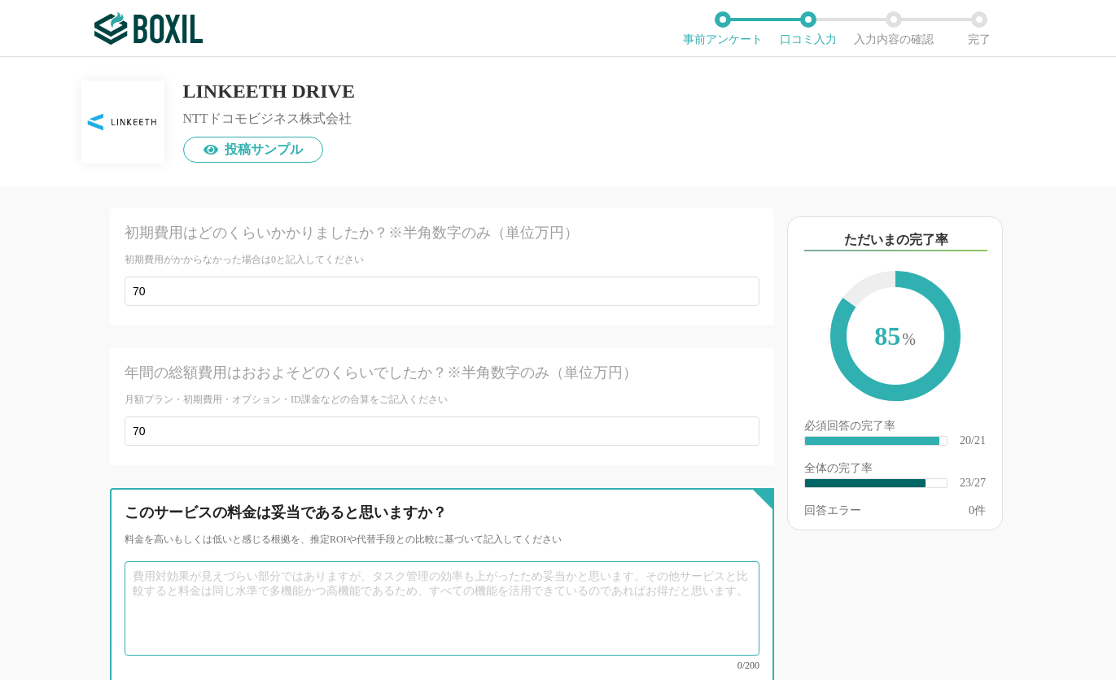
click at [219, 636] on textarea at bounding box center [442, 609] width 635 height 94
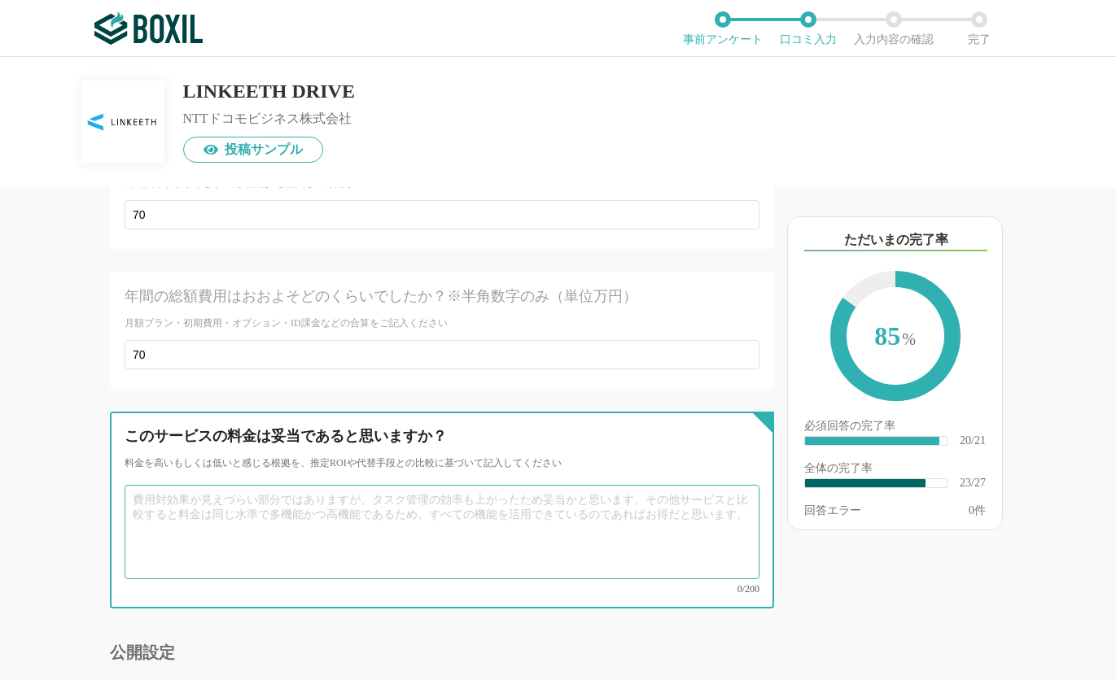
scroll to position [4241, 0]
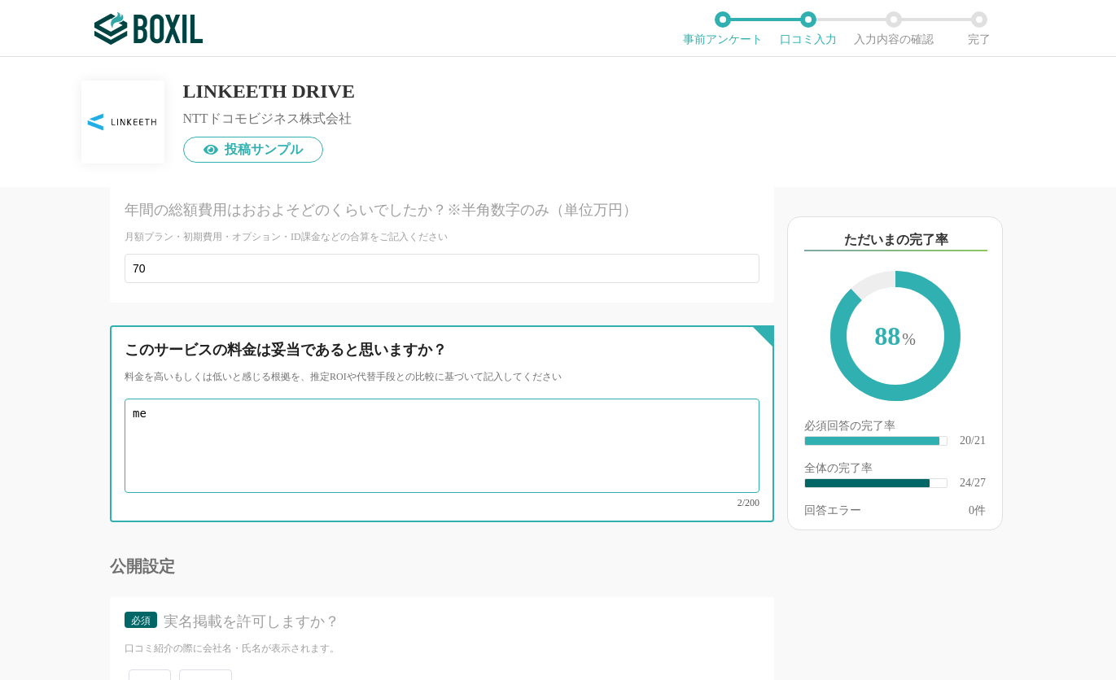
type textarea "m"
click at [346, 443] on textarea "製品のバグで酷い迷惑を被っているが損害に対し全く謝罪も補償もない。返金してもらいたい。" at bounding box center [442, 446] width 635 height 94
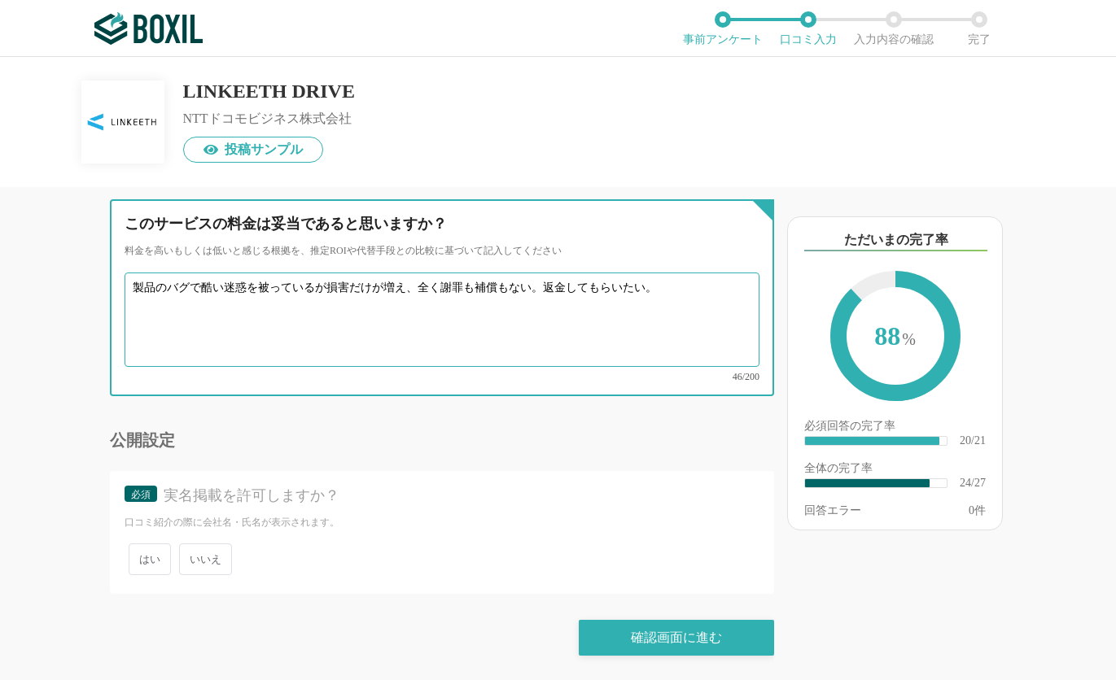
scroll to position [4389, 0]
type textarea "製品のバグで酷い迷惑を被っているが損害だけが増え、全く謝罪も補償もない。返金してもらいたい。"
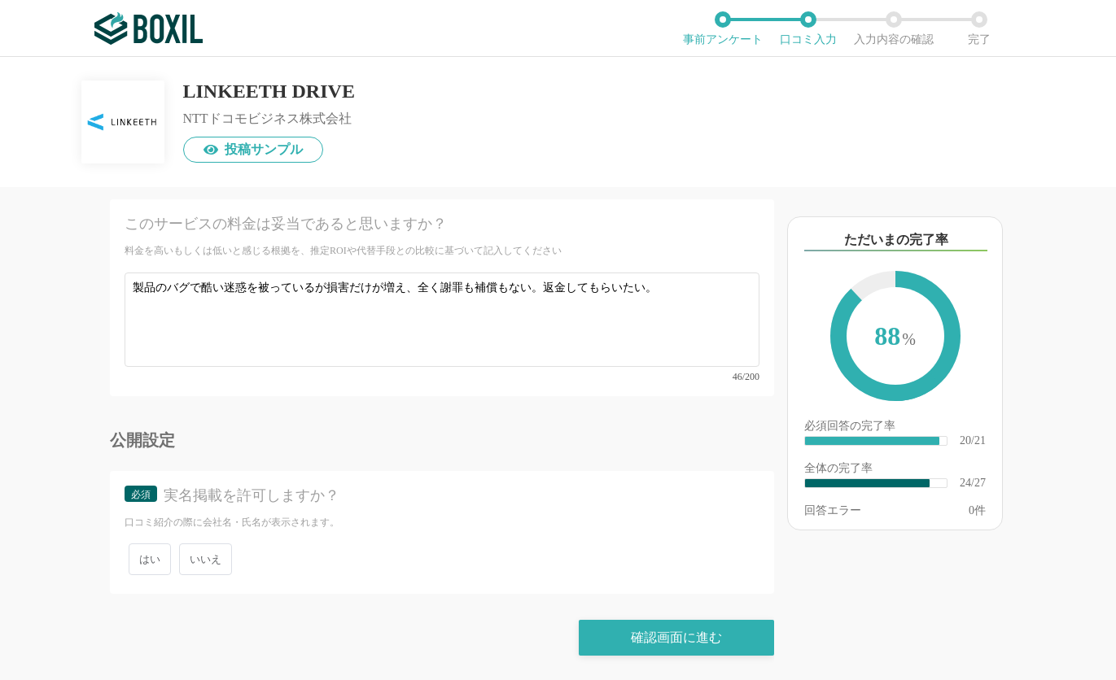
click at [204, 549] on span "いいえ" at bounding box center [205, 560] width 53 height 32
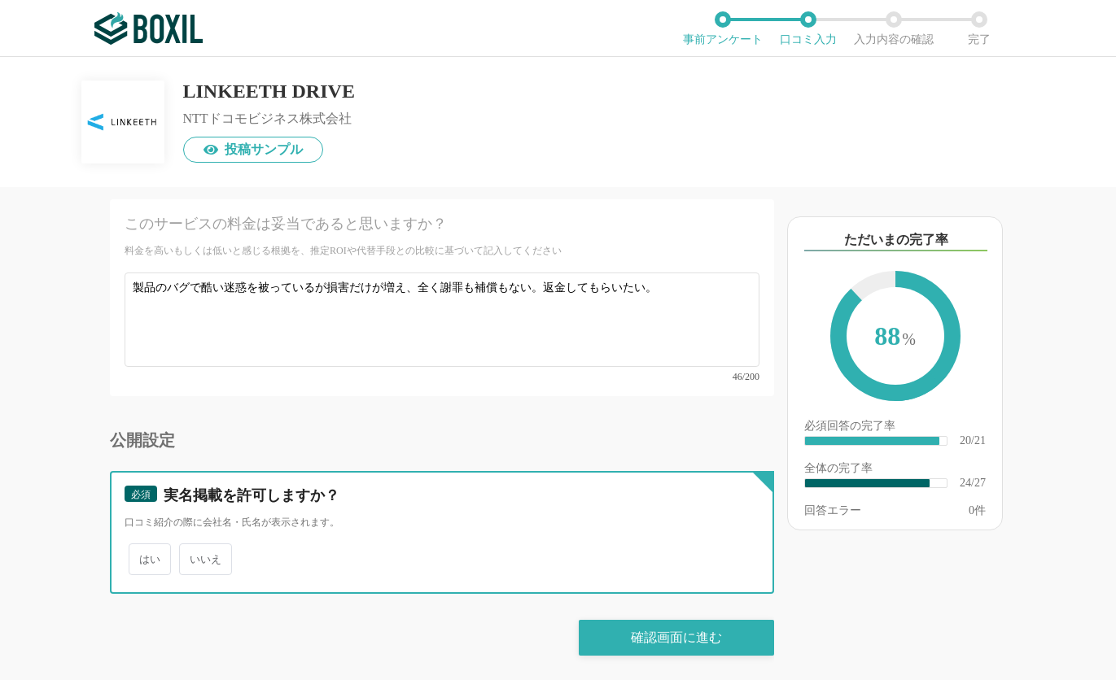
click at [194, 549] on input "いいえ" at bounding box center [188, 551] width 11 height 11
radio input "true"
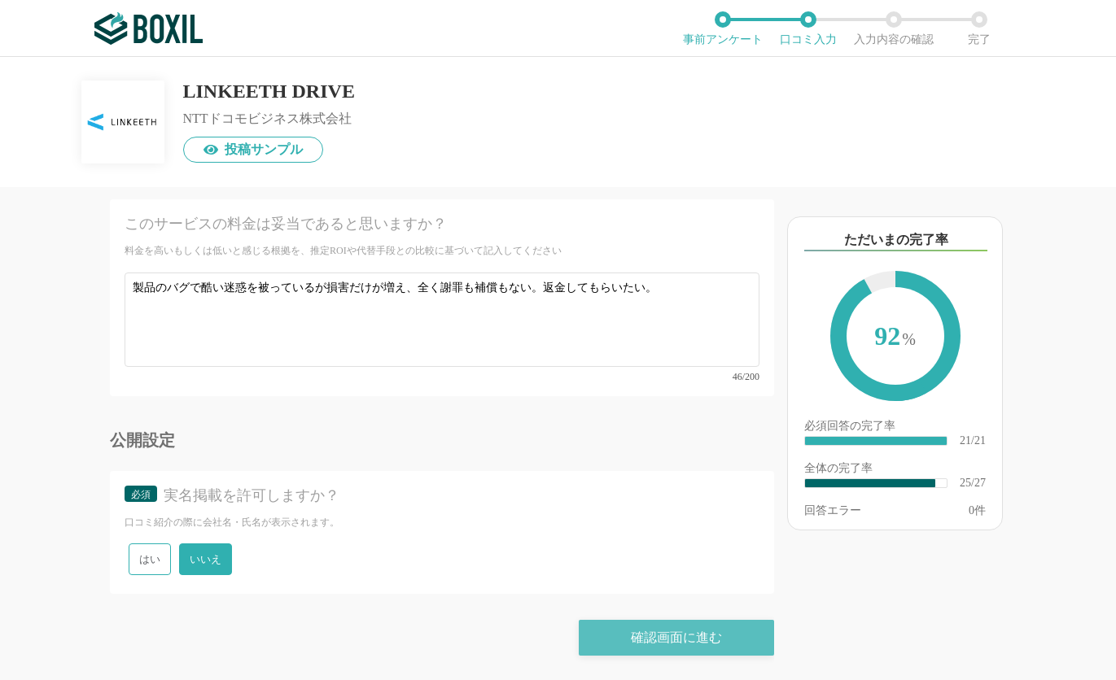
click at [612, 627] on div "確認画面に進む" at bounding box center [676, 638] width 195 height 36
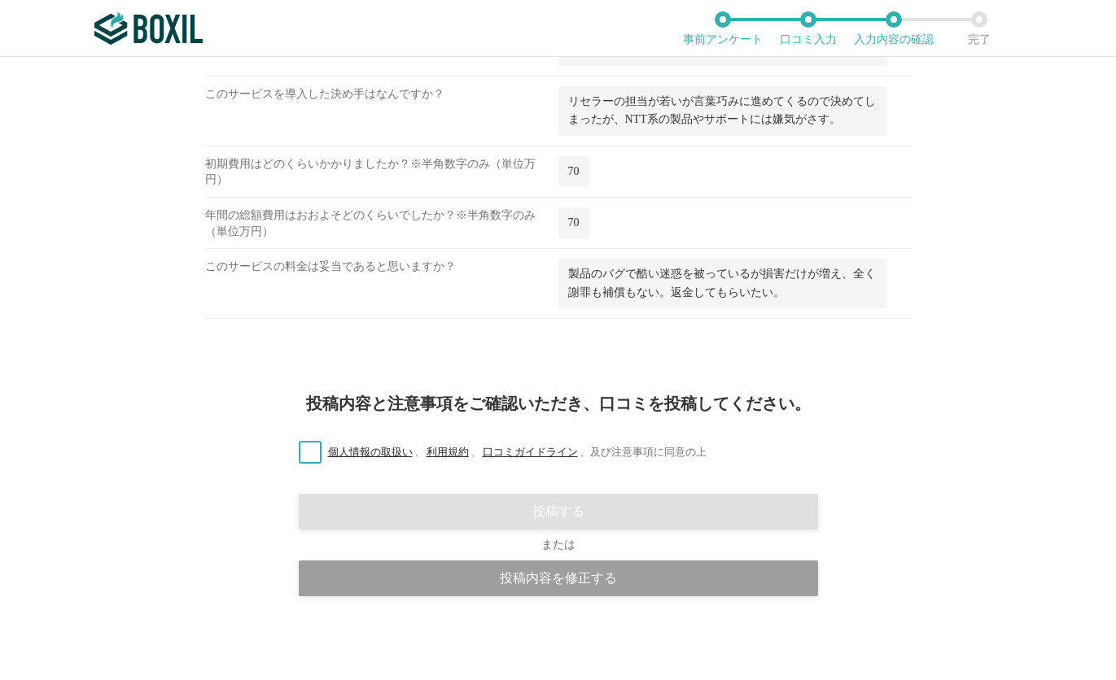
scroll to position [2131, 0]
click at [308, 450] on label "個人情報の取扱い 、 利用規約 、 口コミガイドライン 、 及び注意事項に同意の上" at bounding box center [496, 452] width 421 height 17
click at [0, 0] on input "個人情報の取扱い 、 利用規約 、 口コミガイドライン 、 及び注意事項に同意の上" at bounding box center [0, 0] width 0 height 0
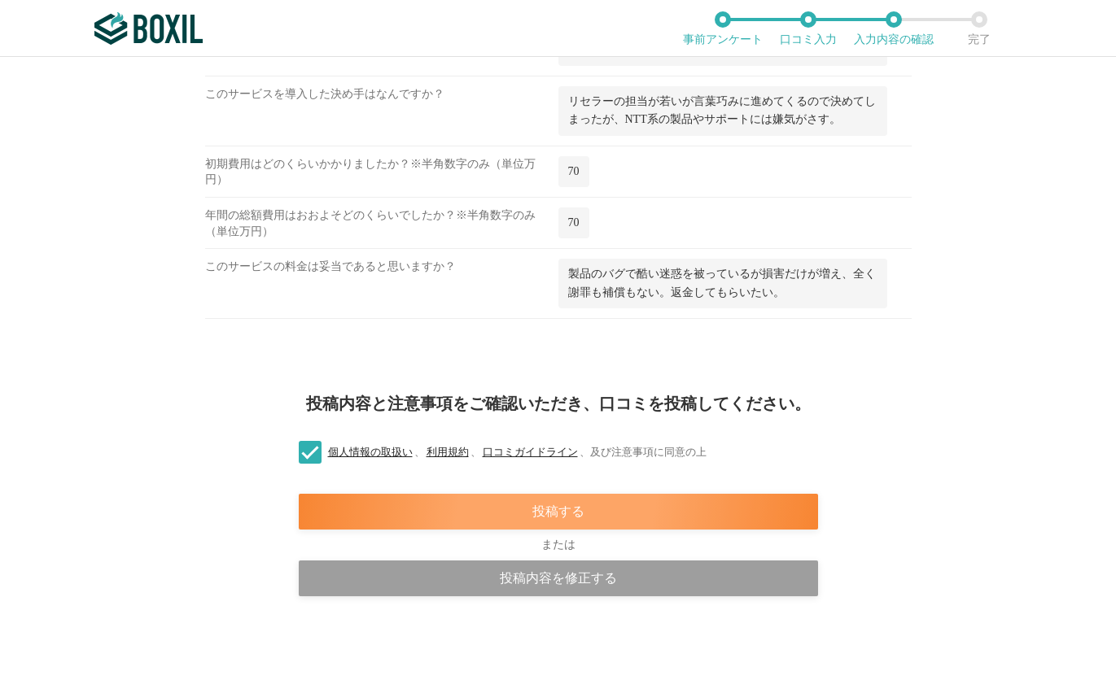
click at [528, 500] on div "投稿する" at bounding box center [558, 512] width 519 height 36
